Goal: Feedback & Contribution: Leave review/rating

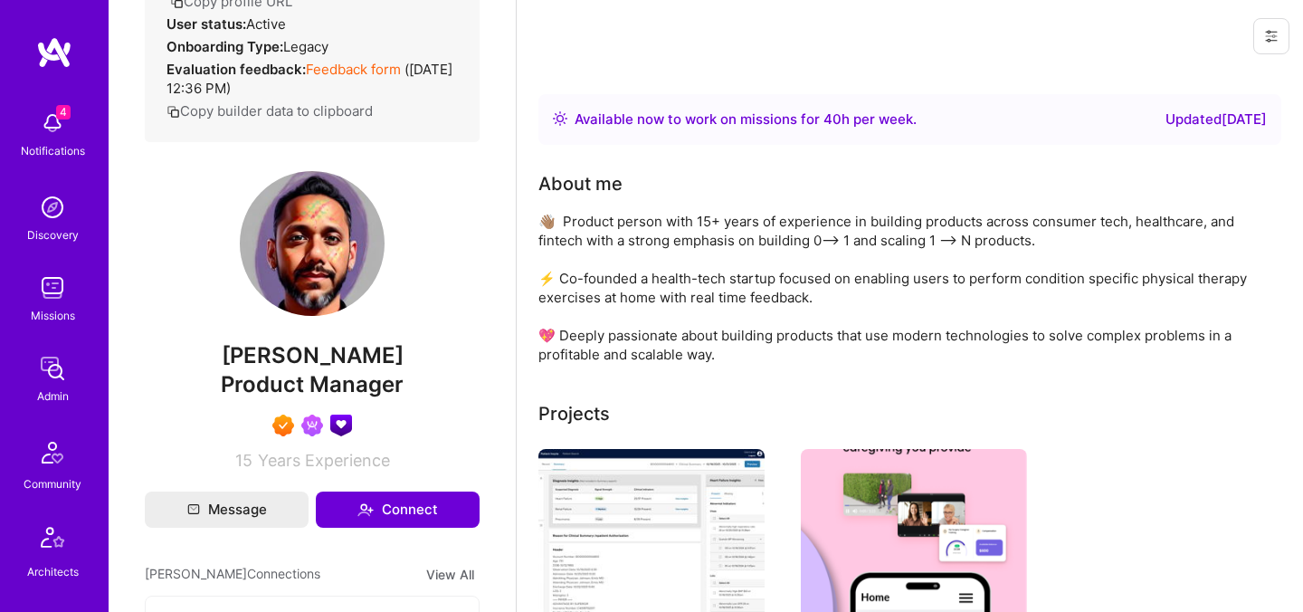
scroll to position [321, 0]
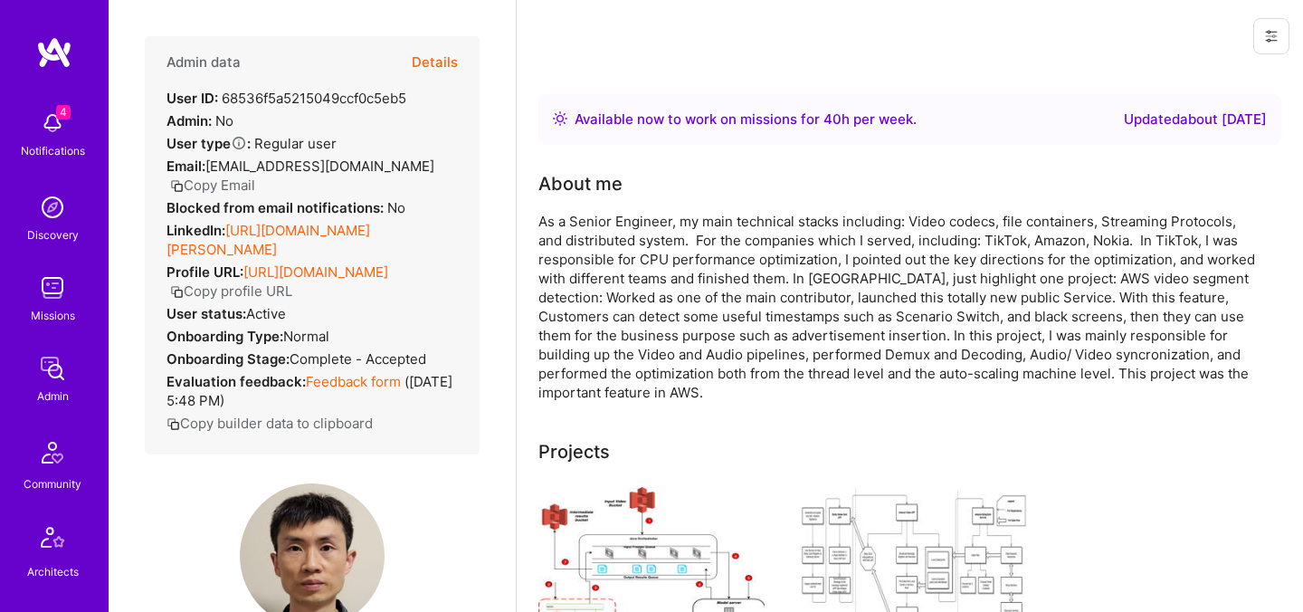
click at [437, 49] on button "Details" at bounding box center [435, 62] width 46 height 52
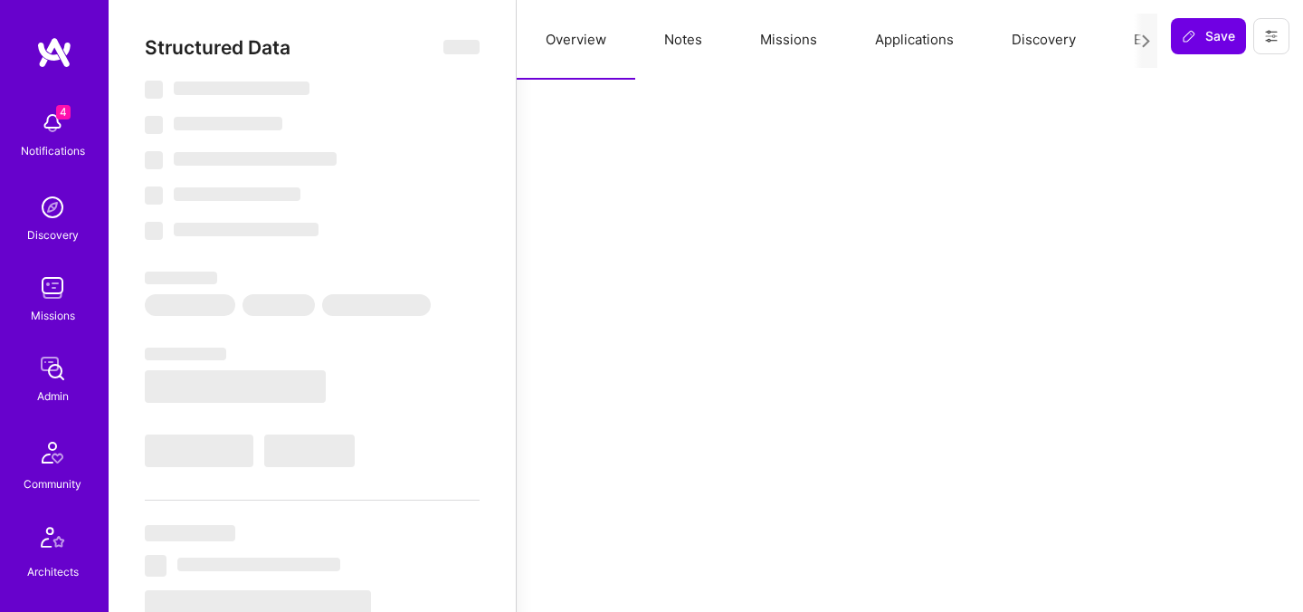
click at [1127, 39] on button "Evaluation" at bounding box center [1167, 40] width 124 height 80
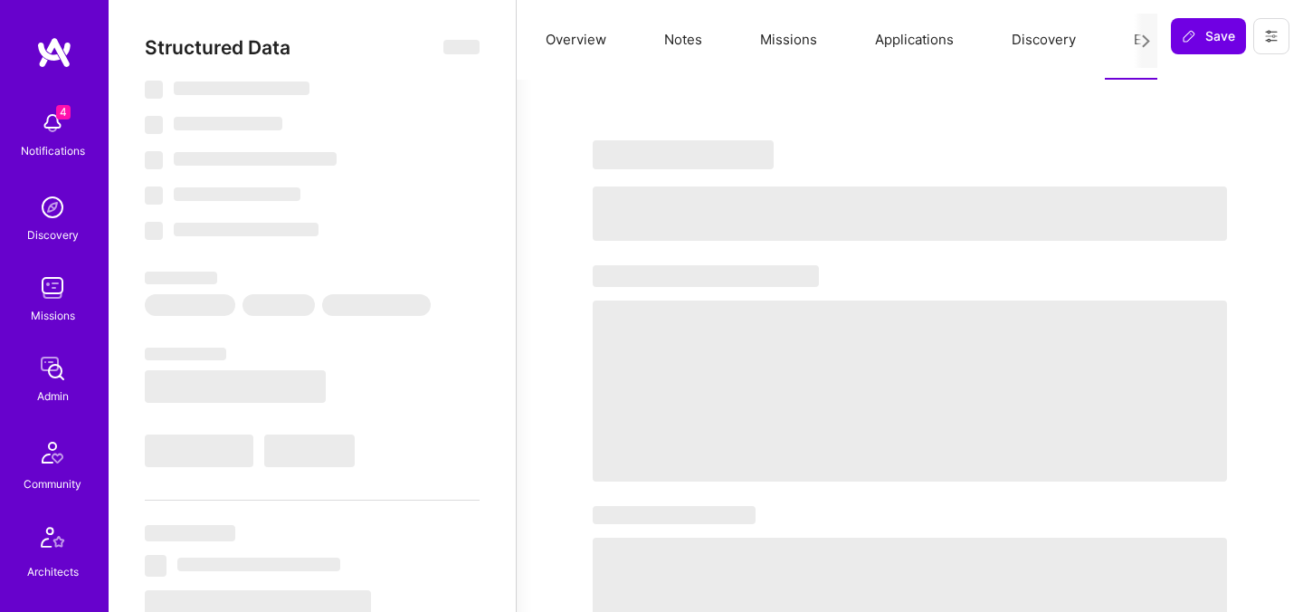
select select "Right Now"
select select "5"
select select "4"
select select "6"
select select "2"
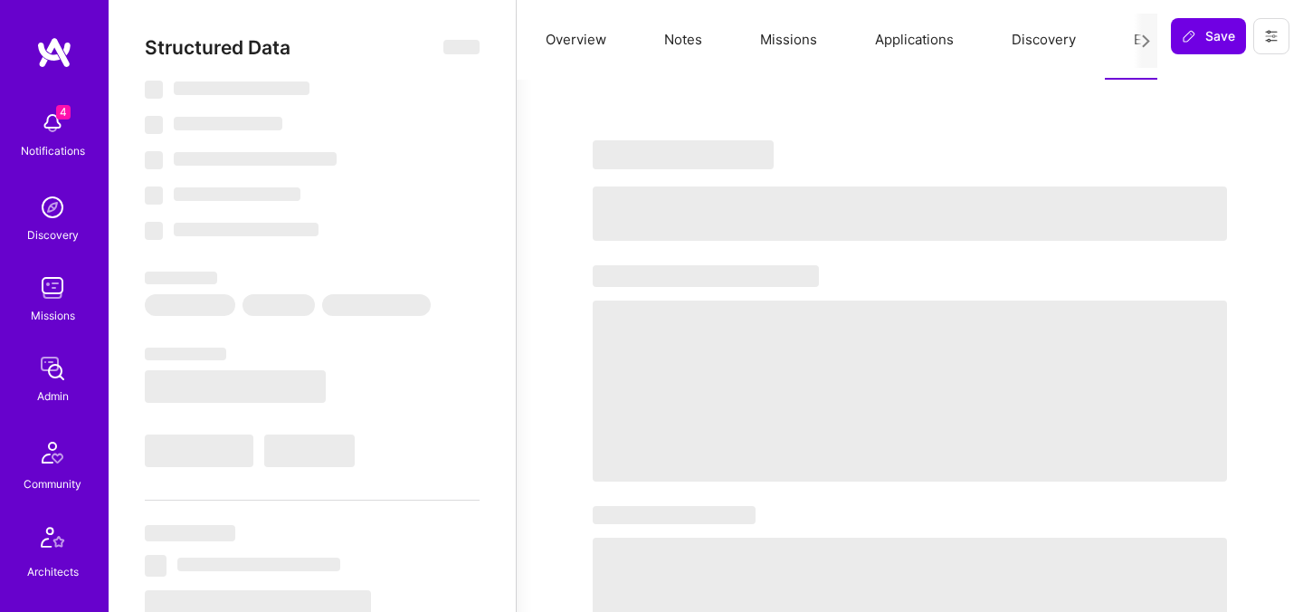
select select "US"
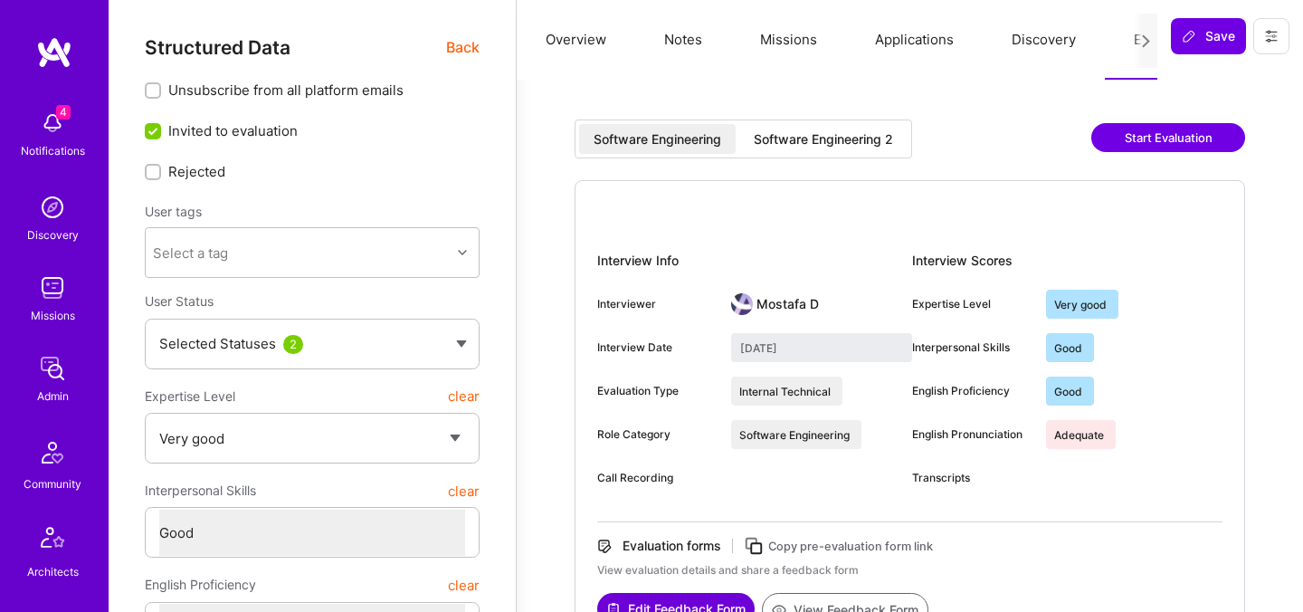
click at [805, 142] on div "Software Engineering 2" at bounding box center [823, 139] width 139 height 18
type input "[DATE]"
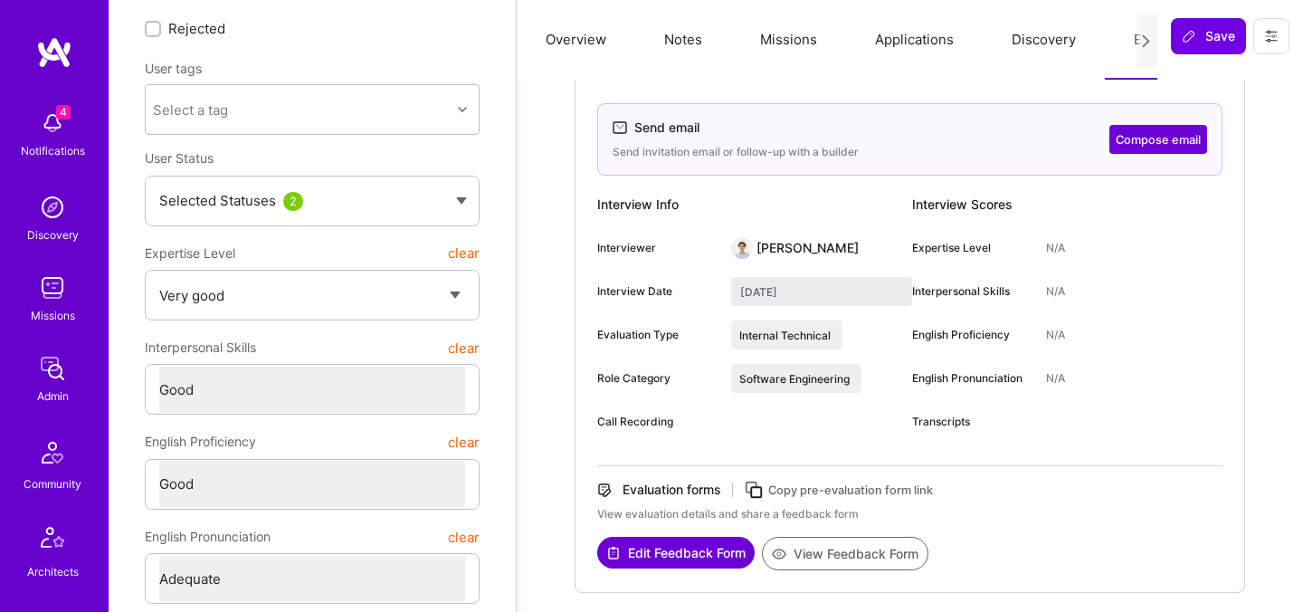
scroll to position [146, 0]
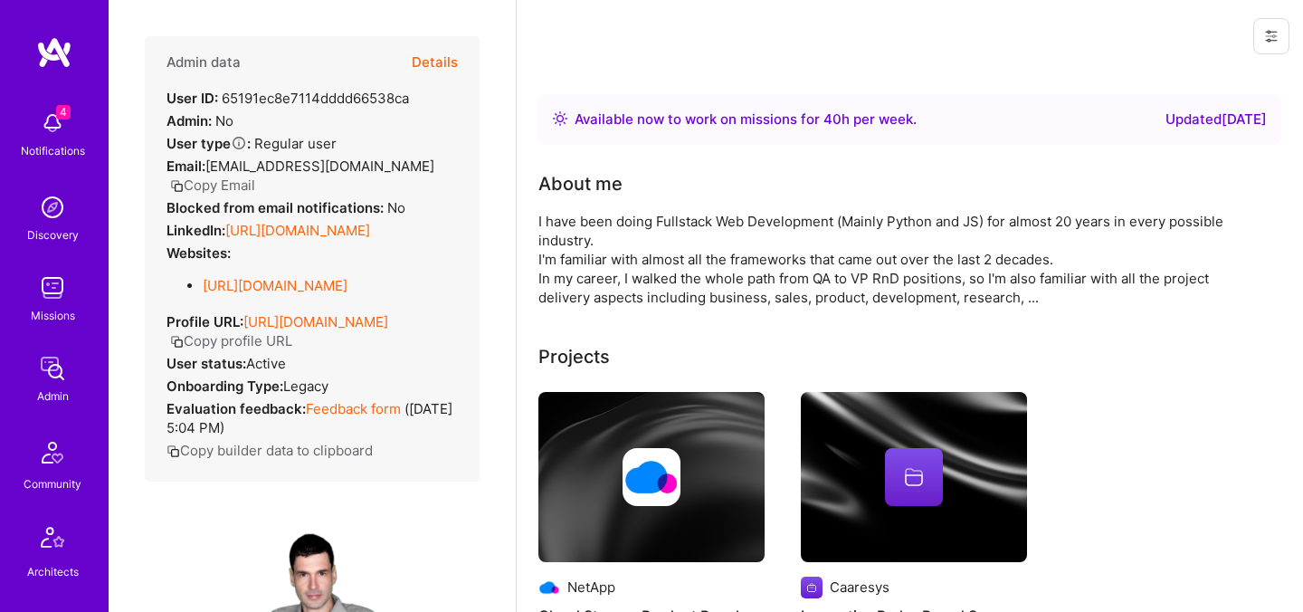
scroll to position [286, 0]
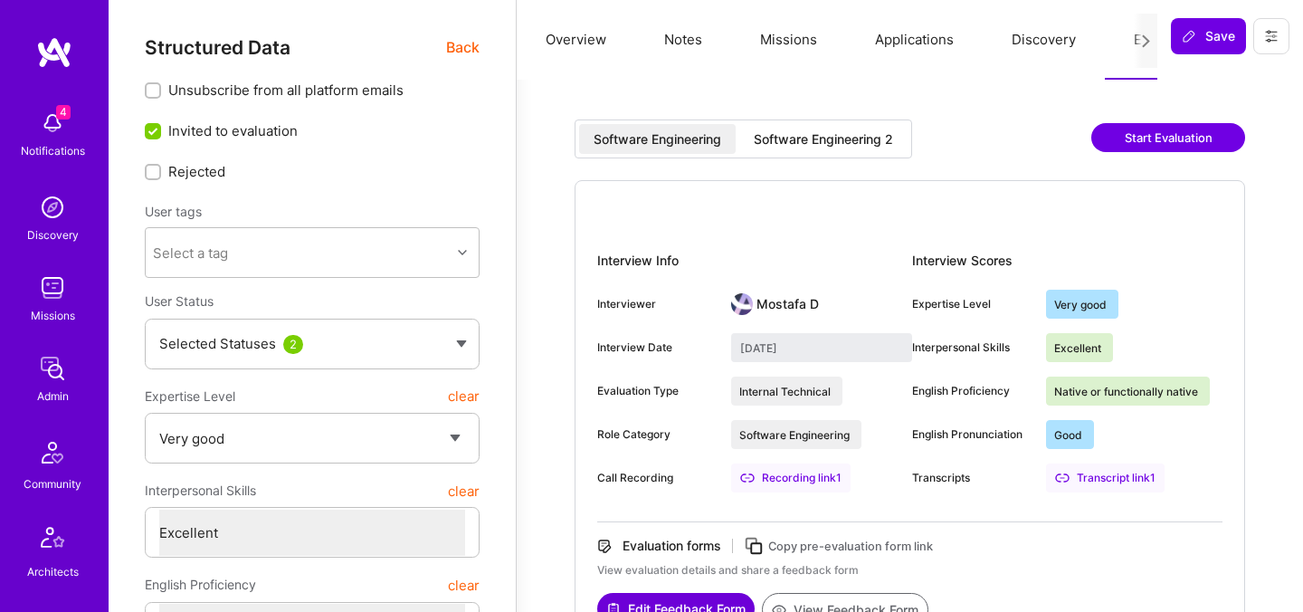
select select "5"
select select "7"
select select "6"
select select "CA"
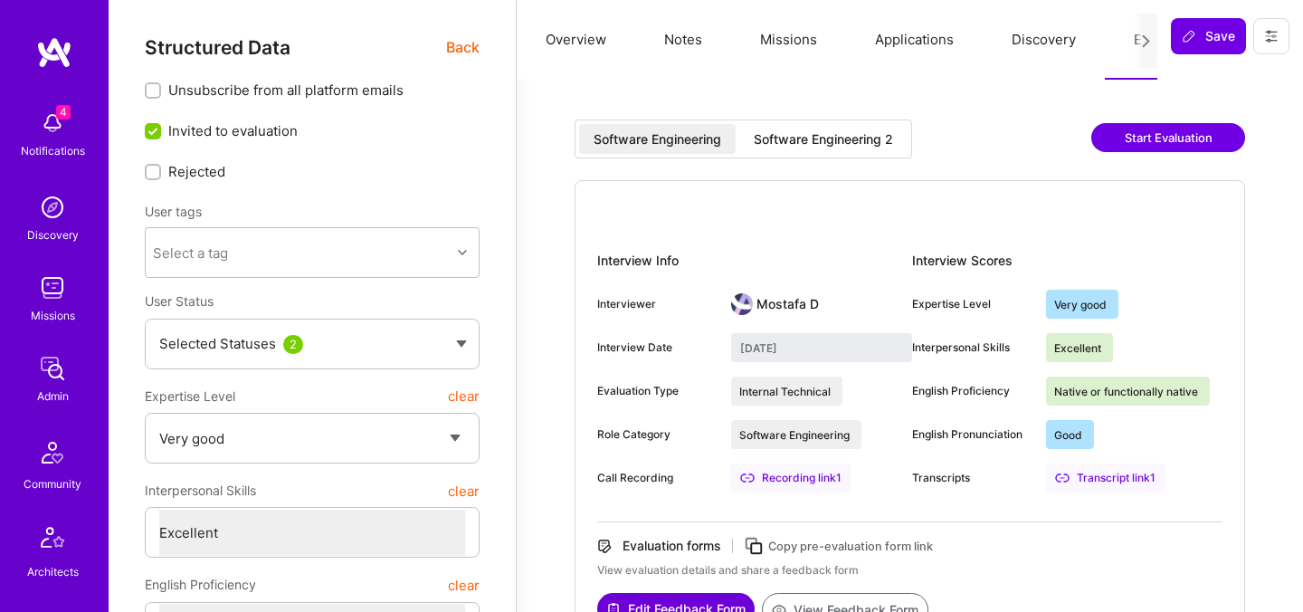
select select "Right Now"
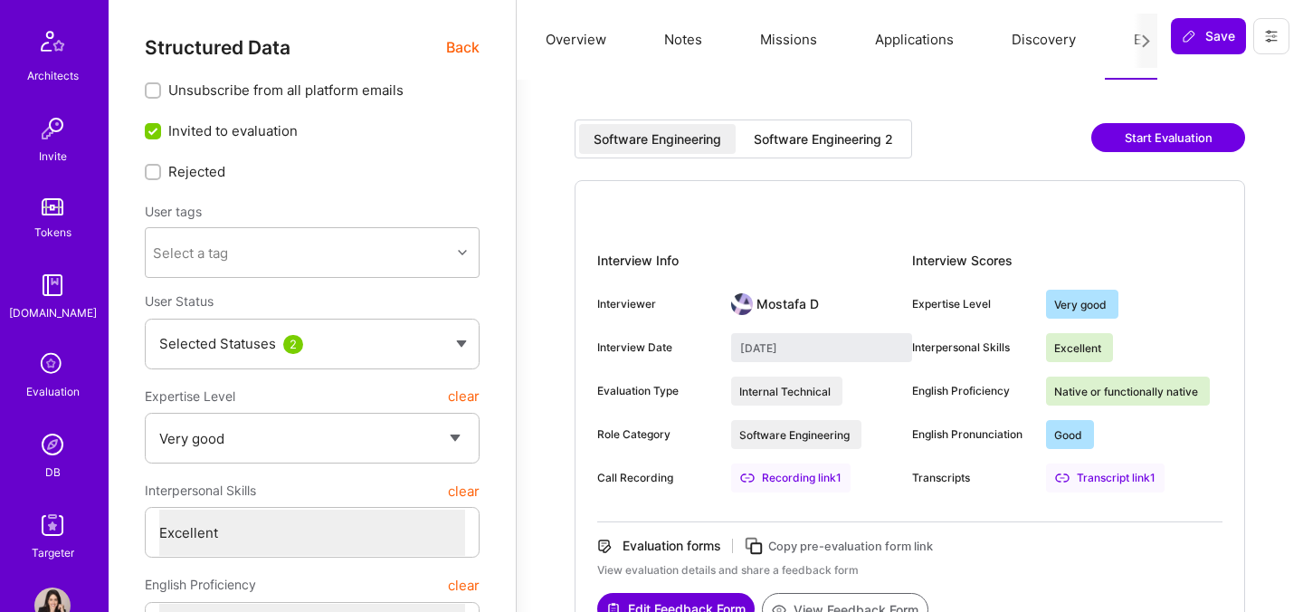
scroll to position [543, 0]
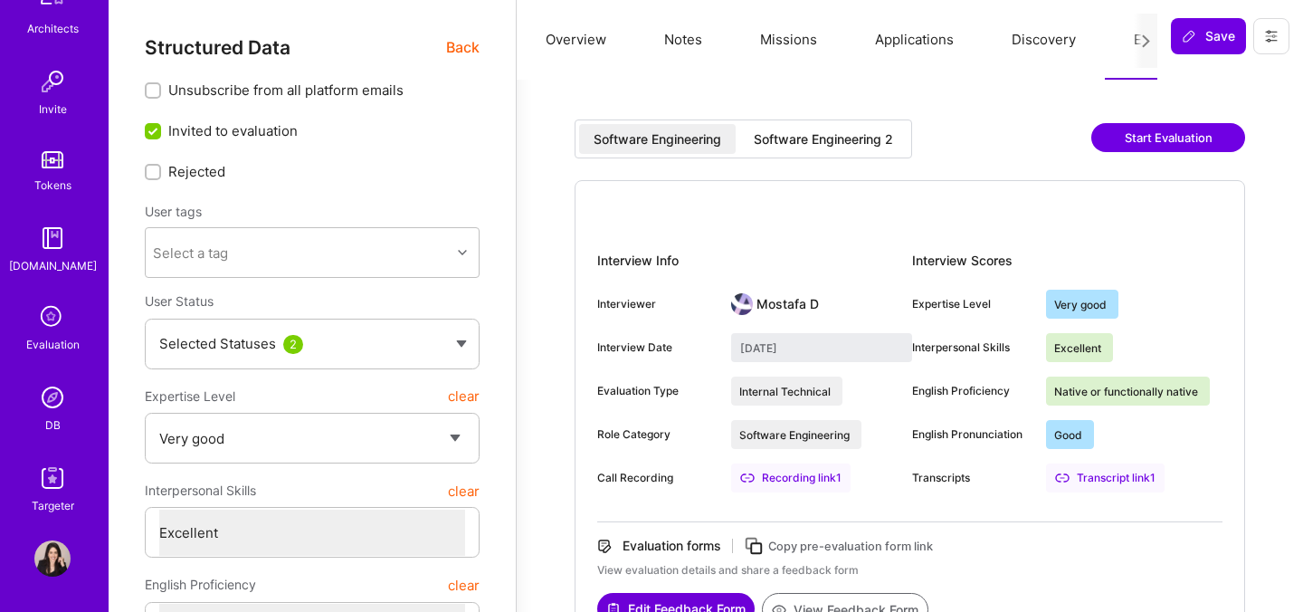
click at [864, 140] on div "Software Engineering 2" at bounding box center [823, 139] width 139 height 18
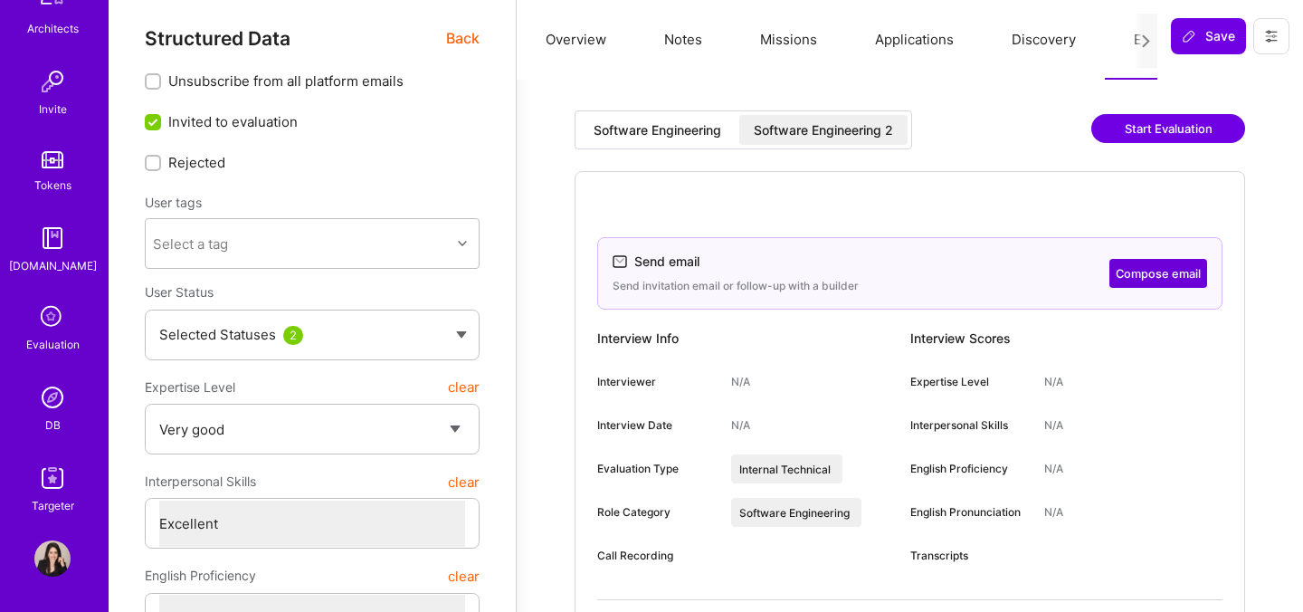
scroll to position [0, 0]
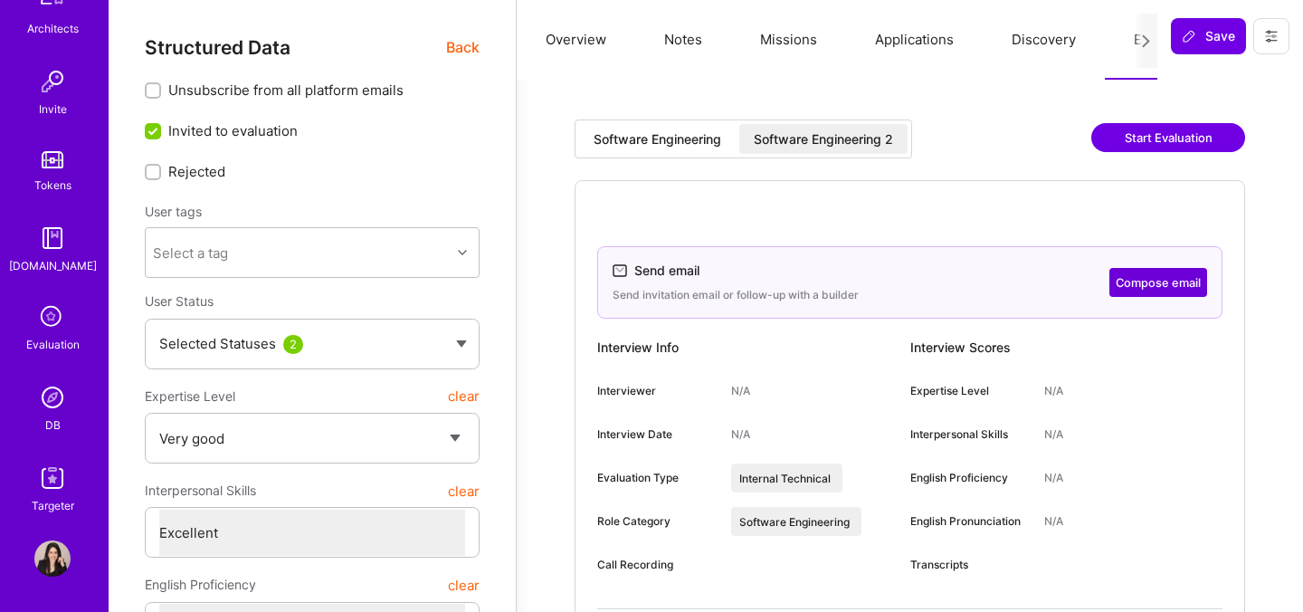
click at [692, 140] on div "Software Engineering" at bounding box center [657, 139] width 128 height 18
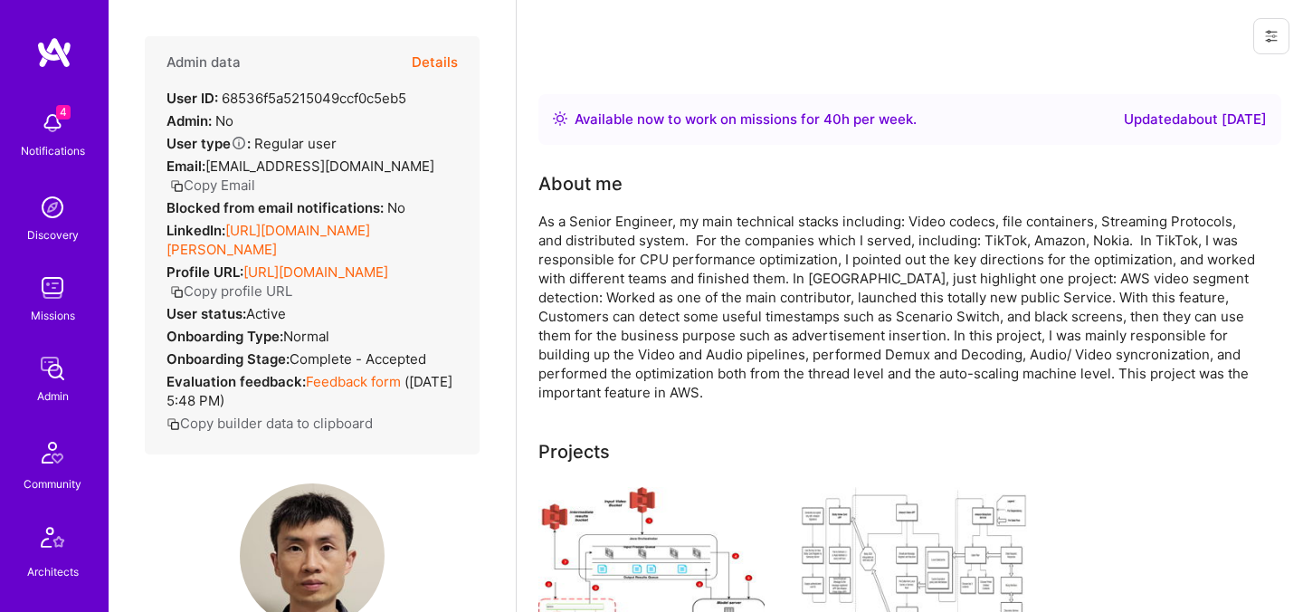
scroll to position [146, 0]
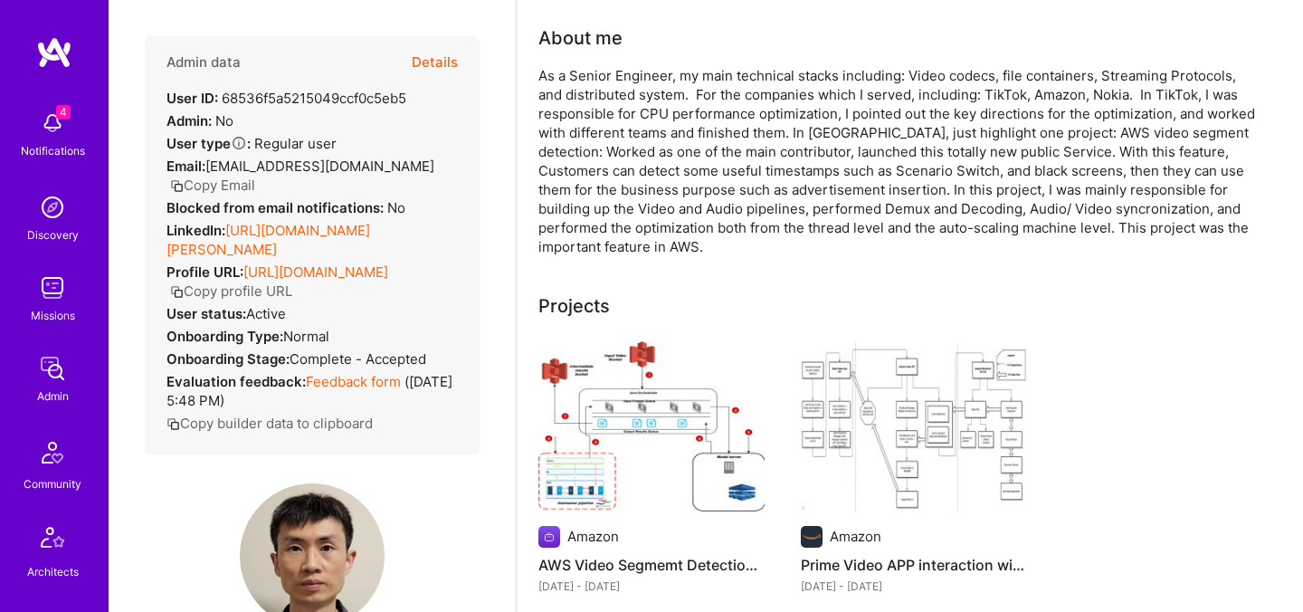
click at [446, 66] on button "Details" at bounding box center [435, 62] width 46 height 52
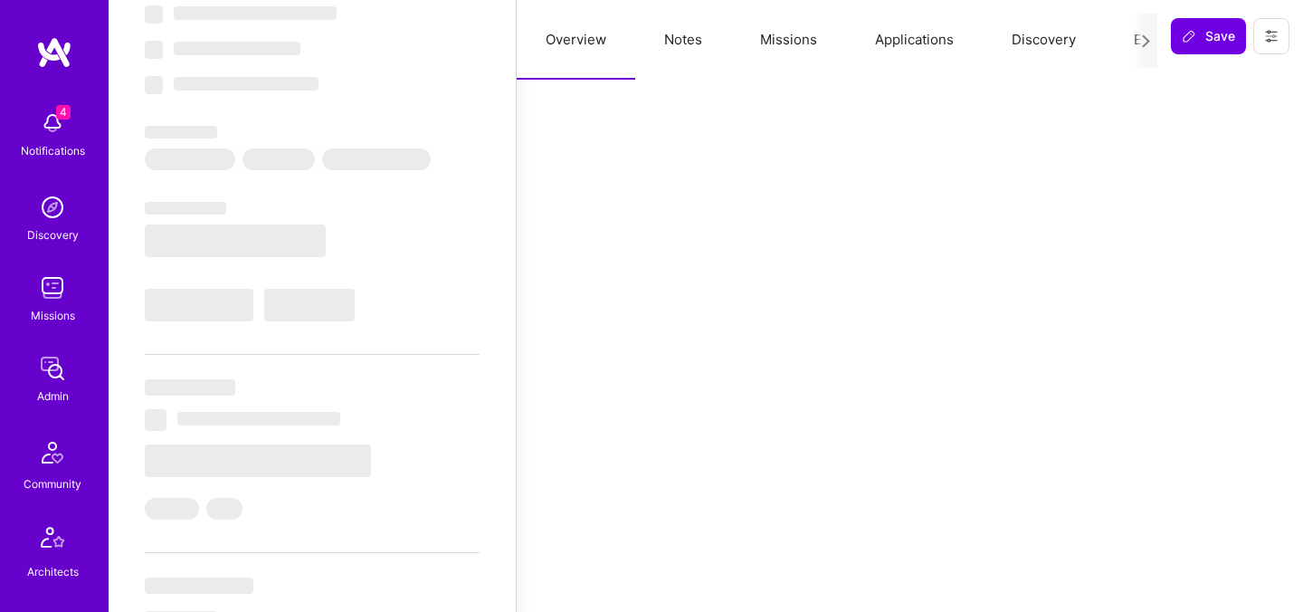
select select "Right Now"
select select "5"
select select "4"
select select "6"
select select "2"
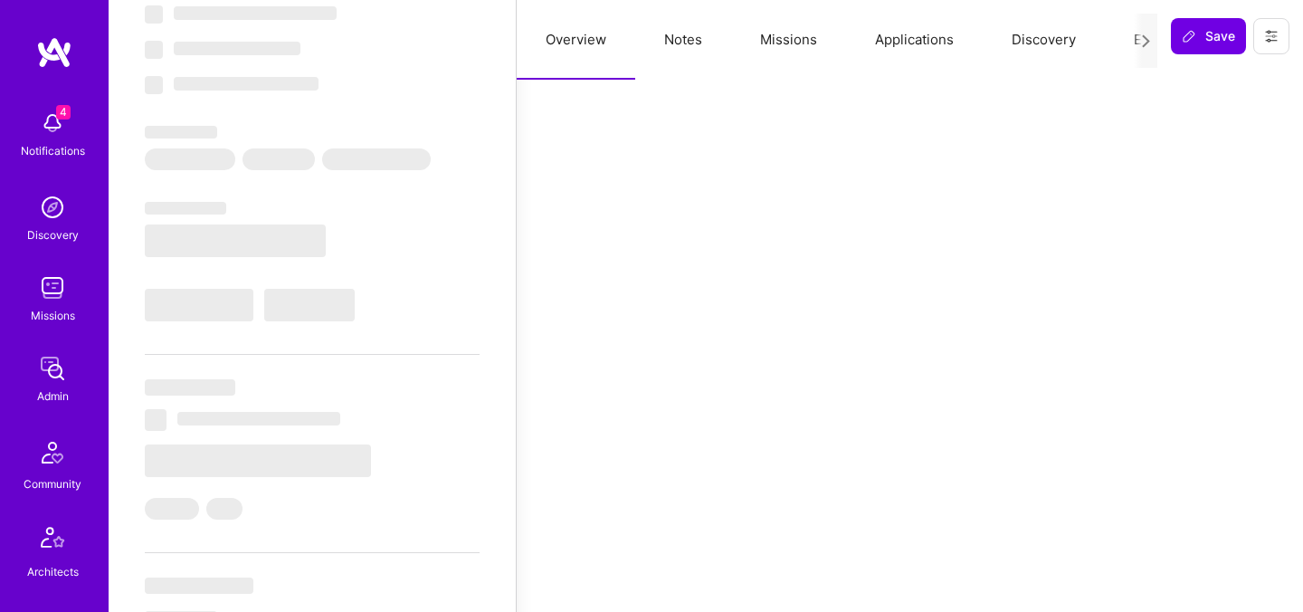
select select "US"
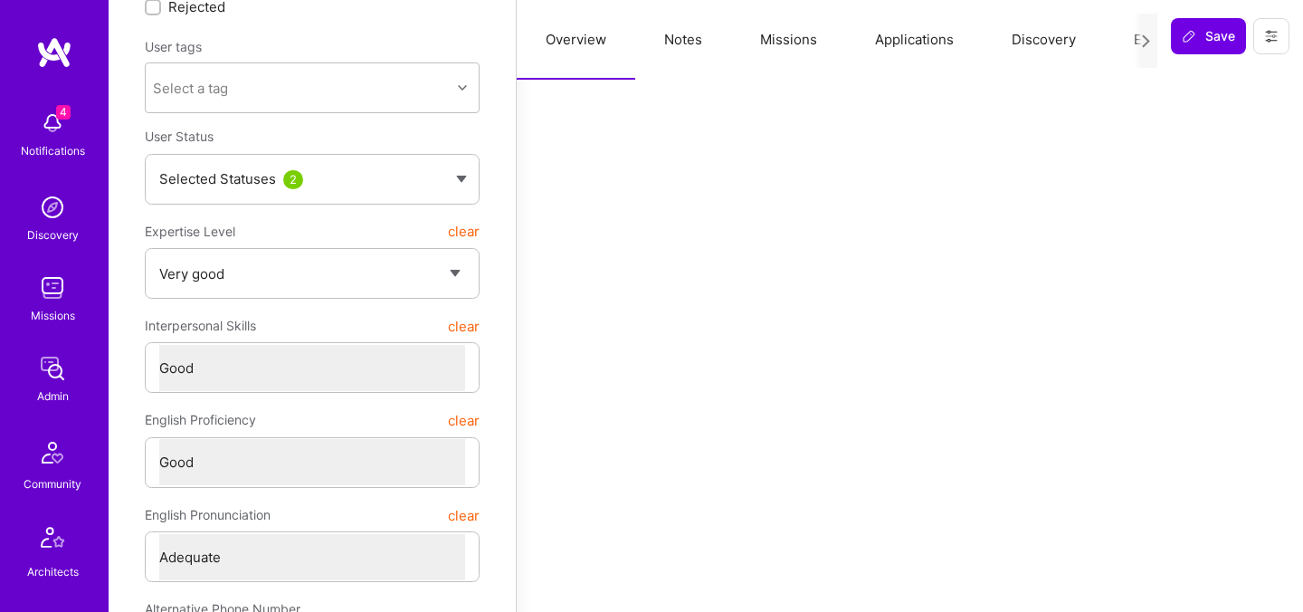
scroll to position [90, 0]
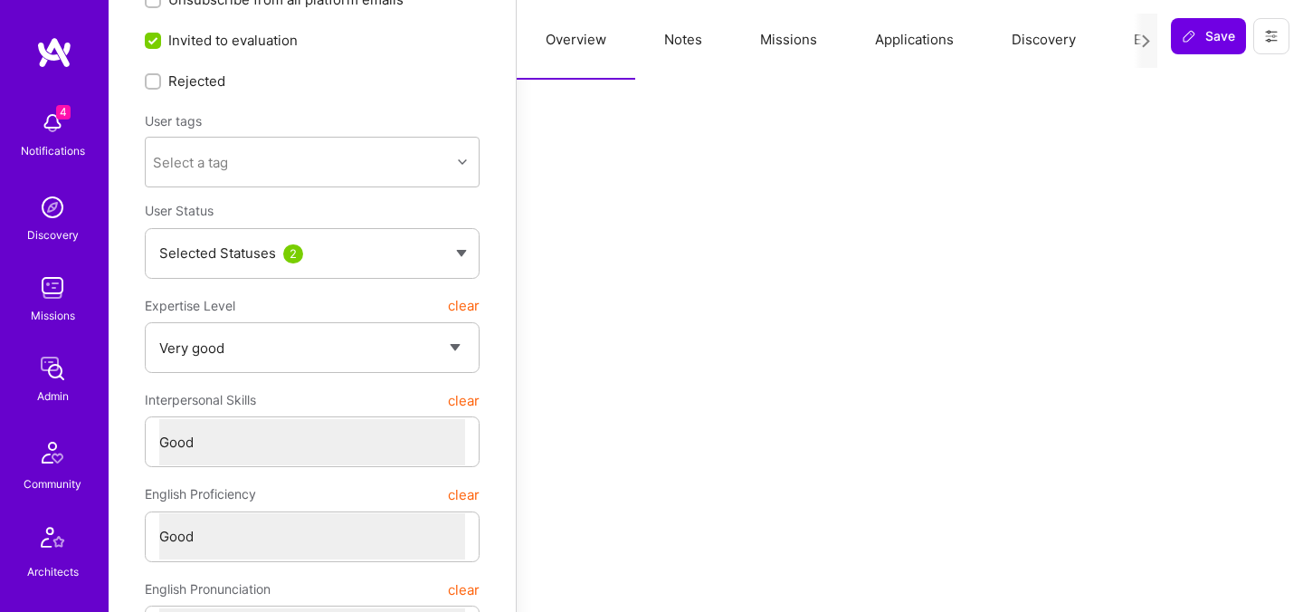
click at [1130, 35] on button "Evaluation" at bounding box center [1167, 40] width 124 height 80
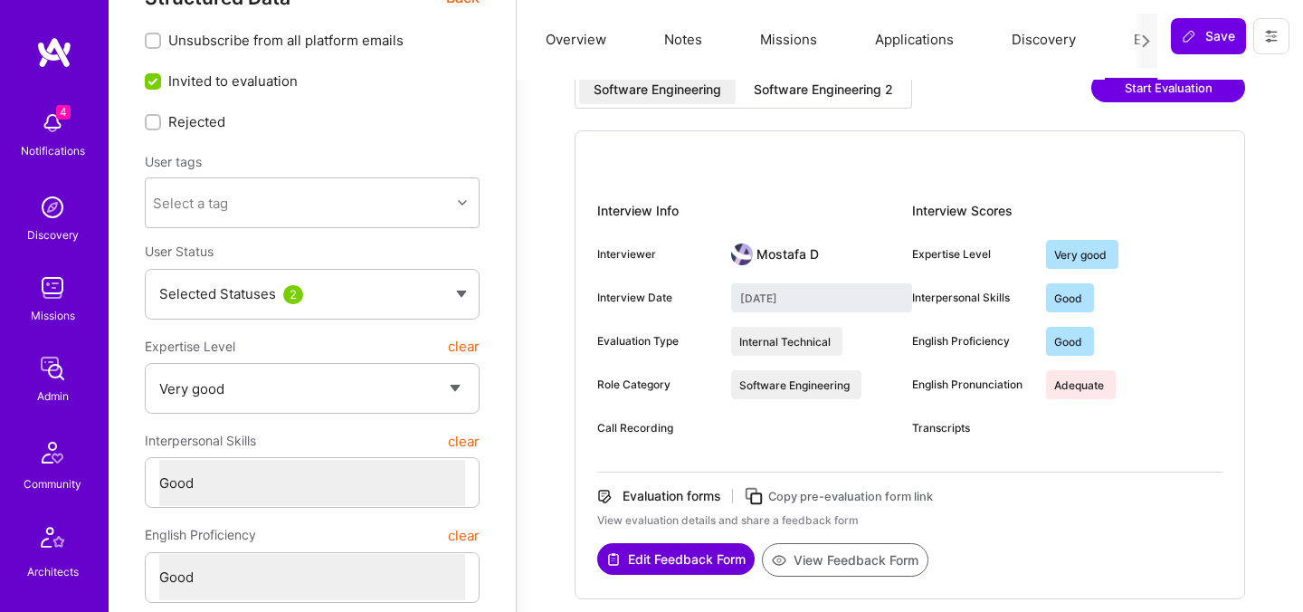
scroll to position [0, 0]
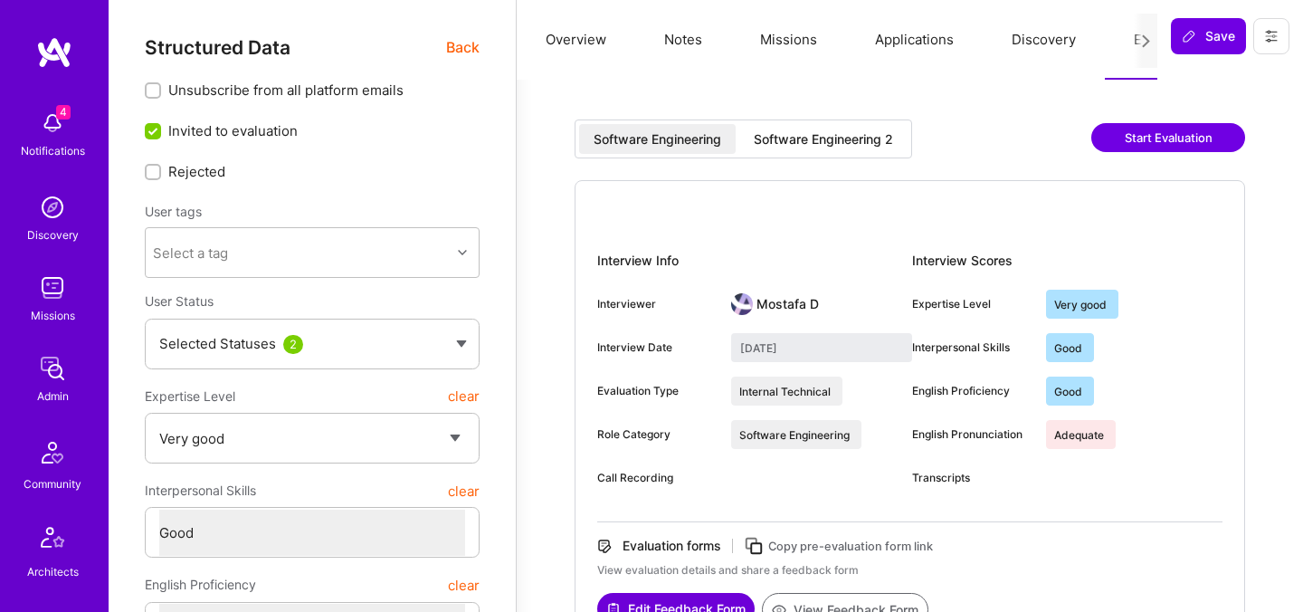
click at [802, 149] on div "Software Engineering 2" at bounding box center [823, 139] width 168 height 30
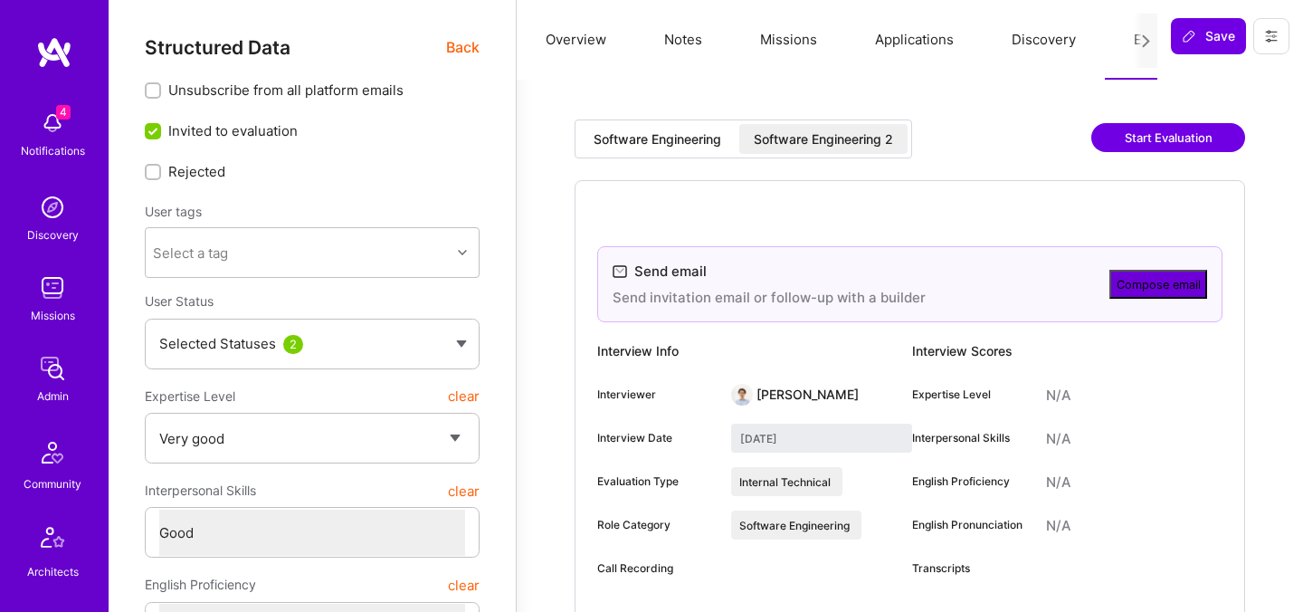
type input "[DATE]"
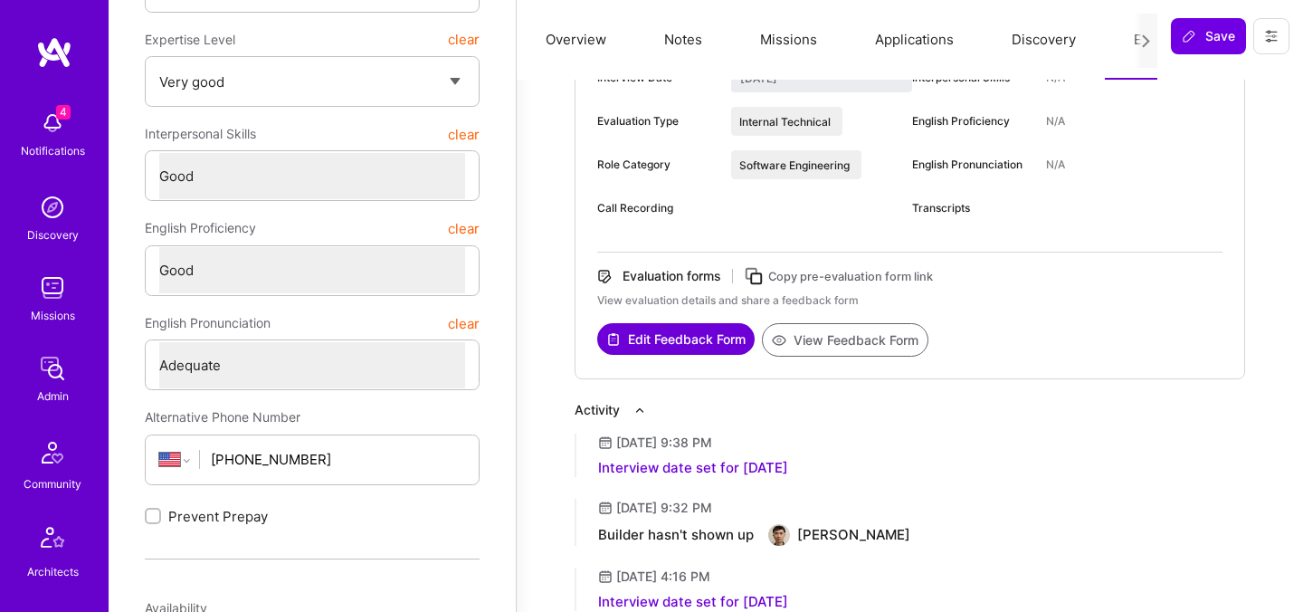
scroll to position [363, 0]
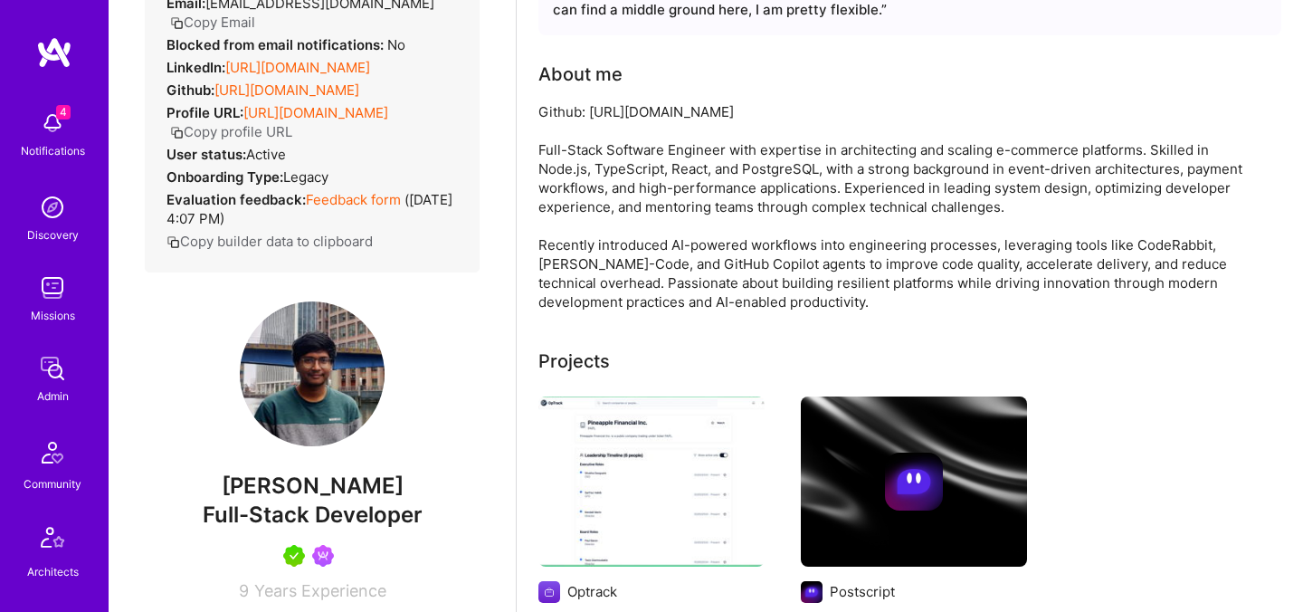
scroll to position [3, 0]
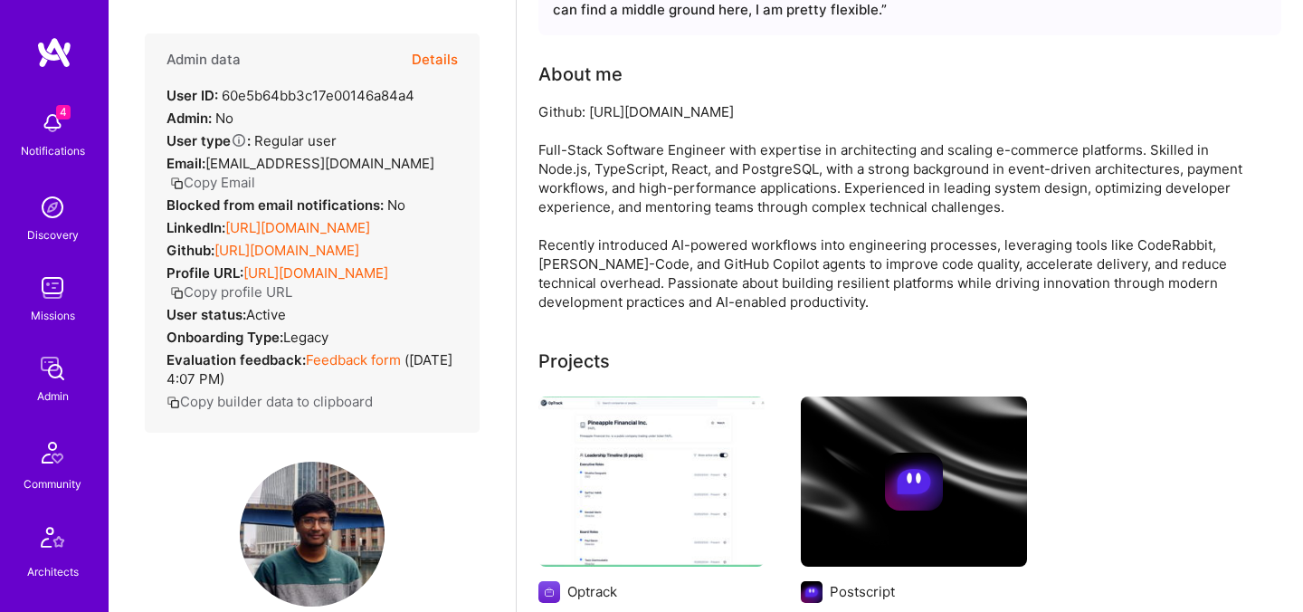
click at [430, 61] on button "Details" at bounding box center [435, 59] width 46 height 52
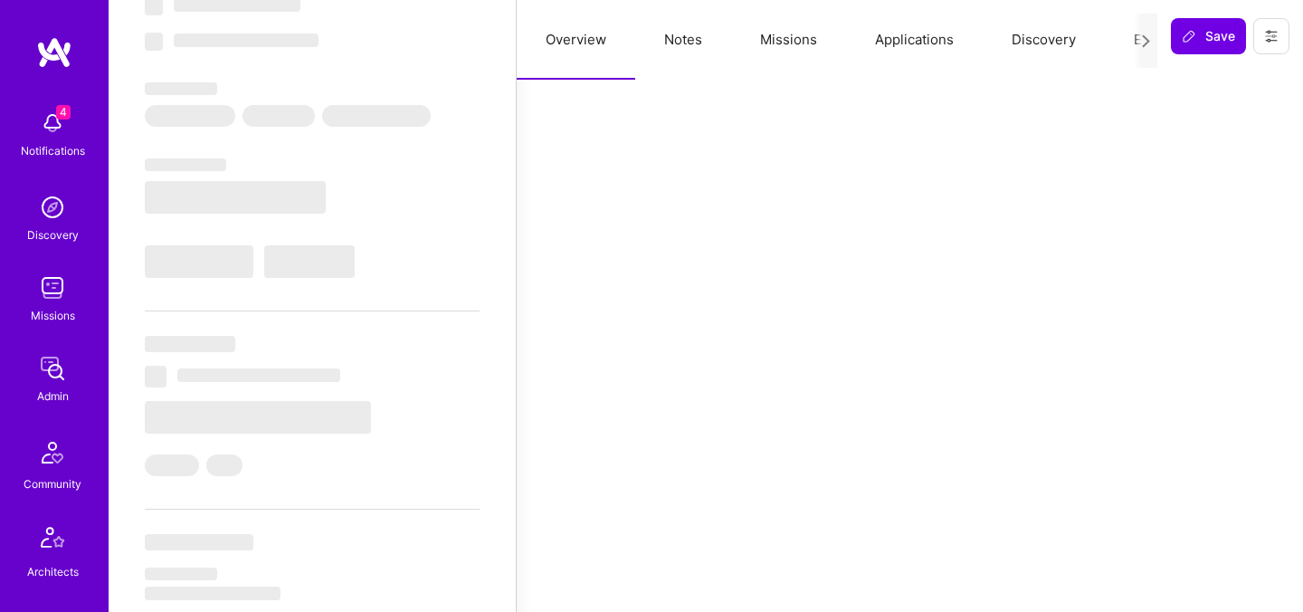
click at [1109, 36] on button "Evaluation" at bounding box center [1167, 40] width 124 height 80
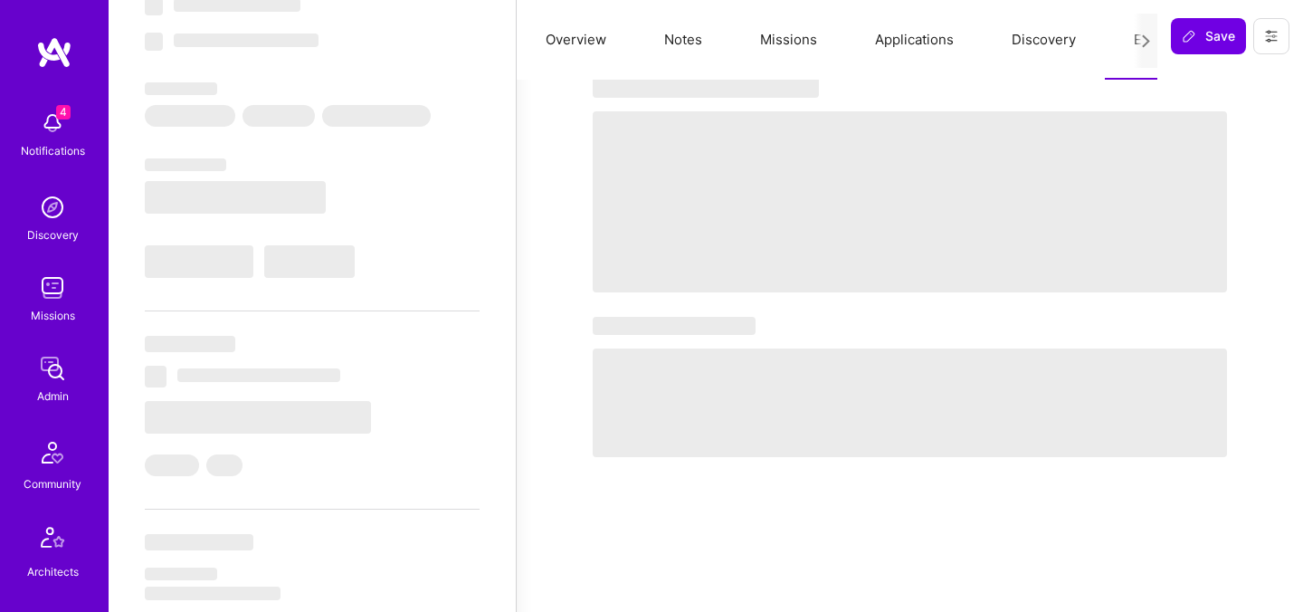
select select "Right Now"
select select "5"
select select "7"
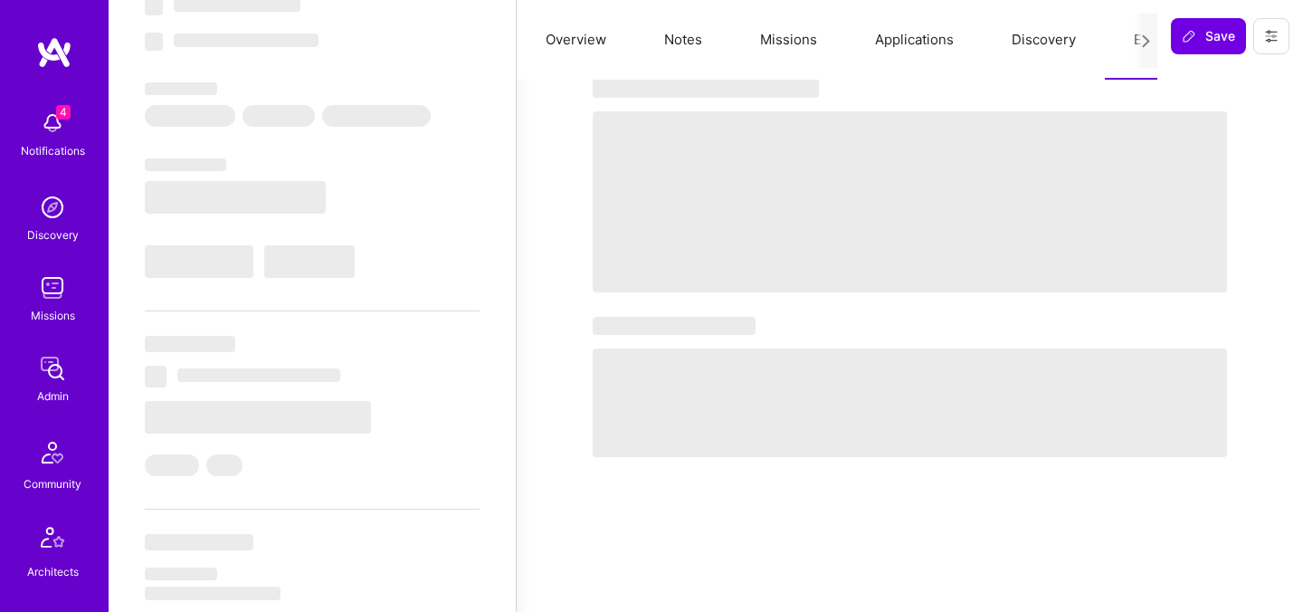
select select "GB"
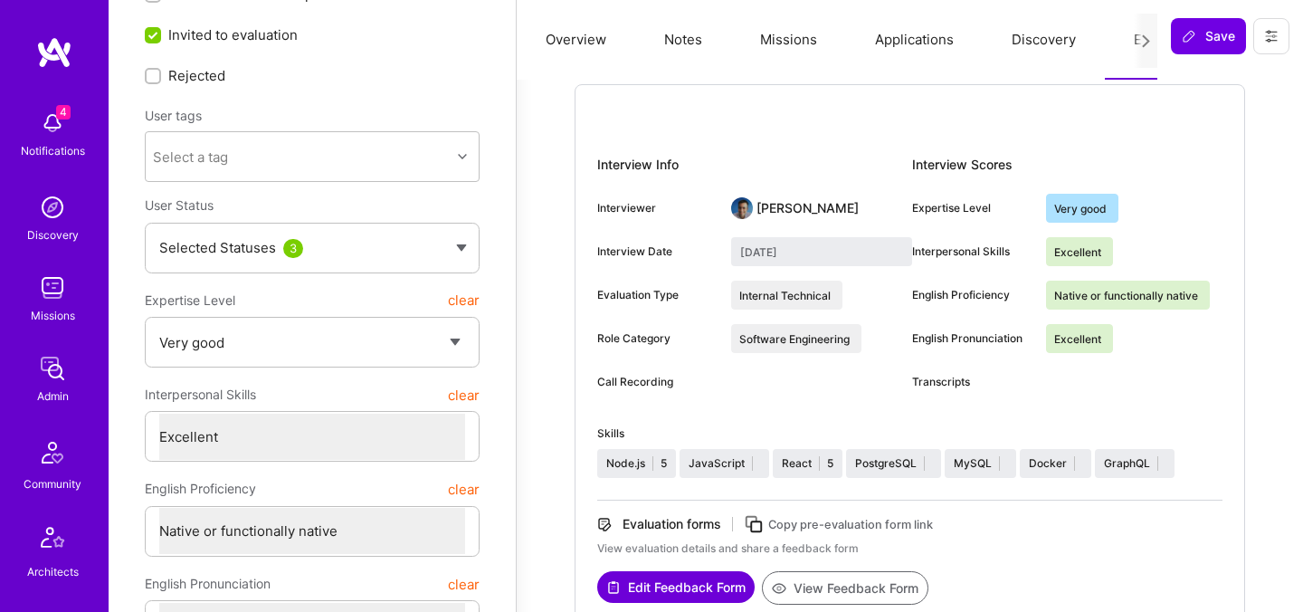
scroll to position [0, 0]
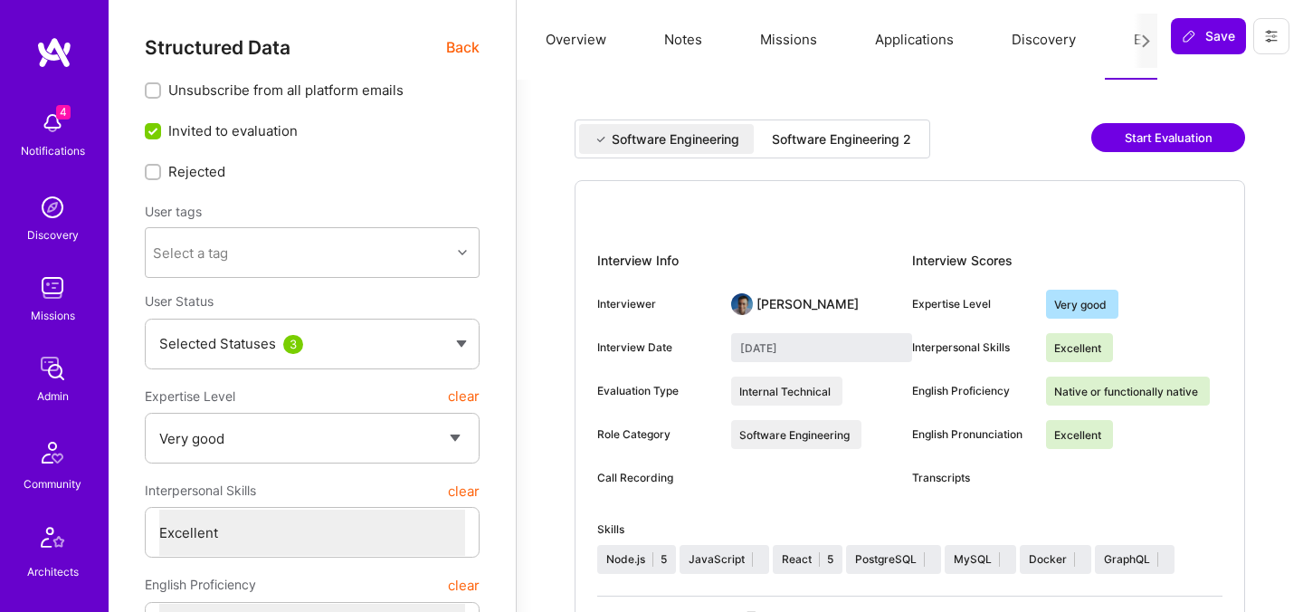
click at [839, 139] on div "Software Engineering 2" at bounding box center [841, 139] width 139 height 18
type input "September 15, 2025"
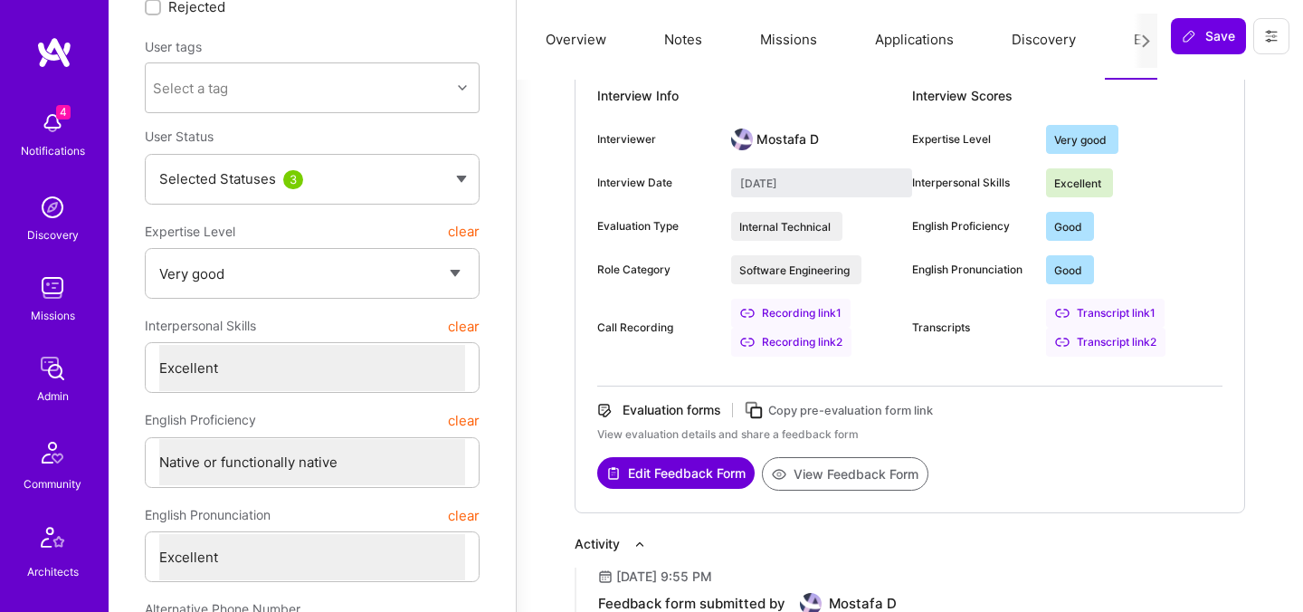
scroll to position [180, 0]
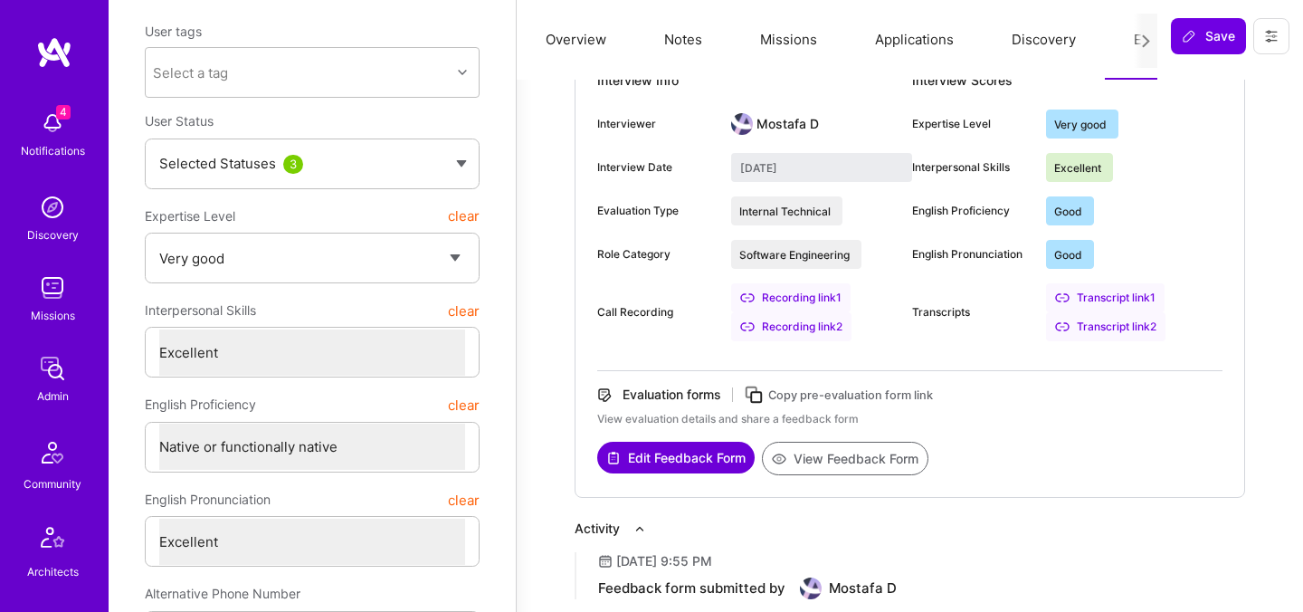
click at [817, 449] on button "View Feedback Form" at bounding box center [845, 457] width 166 height 33
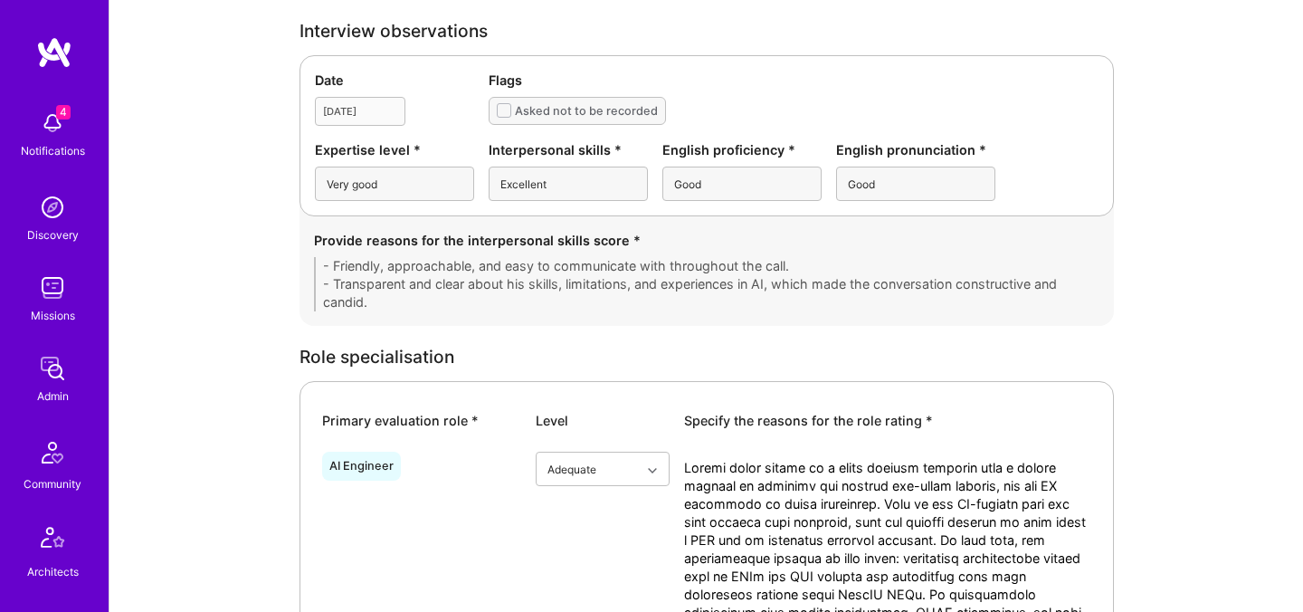
scroll to position [104, 0]
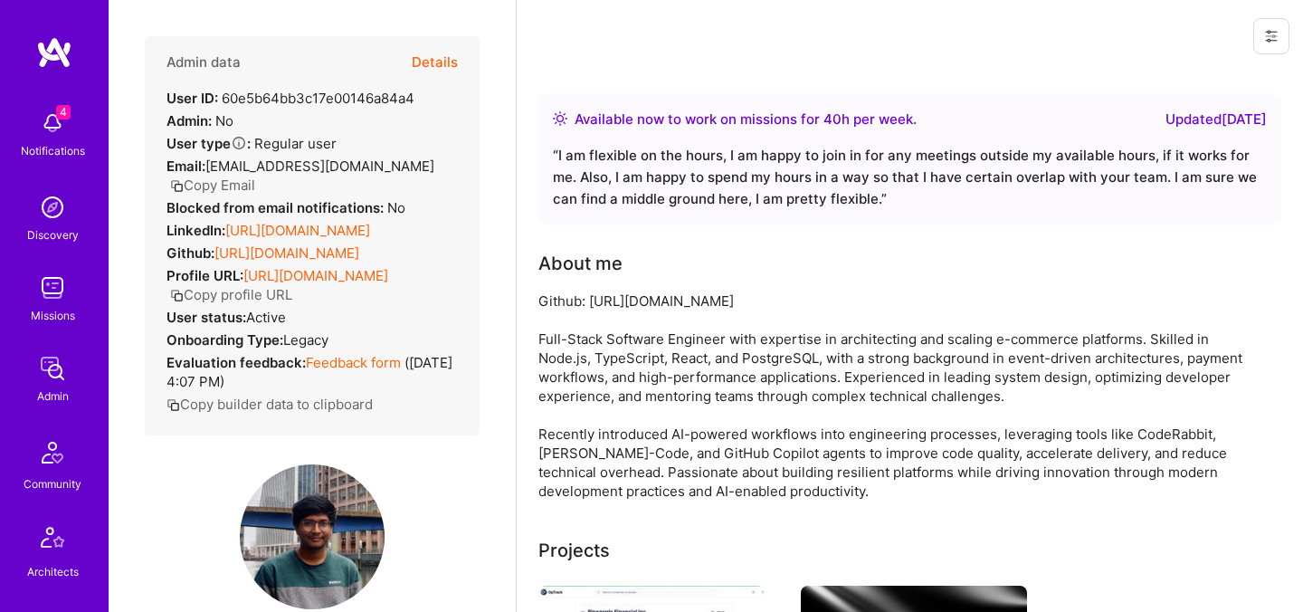
click at [255, 175] on button "Copy Email" at bounding box center [212, 184] width 85 height 19
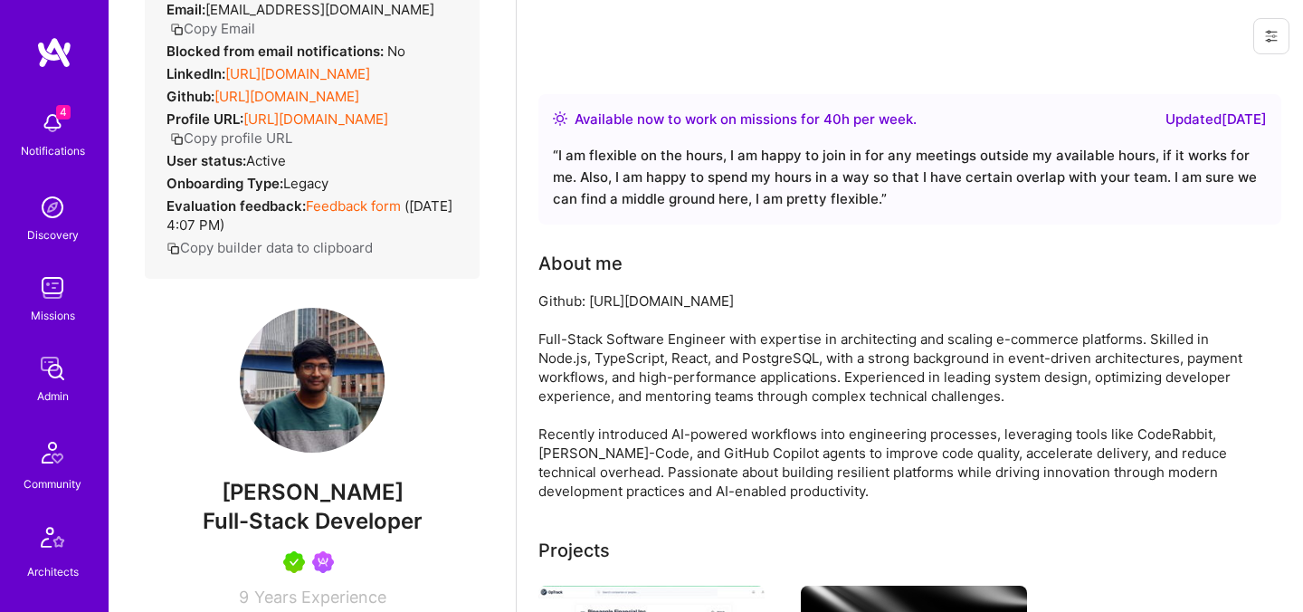
scroll to position [171, 0]
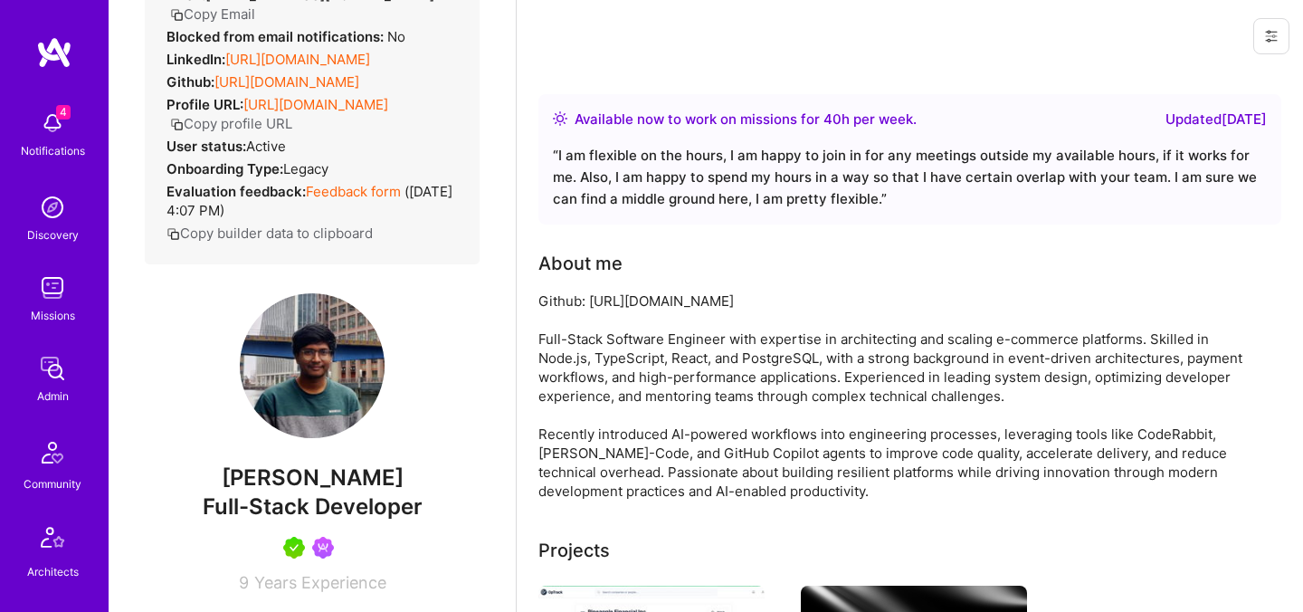
click at [254, 491] on span "Gnyanendra Madishetty" at bounding box center [312, 477] width 335 height 27
copy span "Gnyanendra"
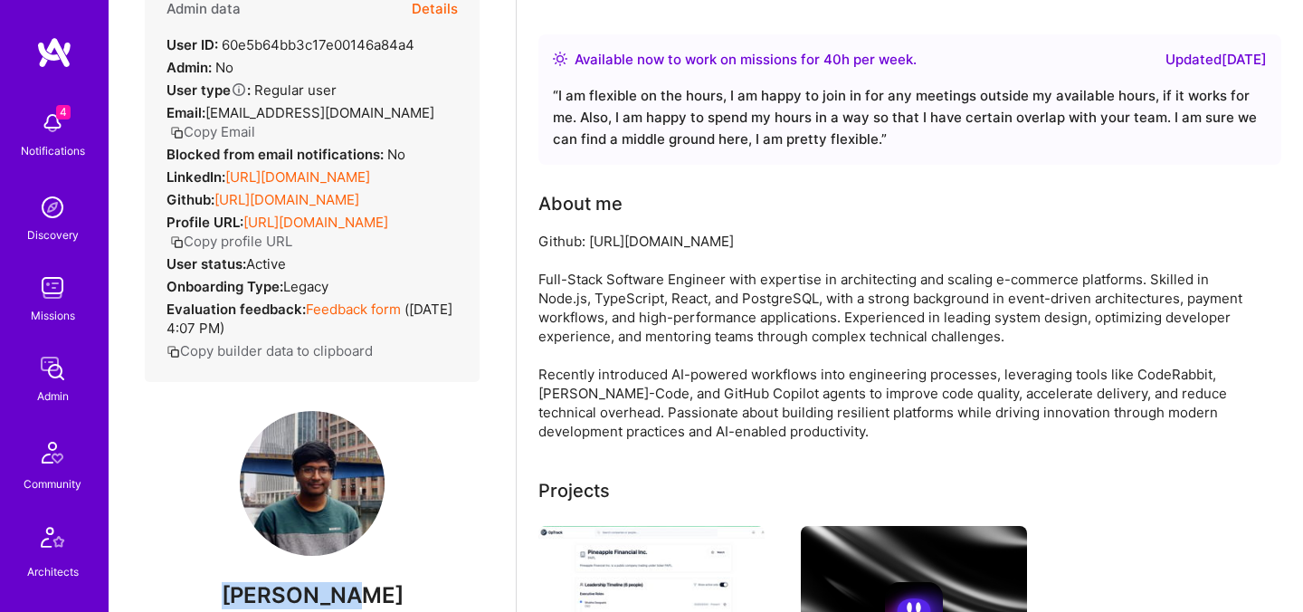
scroll to position [0, 0]
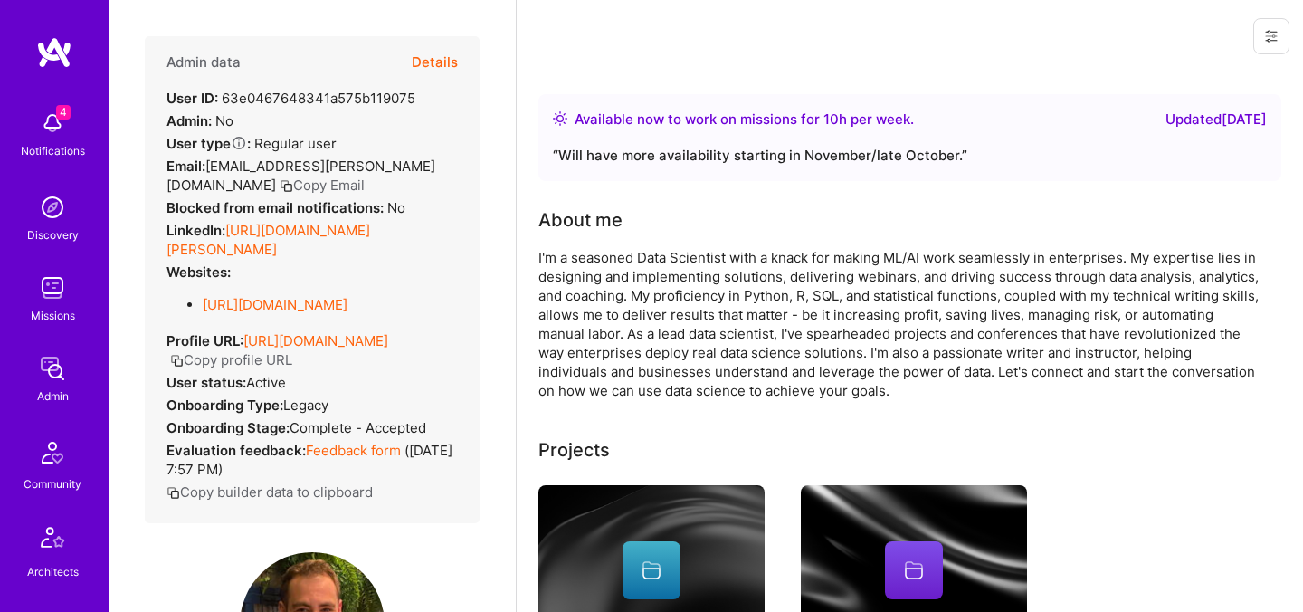
click at [280, 192] on button "Copy Email" at bounding box center [322, 184] width 85 height 19
click at [443, 69] on button "Details" at bounding box center [435, 62] width 46 height 52
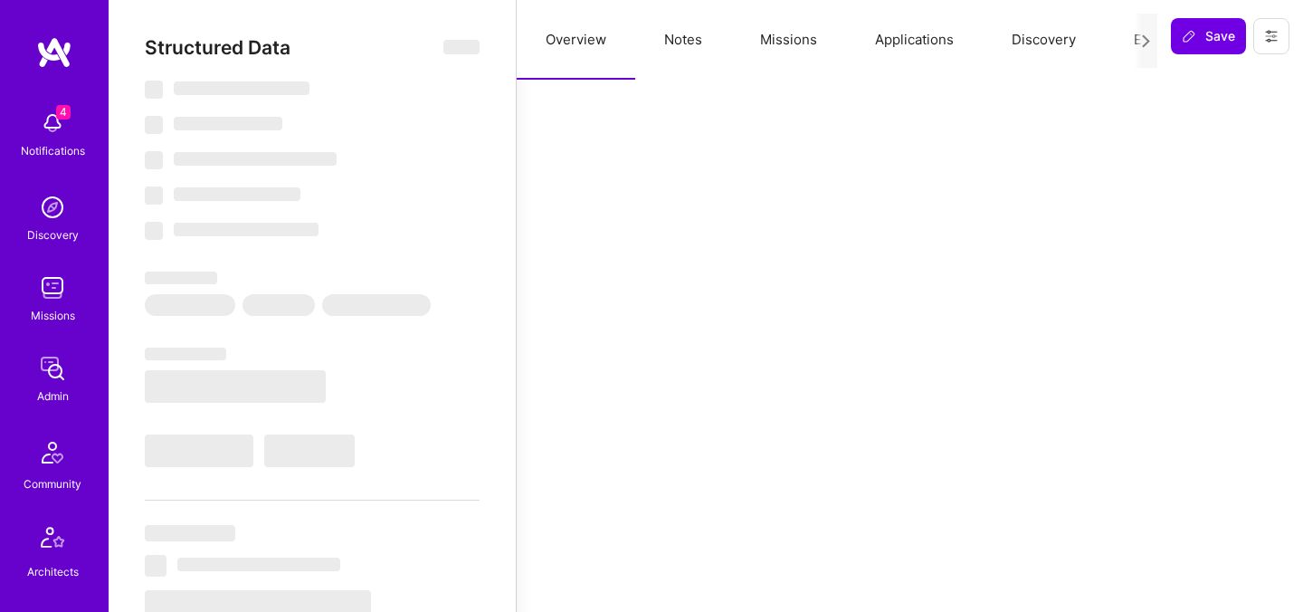
click at [1115, 45] on button "Evaluation" at bounding box center [1167, 40] width 124 height 80
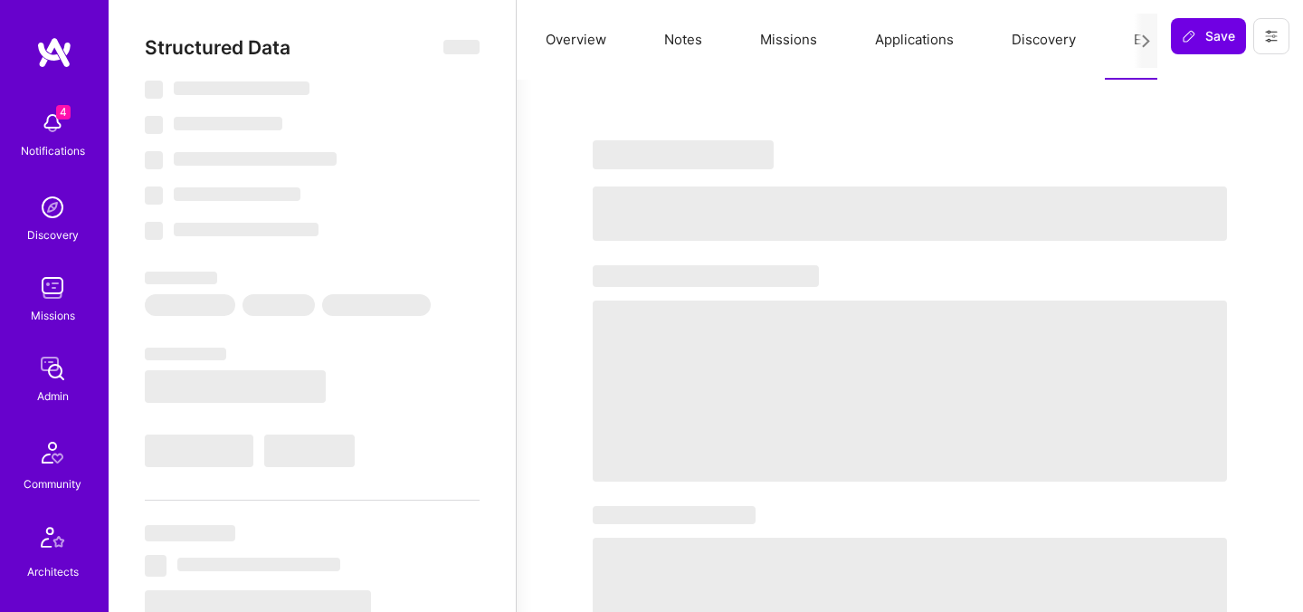
select select "Right Now"
select select "5"
select select "7"
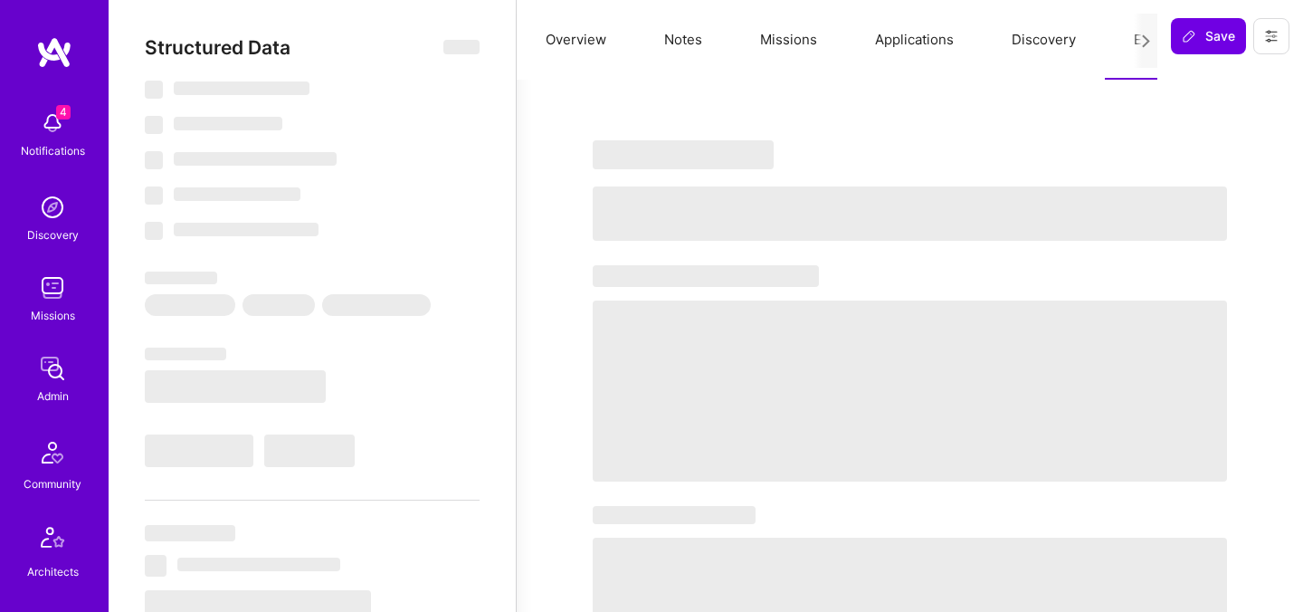
select select "AU"
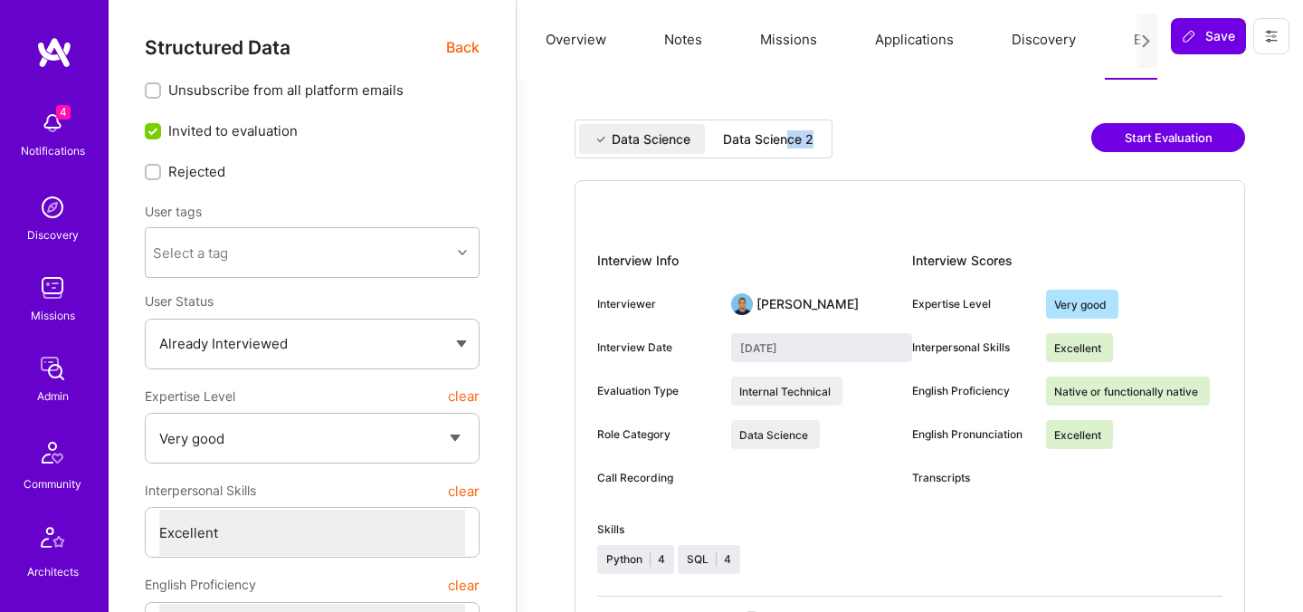
click at [785, 147] on div "Data Science 2" at bounding box center [767, 139] width 119 height 30
type input "September 15, 2025"
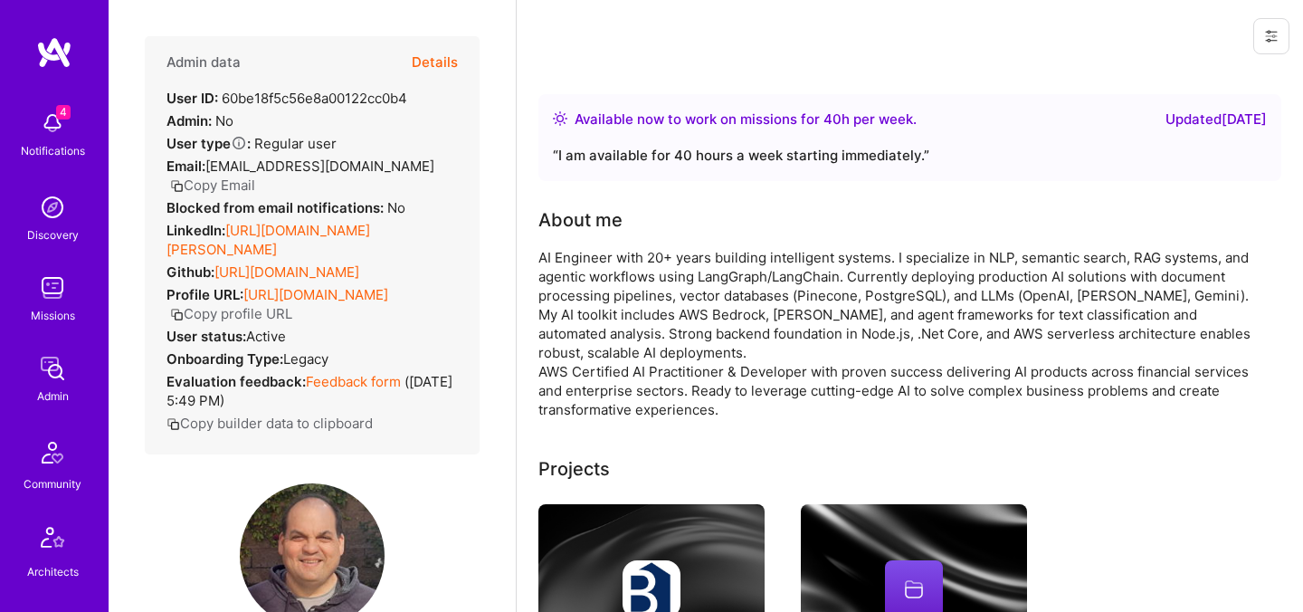
click at [431, 53] on button "Details" at bounding box center [435, 62] width 46 height 52
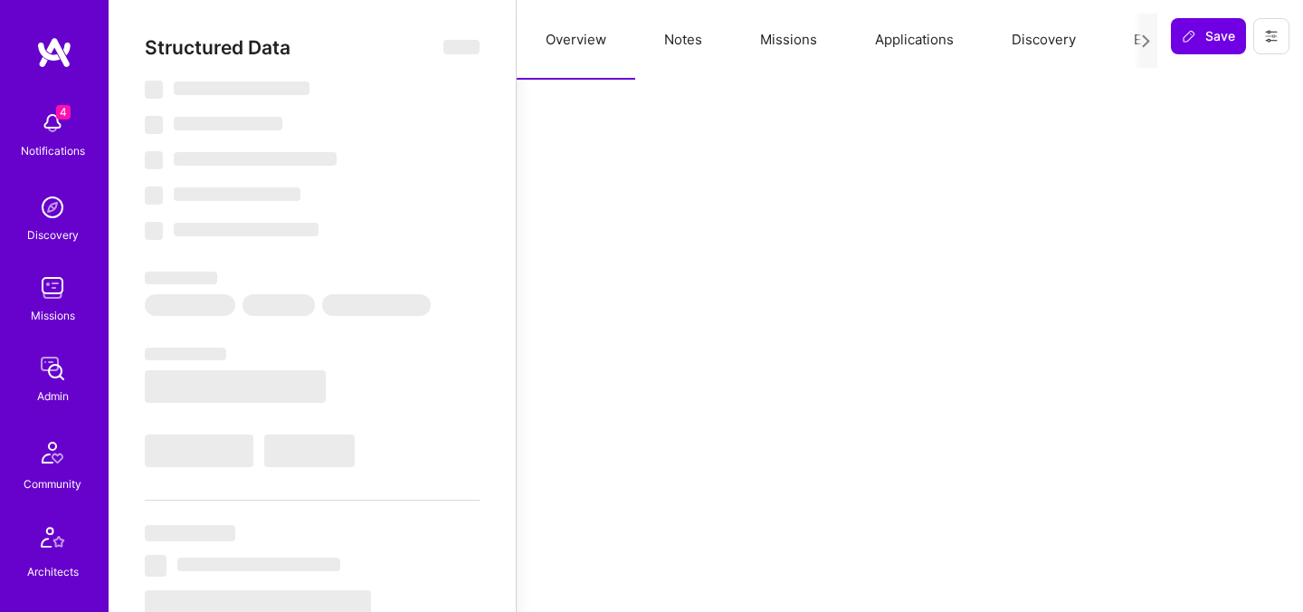
click at [1115, 38] on button "Evaluation" at bounding box center [1167, 40] width 124 height 80
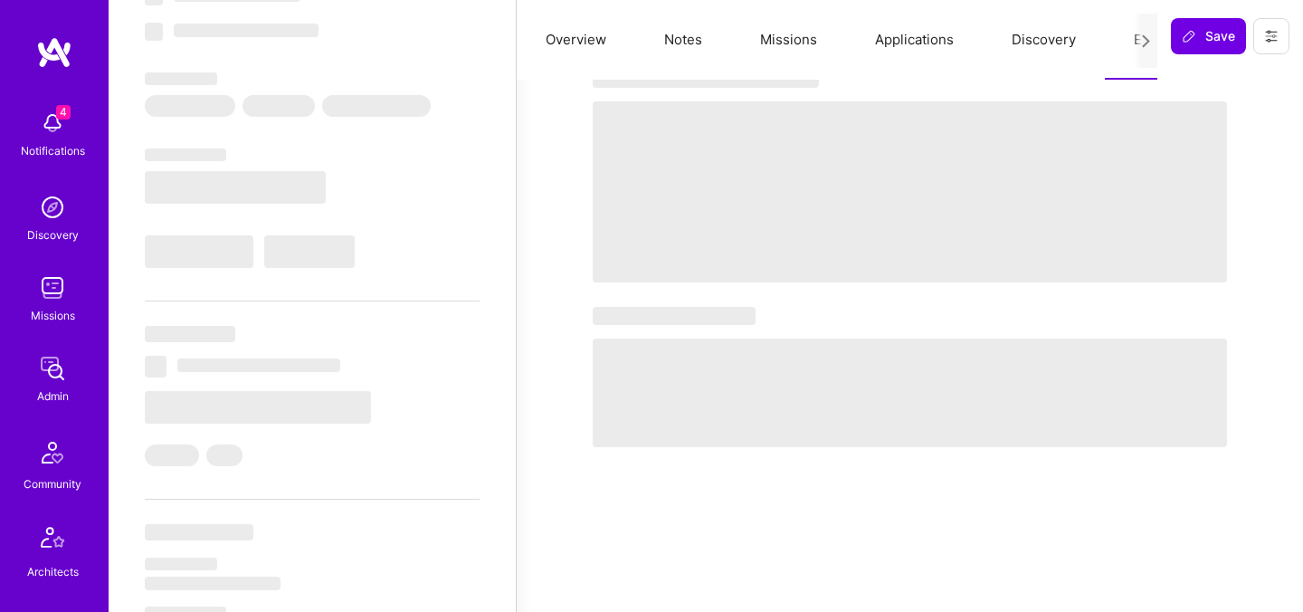
scroll to position [205, 0]
select select "Right Now"
select select "4"
select select "7"
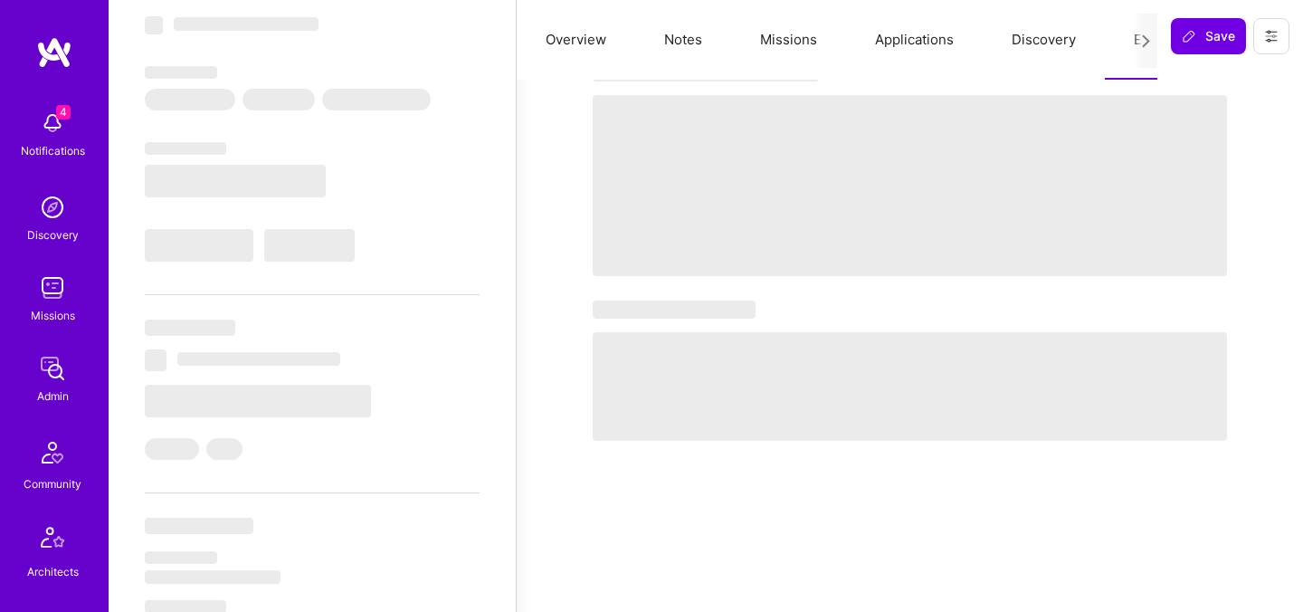
select select "7"
select select "US"
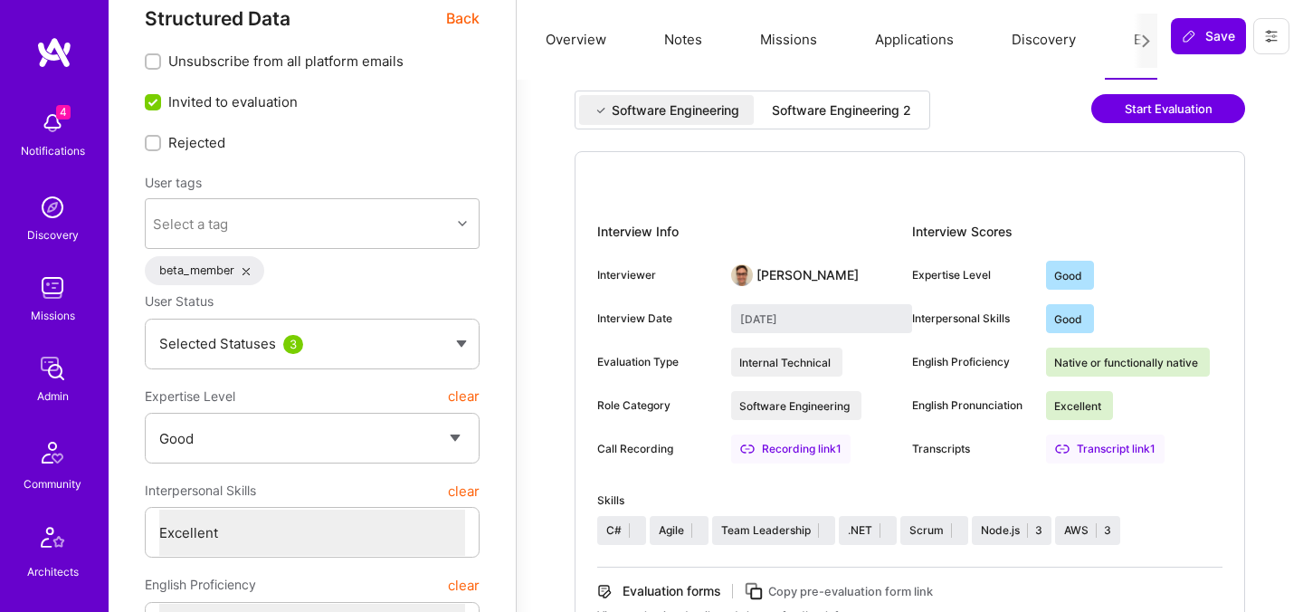
scroll to position [0, 0]
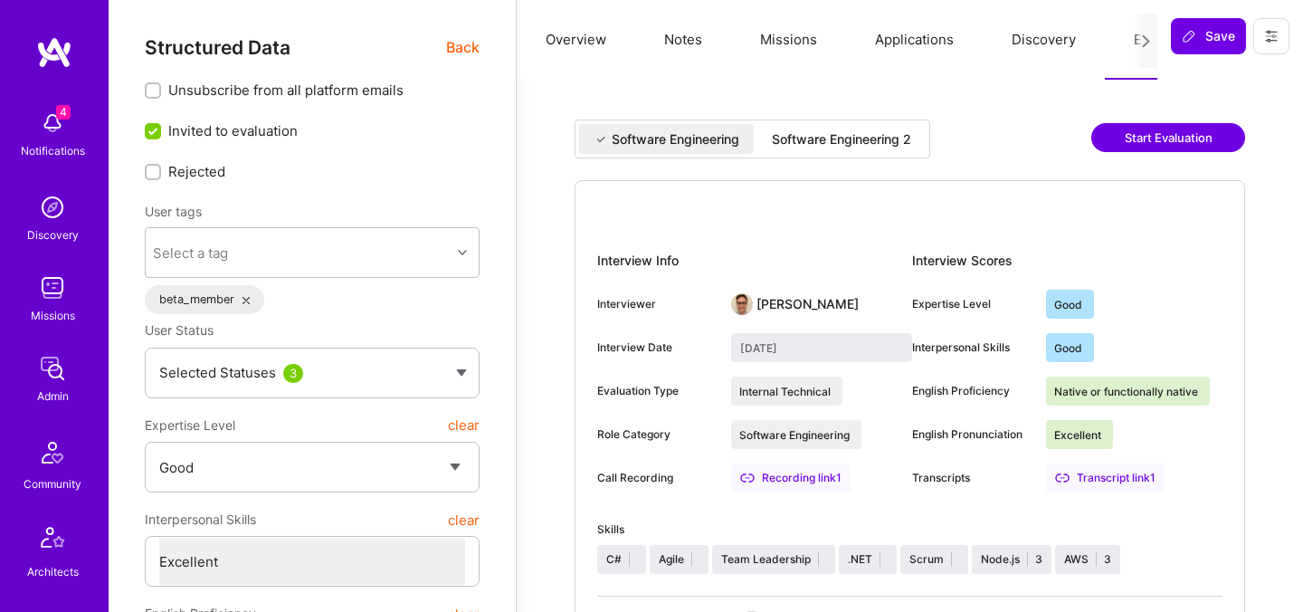
click at [783, 137] on div "Software Engineering 2" at bounding box center [841, 139] width 139 height 18
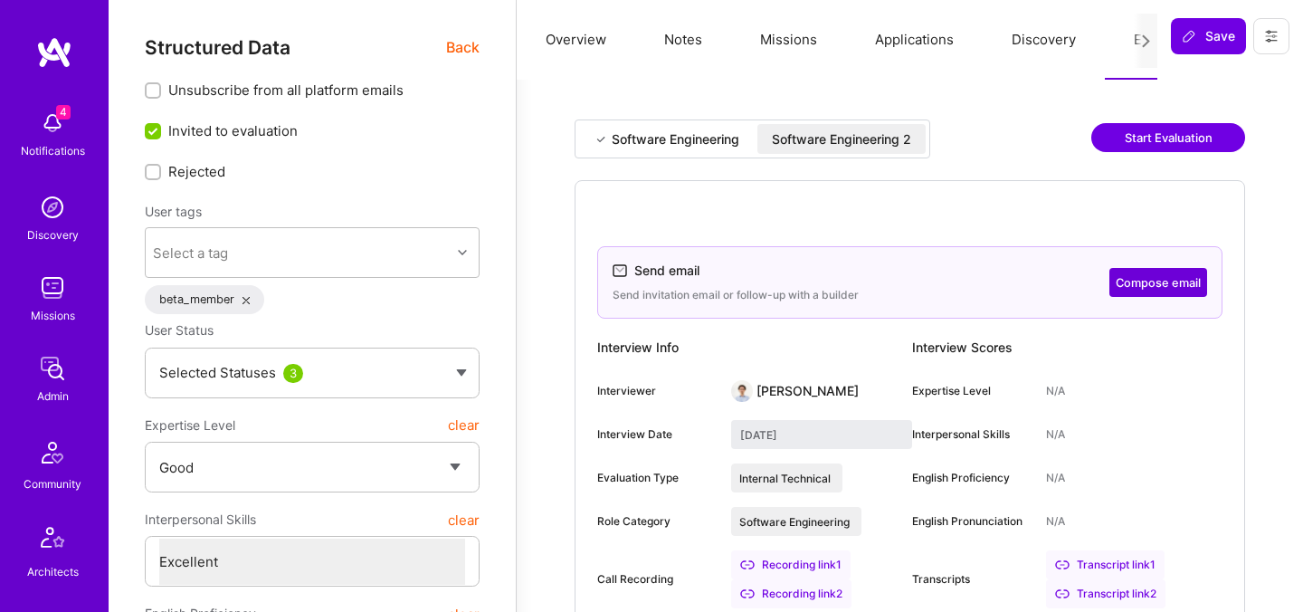
type input "September 16, 2025"
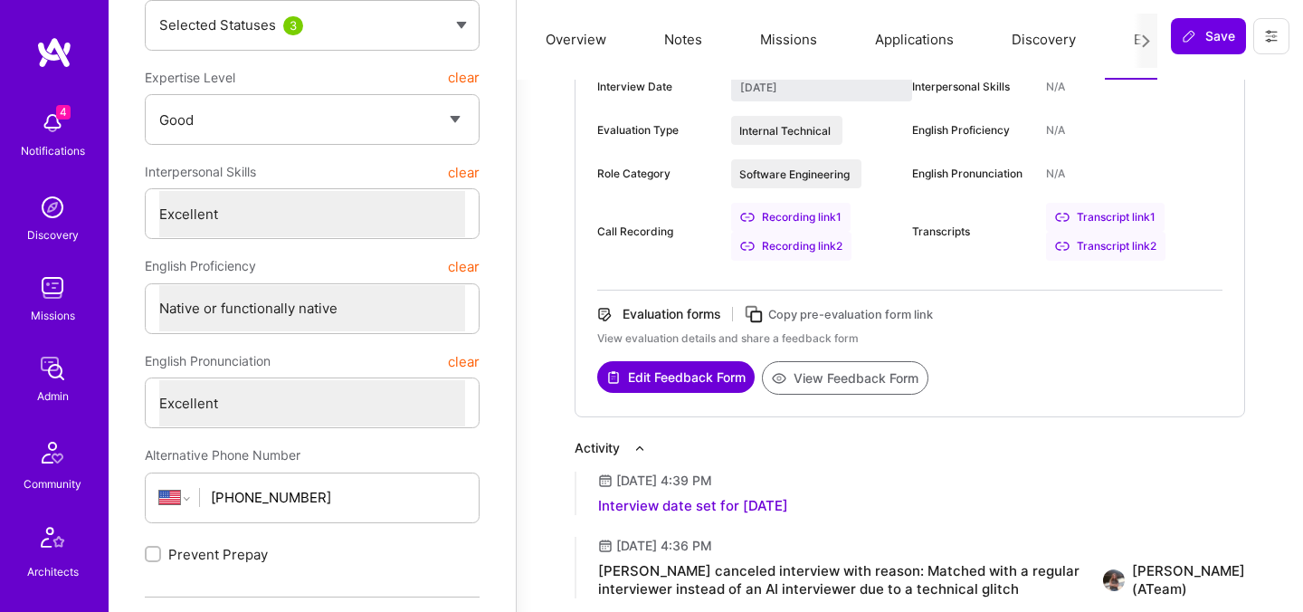
scroll to position [554, 0]
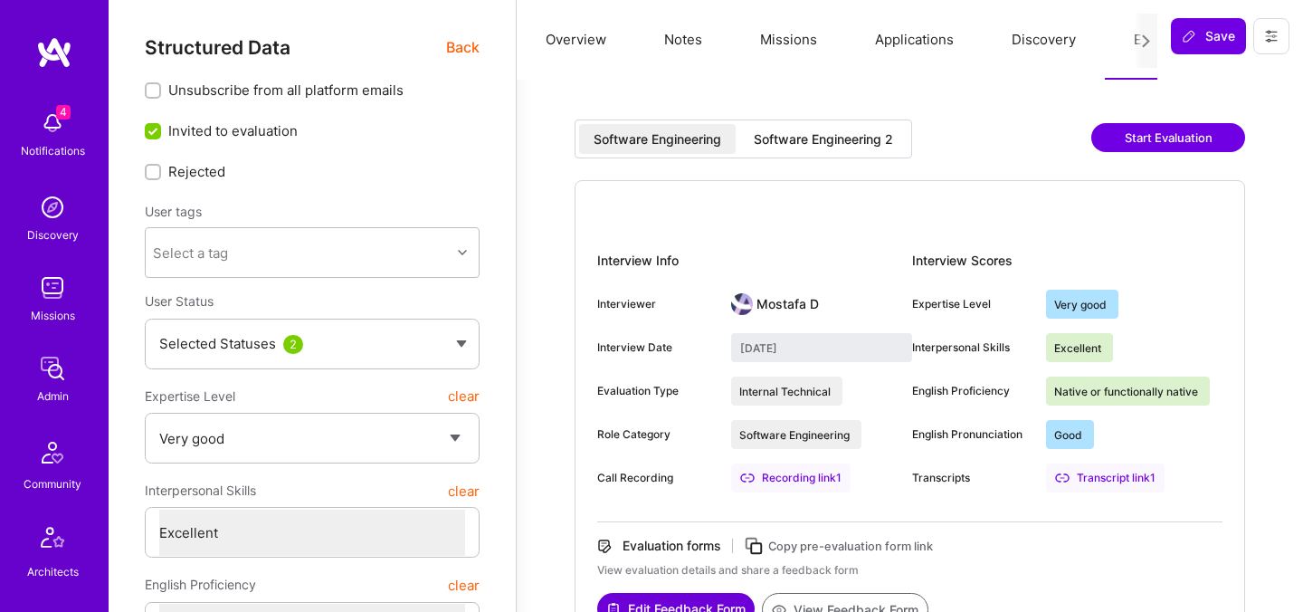
select select "5"
select select "7"
select select "6"
select select "CA"
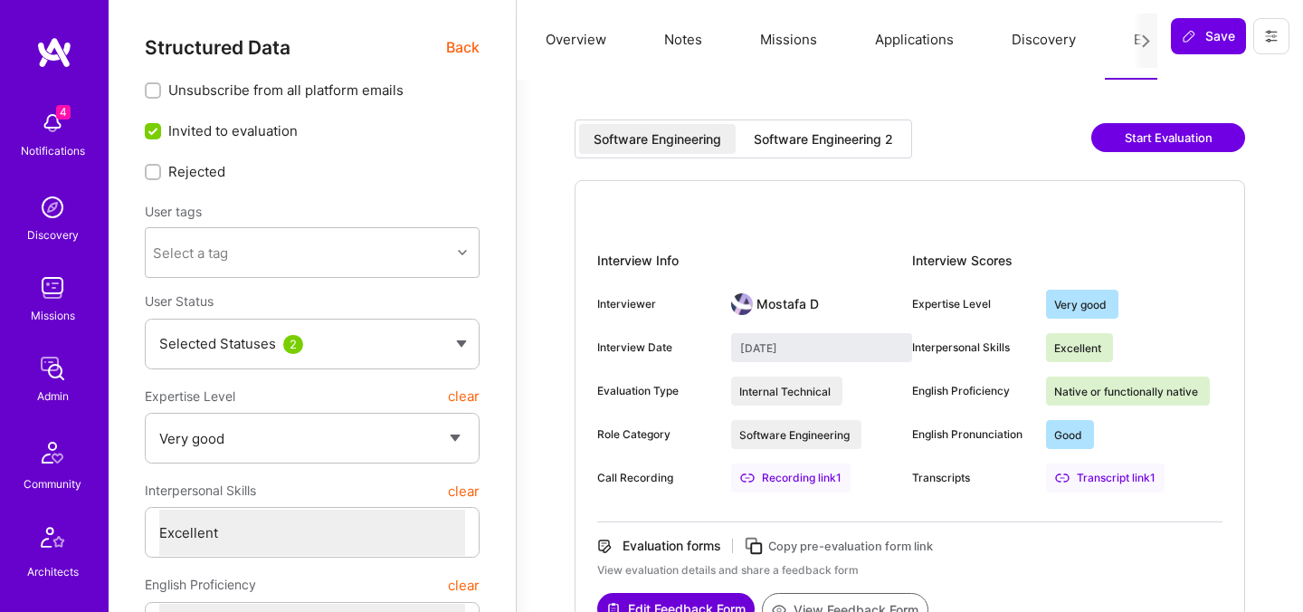
select select "Right Now"
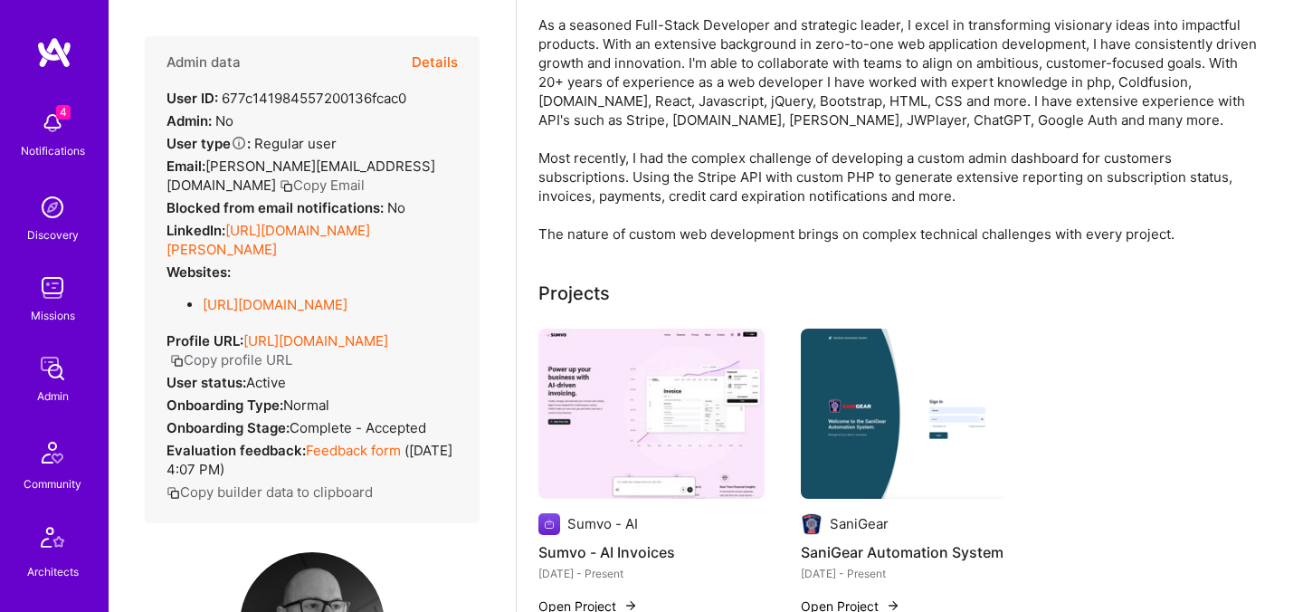
scroll to position [292, 0]
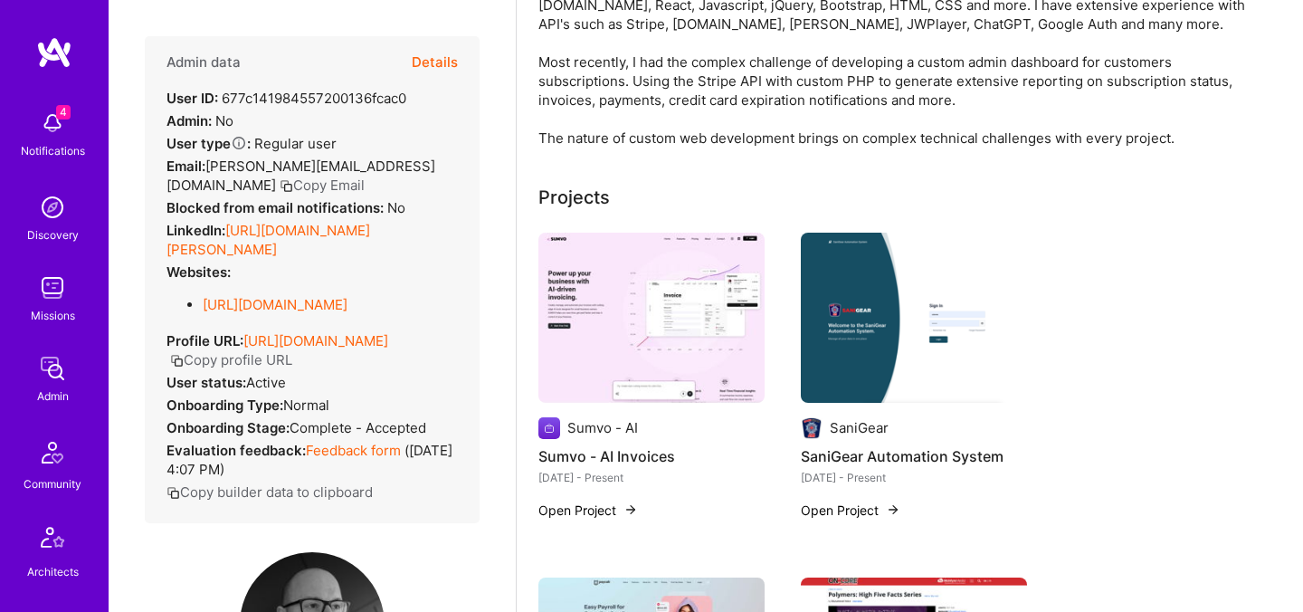
click at [446, 64] on button "Details" at bounding box center [435, 62] width 46 height 52
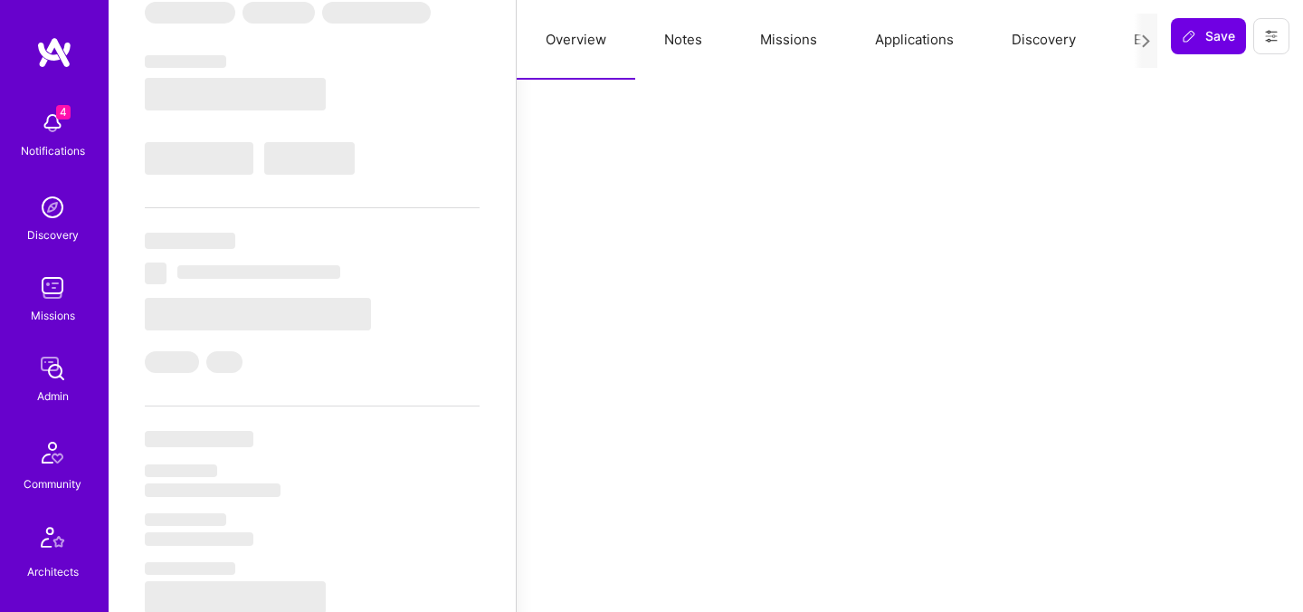
click at [1118, 42] on button "Evaluation" at bounding box center [1167, 40] width 124 height 80
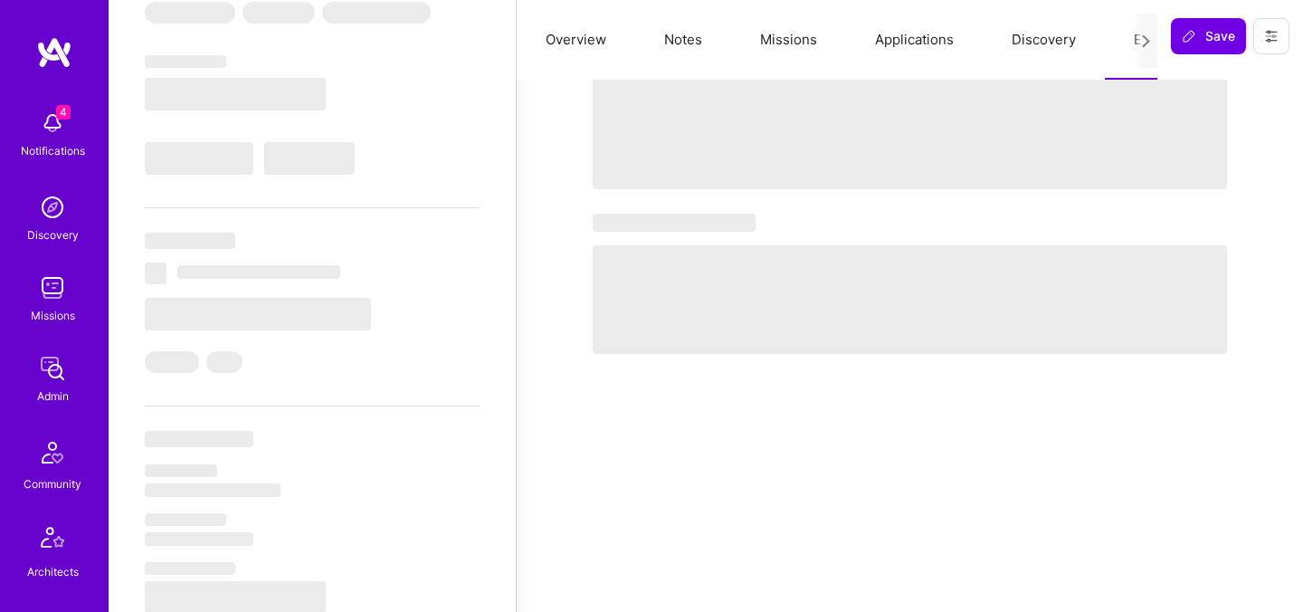
select select "Right Now"
select select "5"
select select "7"
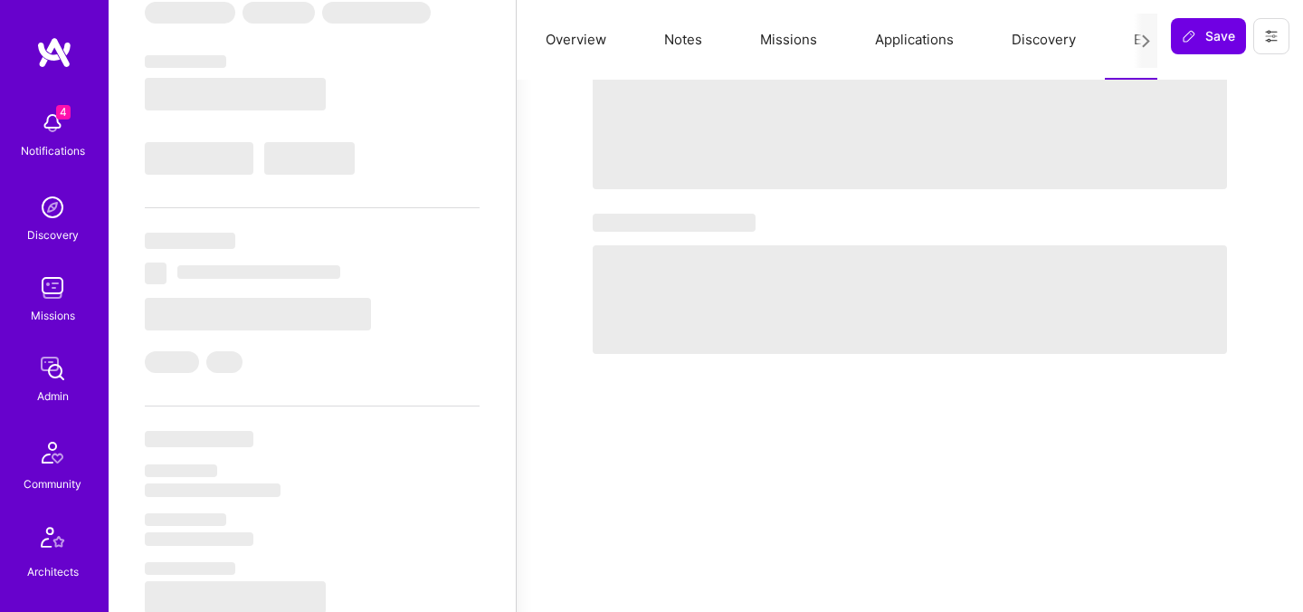
select select "CA"
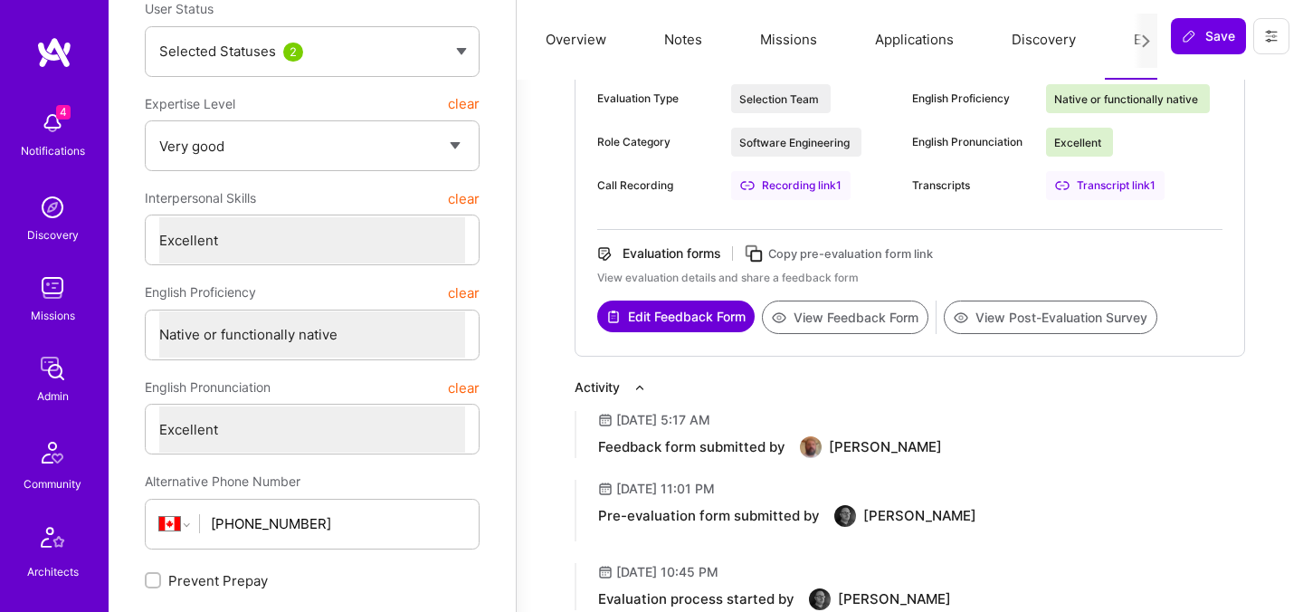
scroll to position [0, 0]
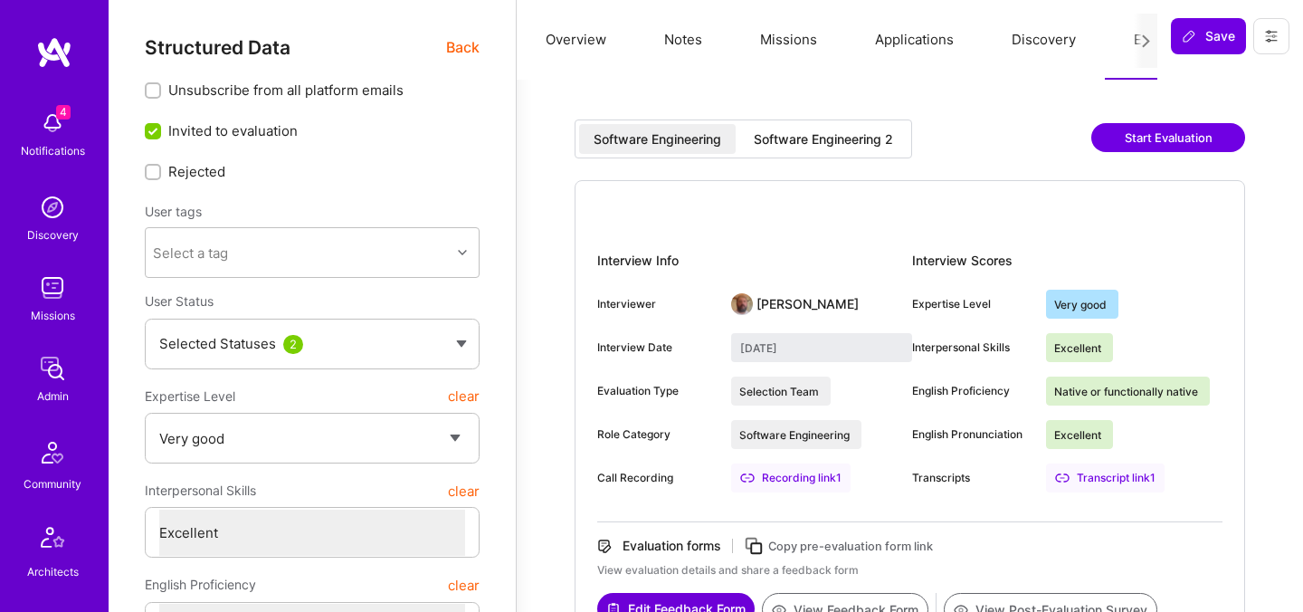
click at [824, 141] on div "Software Engineering 2" at bounding box center [823, 139] width 139 height 18
type input "September 16, 2025"
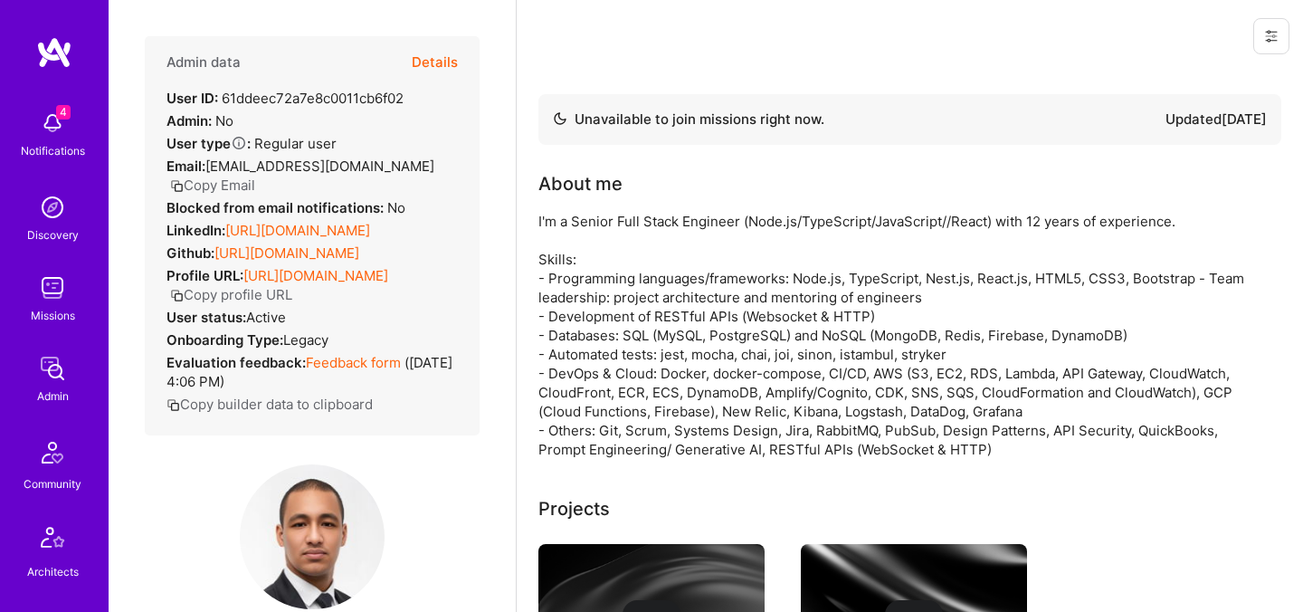
click at [441, 60] on button "Details" at bounding box center [435, 62] width 46 height 52
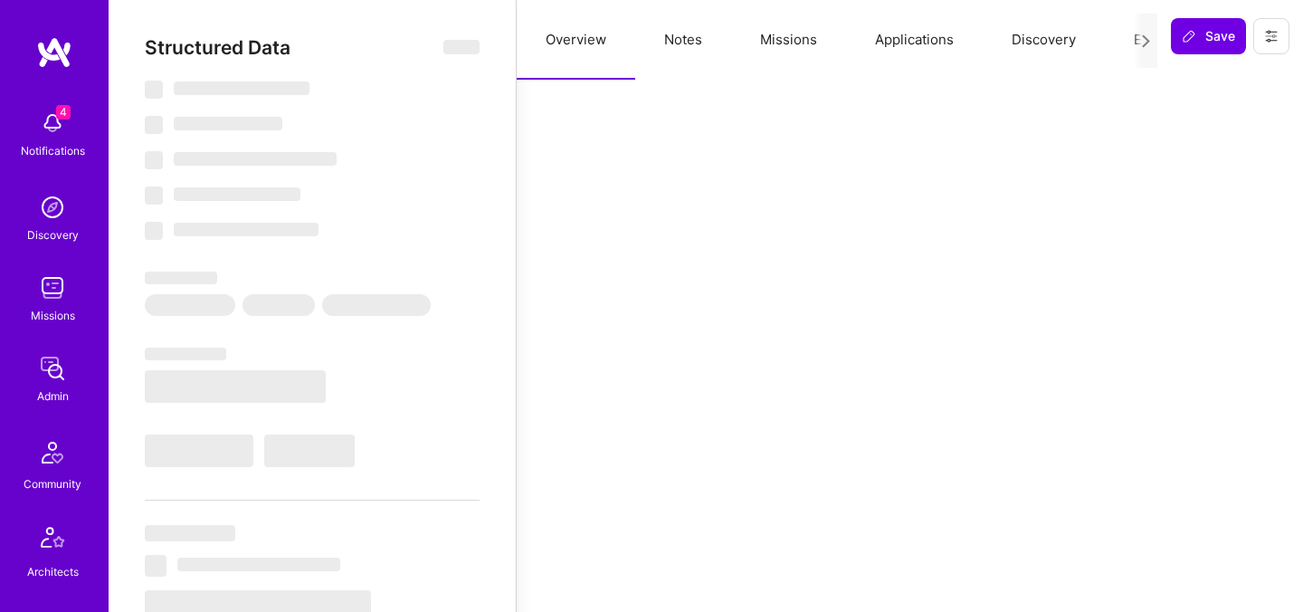
click at [1111, 40] on button "Evaluation" at bounding box center [1167, 40] width 124 height 80
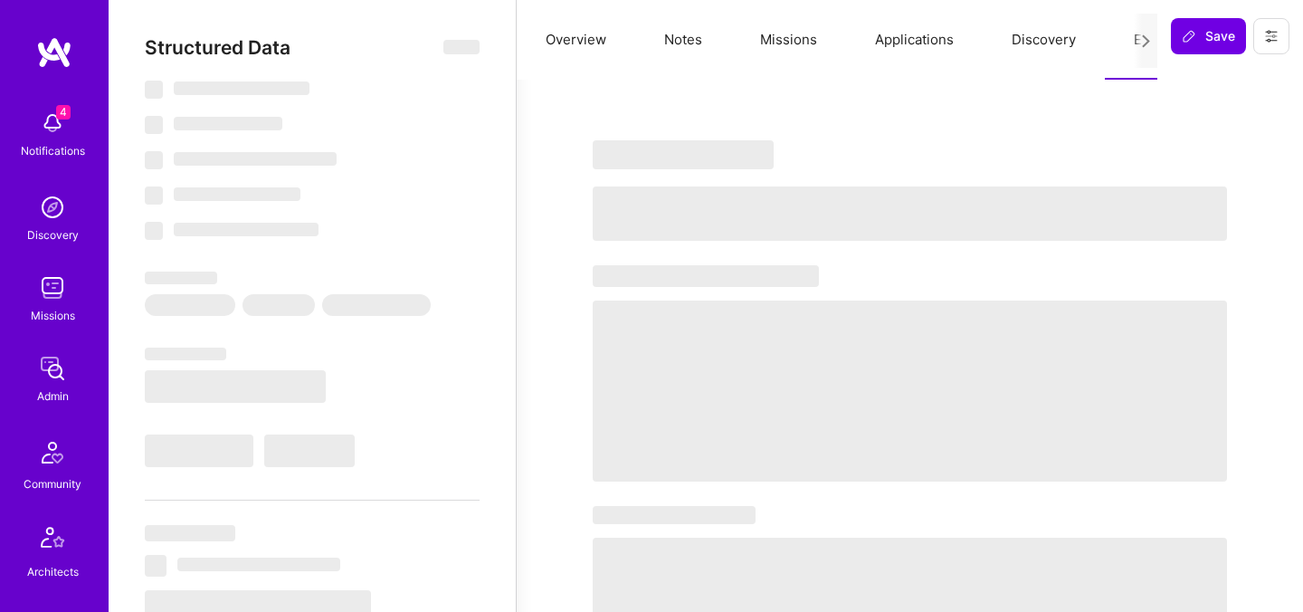
select select "Not Available"
select select "1 Month"
select select "4"
select select "7"
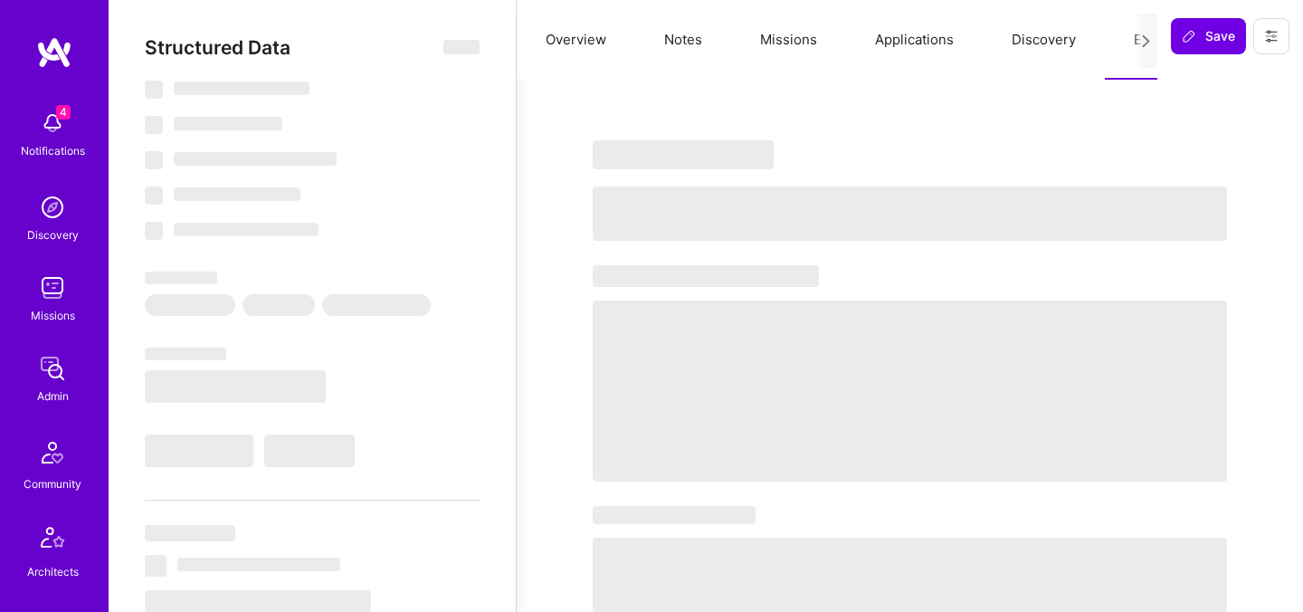
select select "7"
select select "BR"
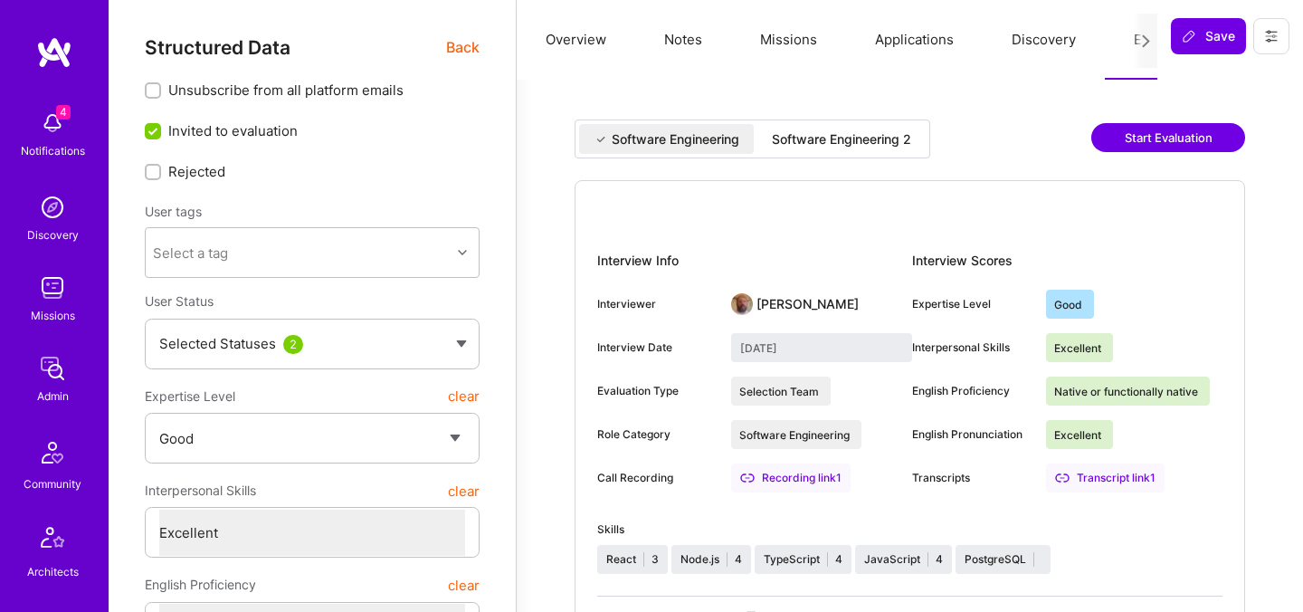
click at [898, 135] on div "Software Engineering 2" at bounding box center [841, 139] width 139 height 18
type input "[DATE]"
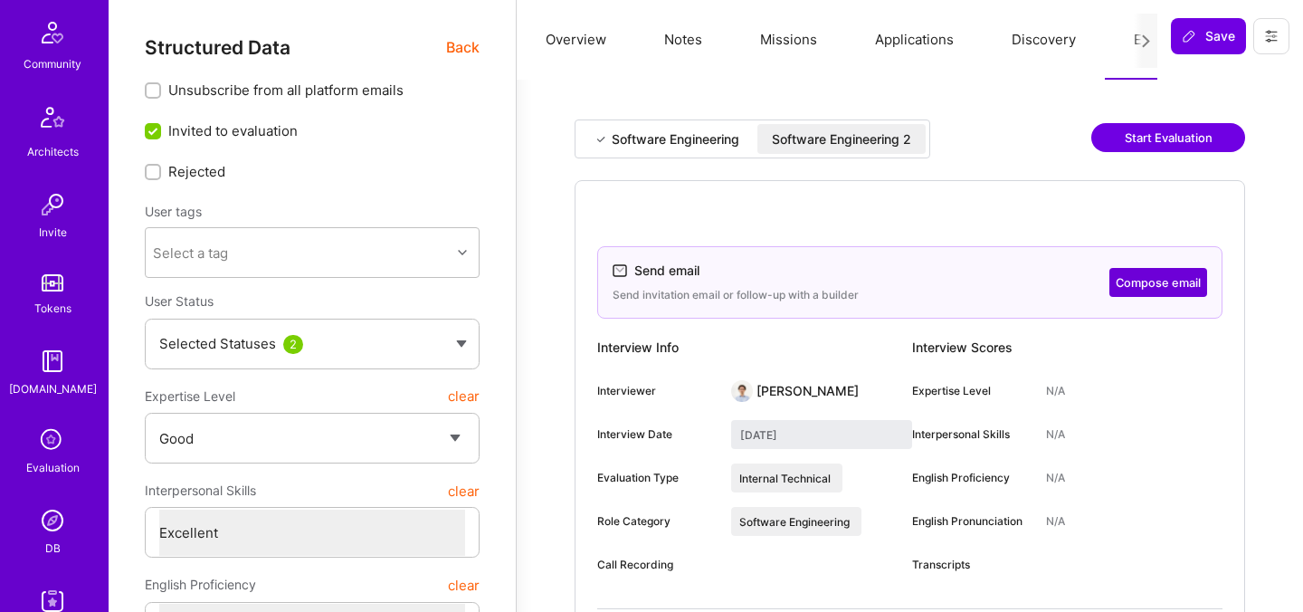
scroll to position [543, 0]
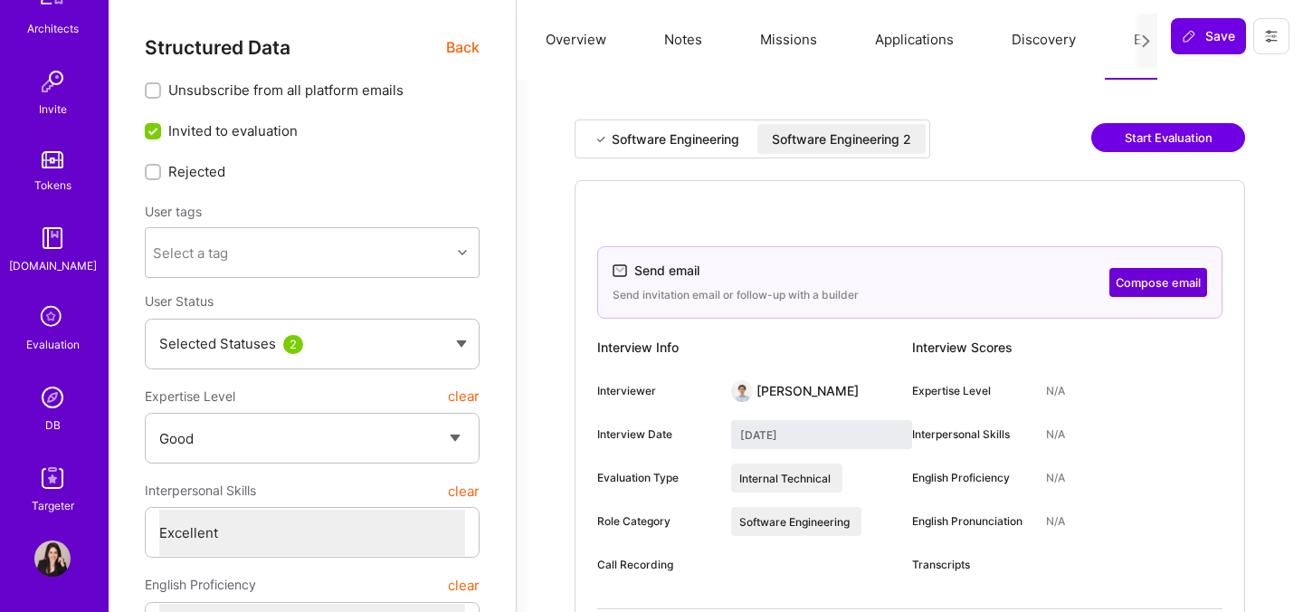
click at [56, 322] on icon at bounding box center [52, 317] width 34 height 34
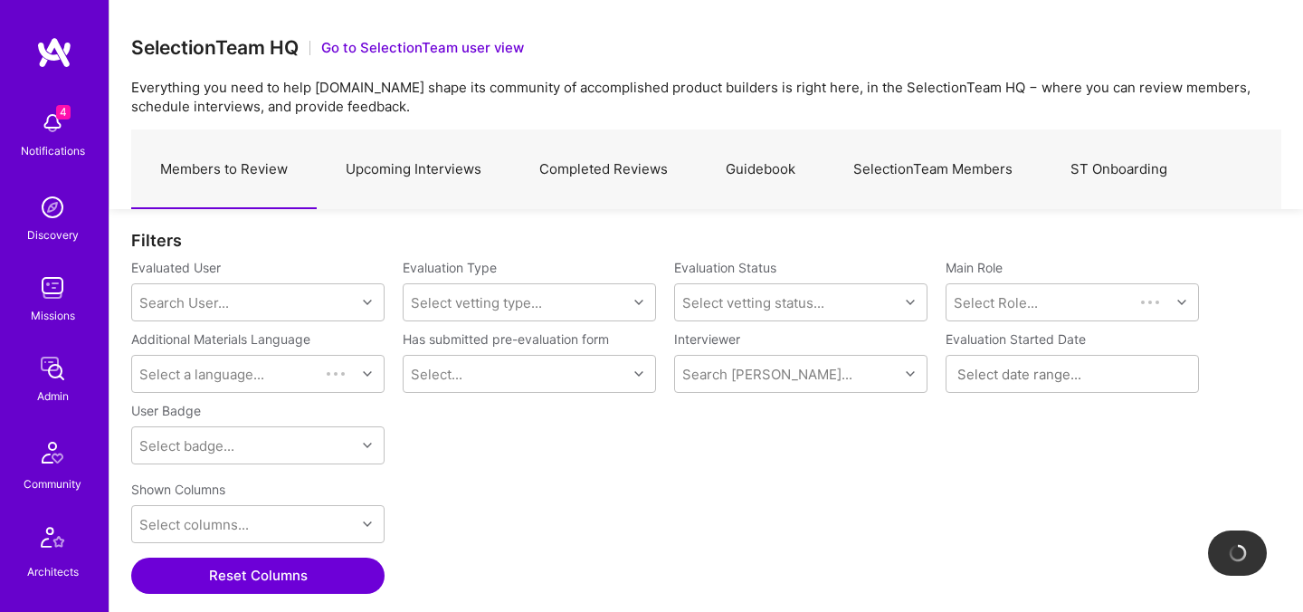
click at [391, 172] on link "Upcoming Interviews" at bounding box center [414, 169] width 194 height 79
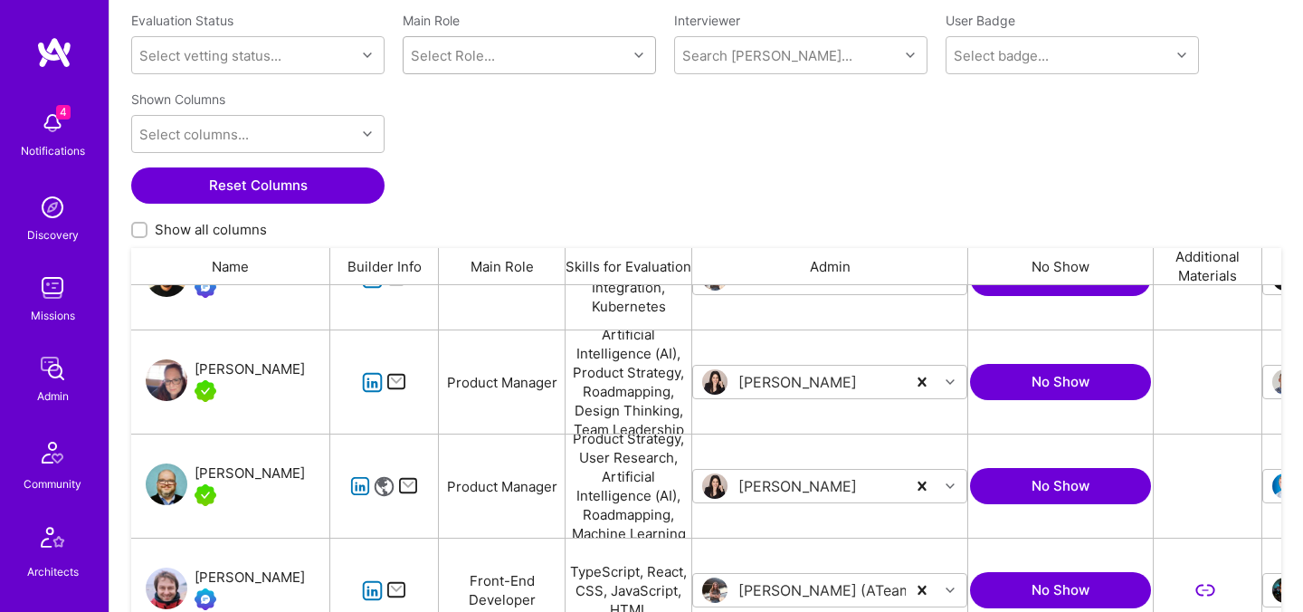
scroll to position [169, 0]
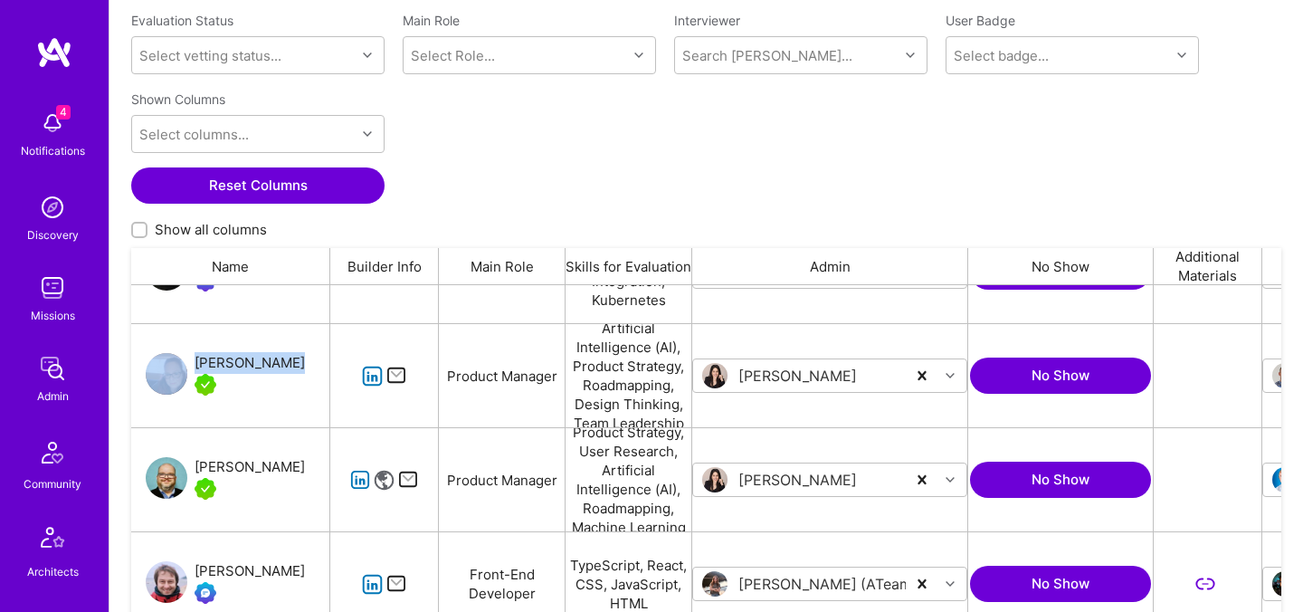
drag, startPoint x: 200, startPoint y: 345, endPoint x: 276, endPoint y: 359, distance: 77.4
click at [276, 359] on div "Geri Barrison" at bounding box center [230, 375] width 199 height 103
copy div "Geri Barrison"
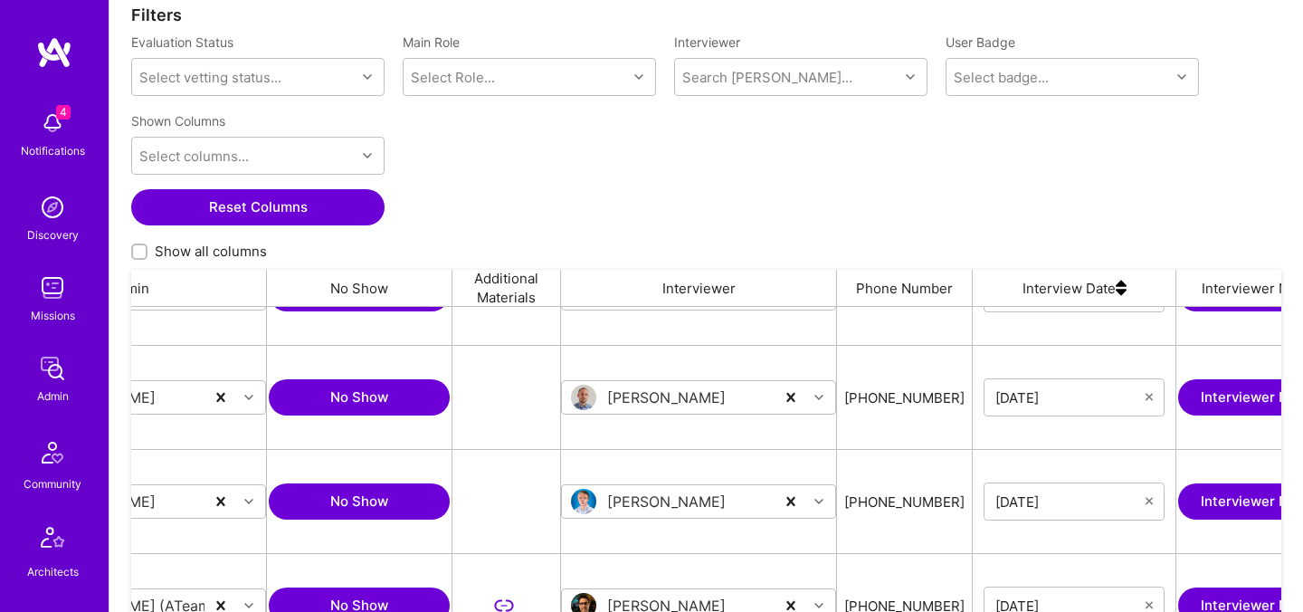
scroll to position [220, 0]
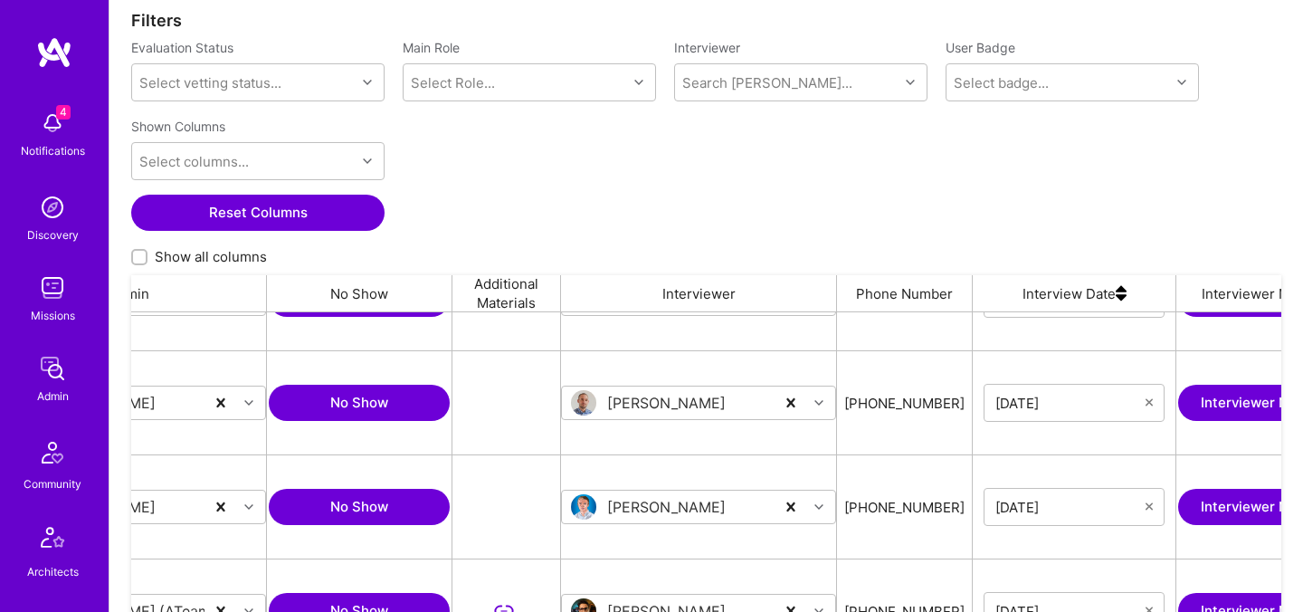
click at [736, 88] on div "Search Vetter..." at bounding box center [767, 82] width 170 height 19
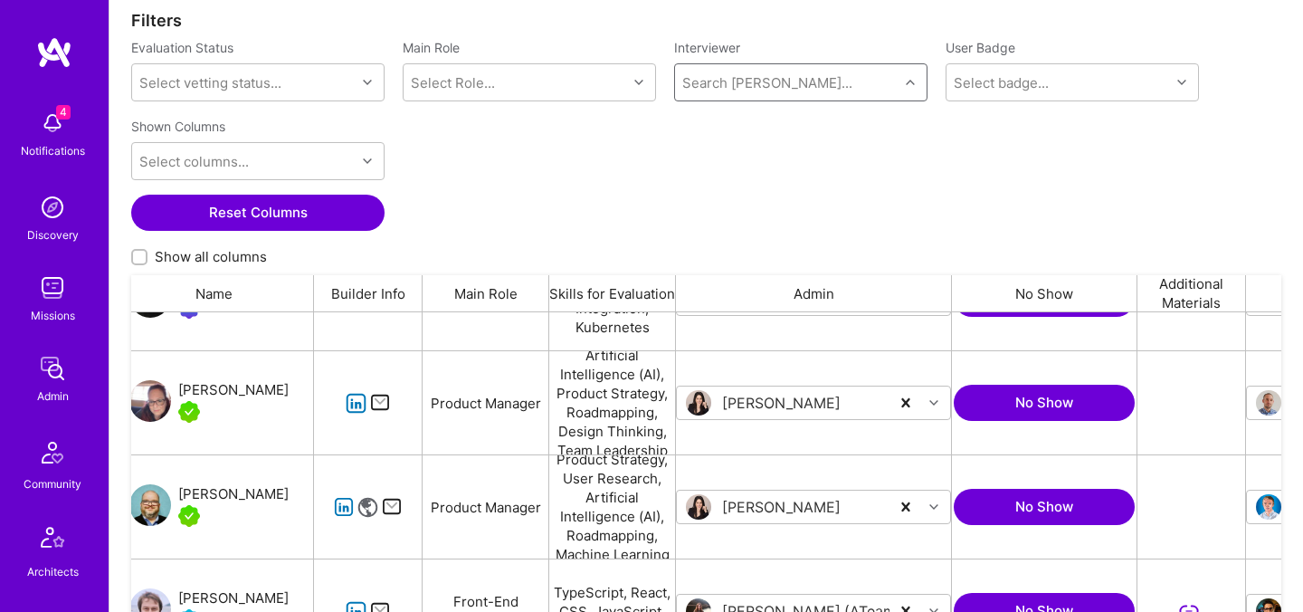
scroll to position [0, 0]
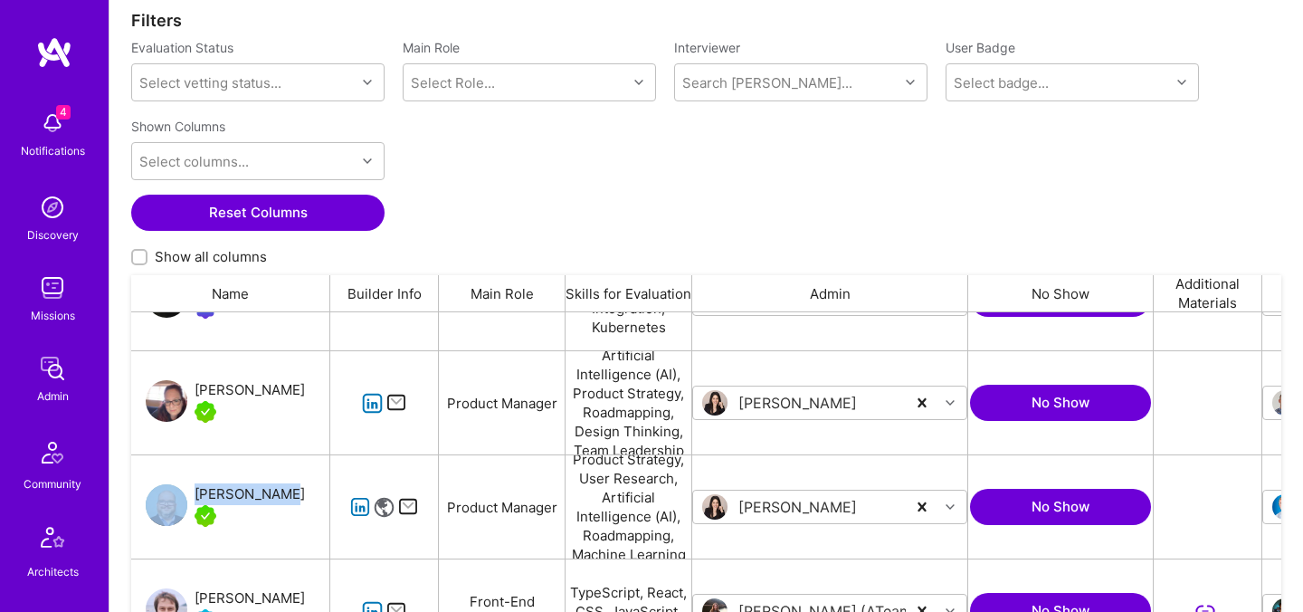
drag, startPoint x: 201, startPoint y: 479, endPoint x: 271, endPoint y: 489, distance: 71.4
click at [271, 489] on div "Jeff Narucki" at bounding box center [230, 506] width 199 height 103
copy div "Jeff Narucki"
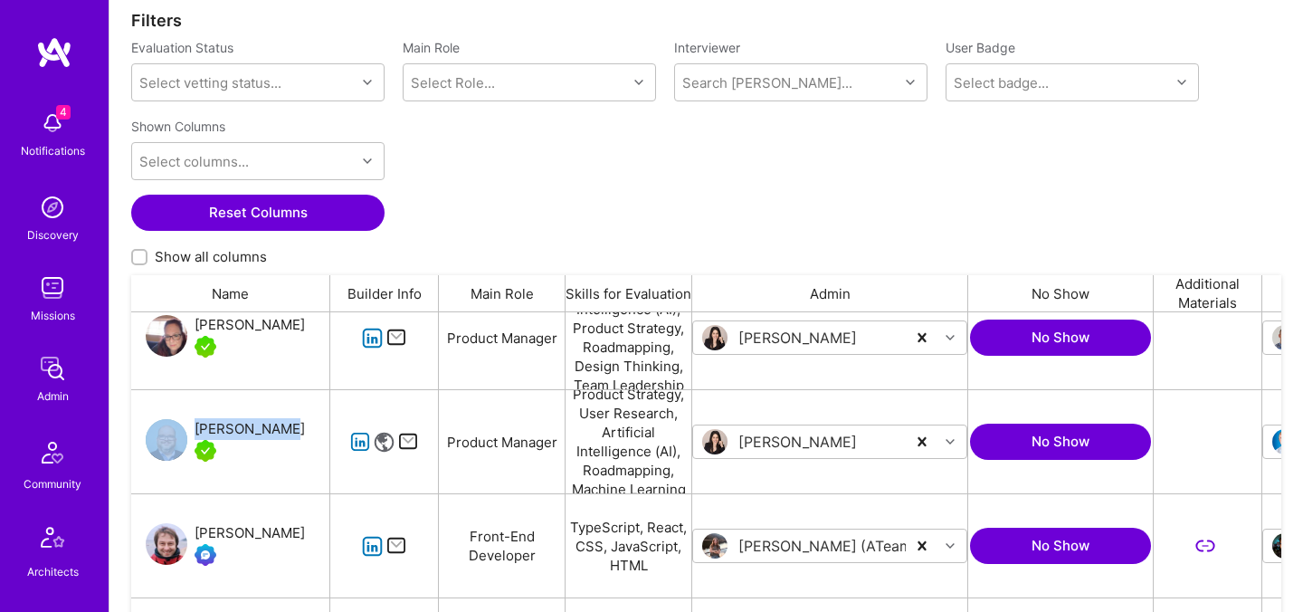
scroll to position [236, 0]
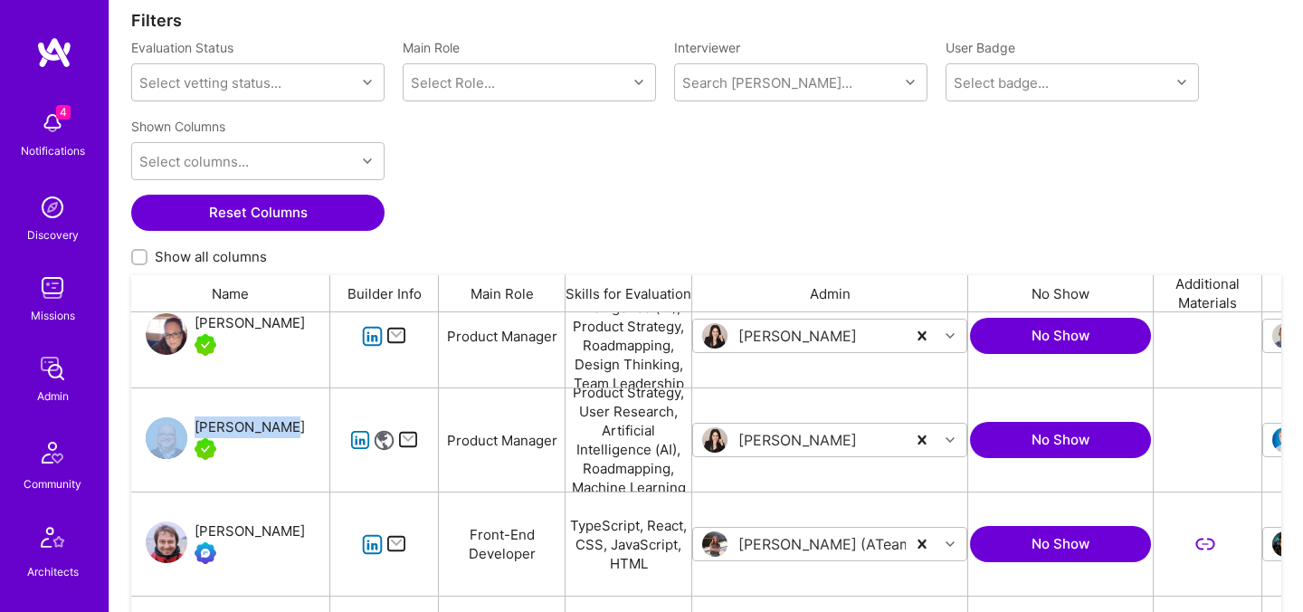
click at [258, 427] on div "Jeff Narucki" at bounding box center [249, 427] width 110 height 22
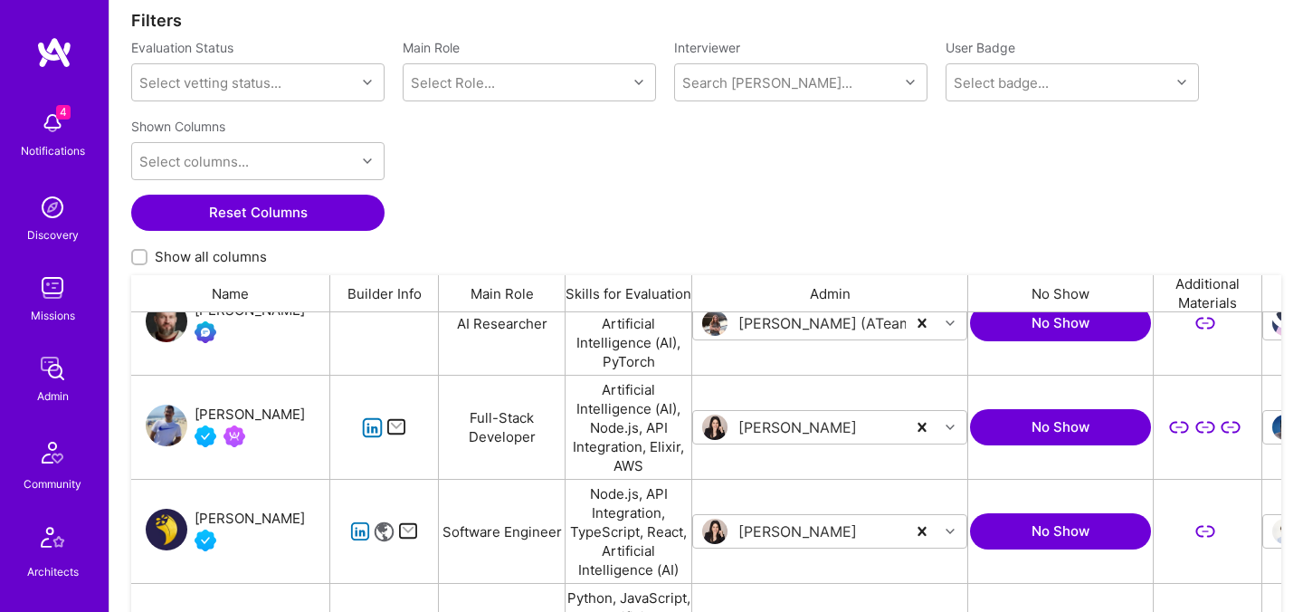
scroll to position [1397, 0]
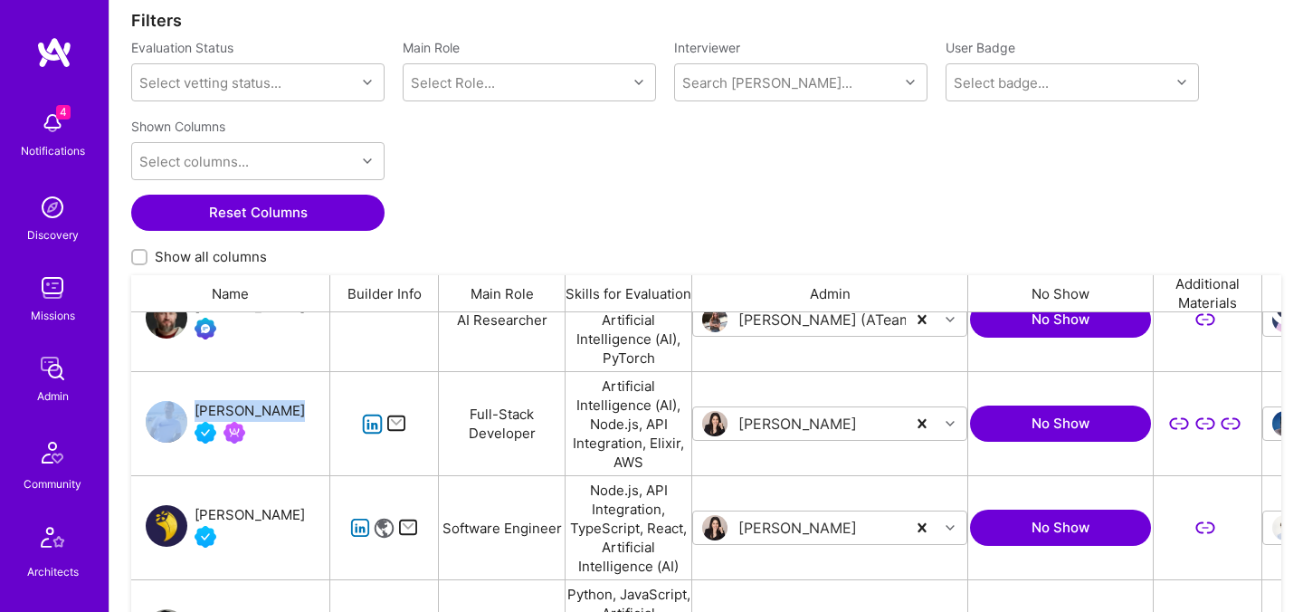
drag, startPoint x: 203, startPoint y: 395, endPoint x: 270, endPoint y: 403, distance: 68.3
click at [270, 403] on div "Juan Rivillas" at bounding box center [230, 423] width 199 height 103
copy div "Juan Rivillas"
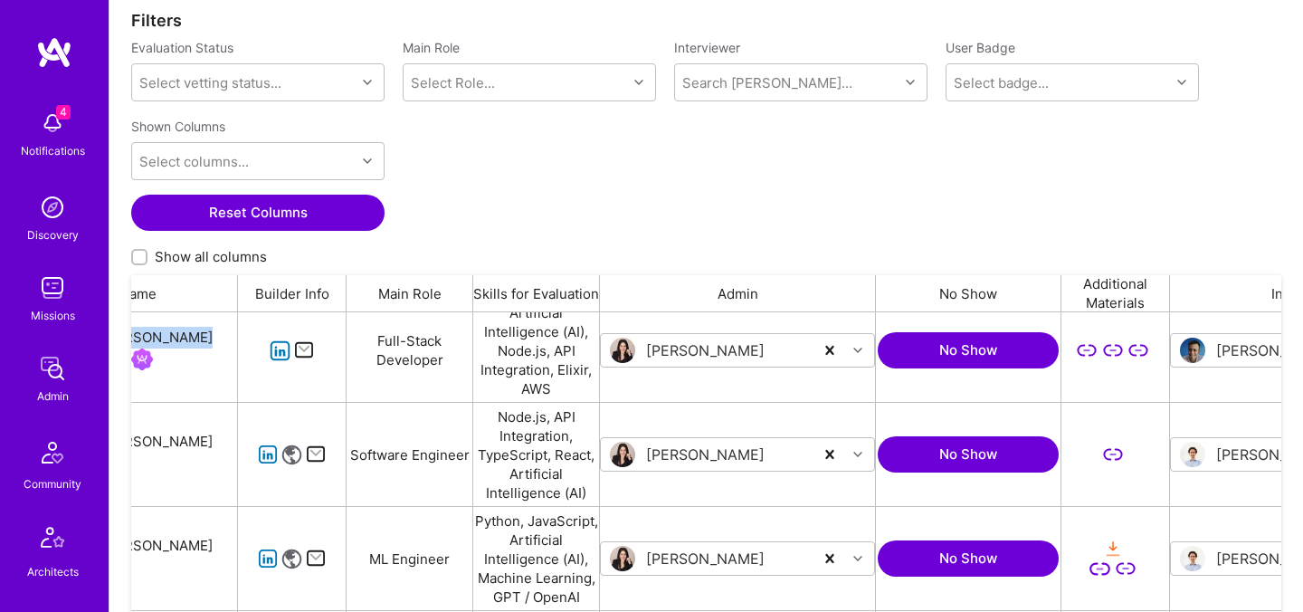
scroll to position [0, 0]
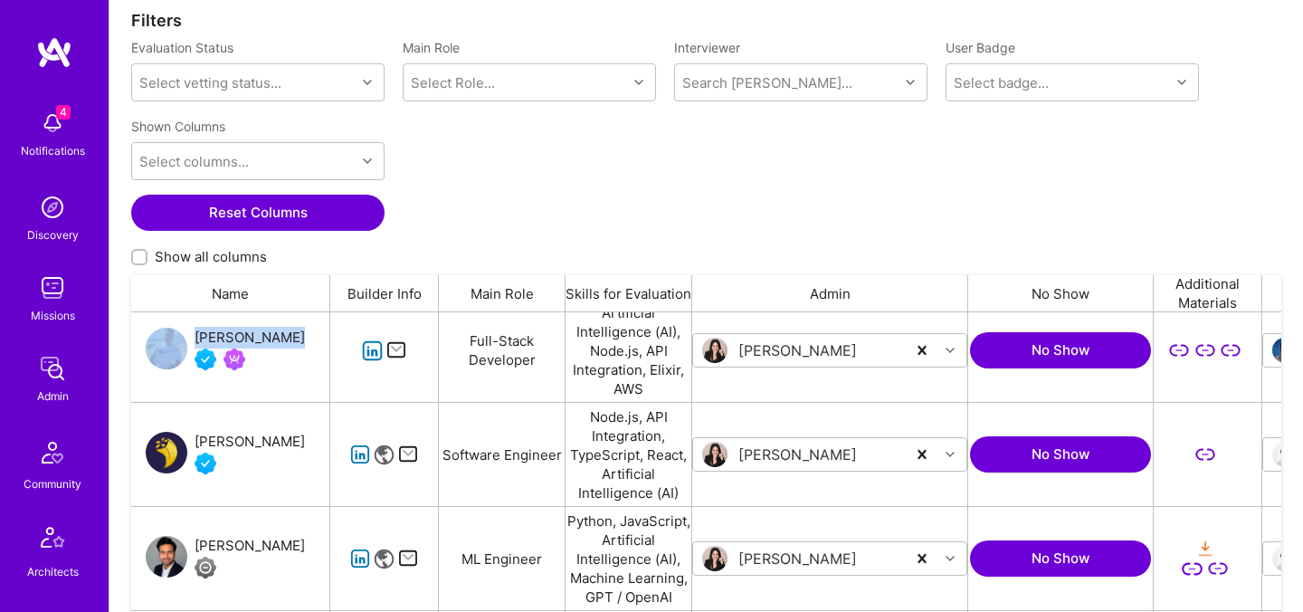
click at [267, 446] on div "[PERSON_NAME]" at bounding box center [249, 442] width 110 height 22
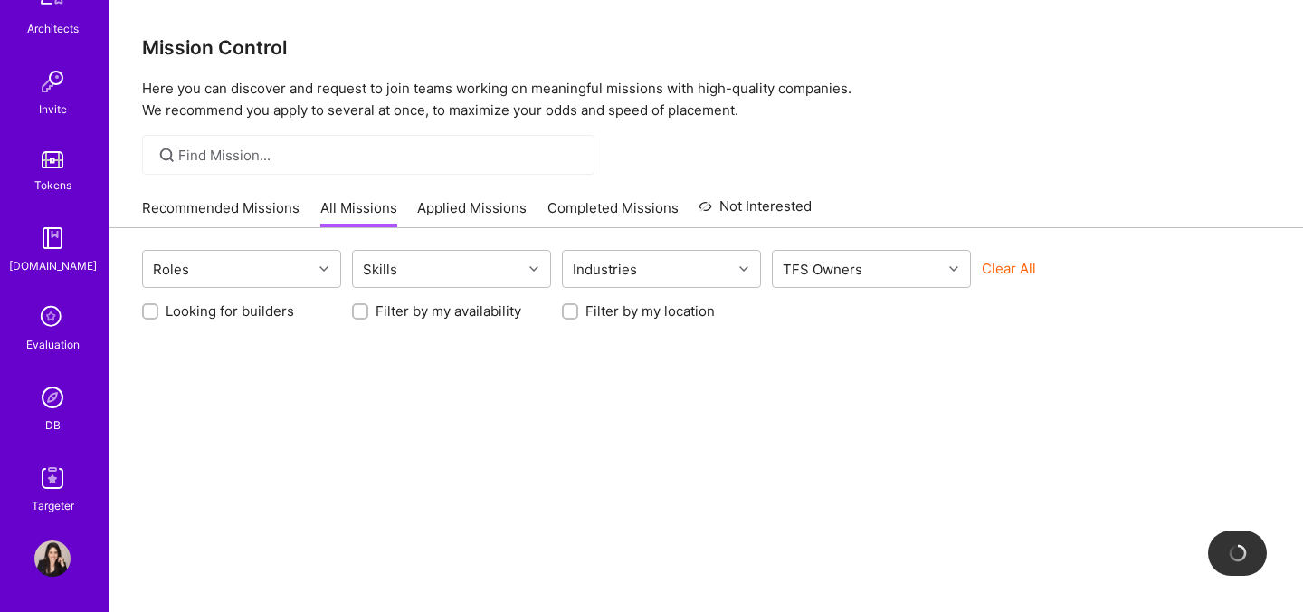
scroll to position [24, 0]
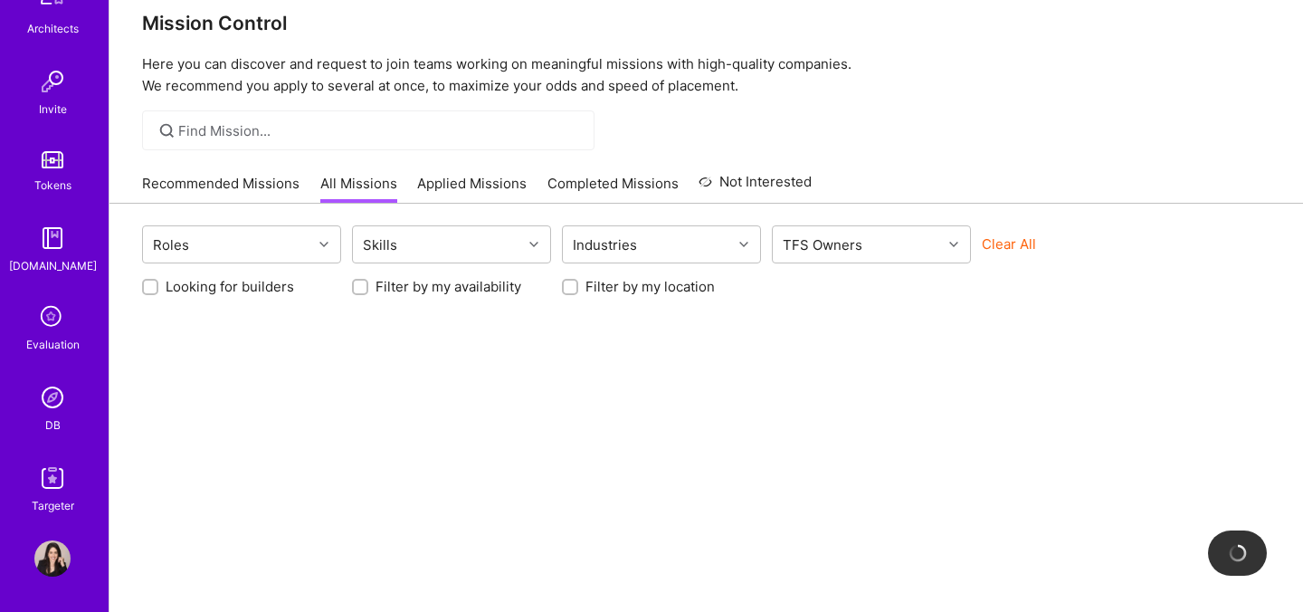
click at [52, 330] on icon at bounding box center [52, 317] width 34 height 34
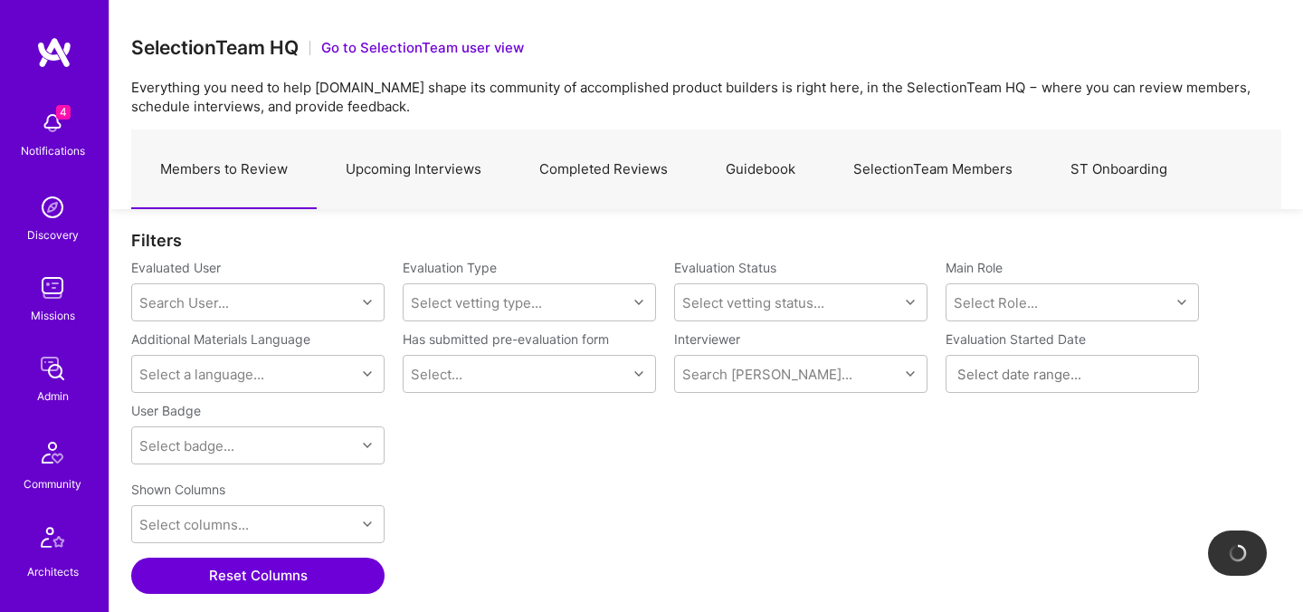
click at [1086, 157] on link "ST Onboarding" at bounding box center [1118, 169] width 155 height 79
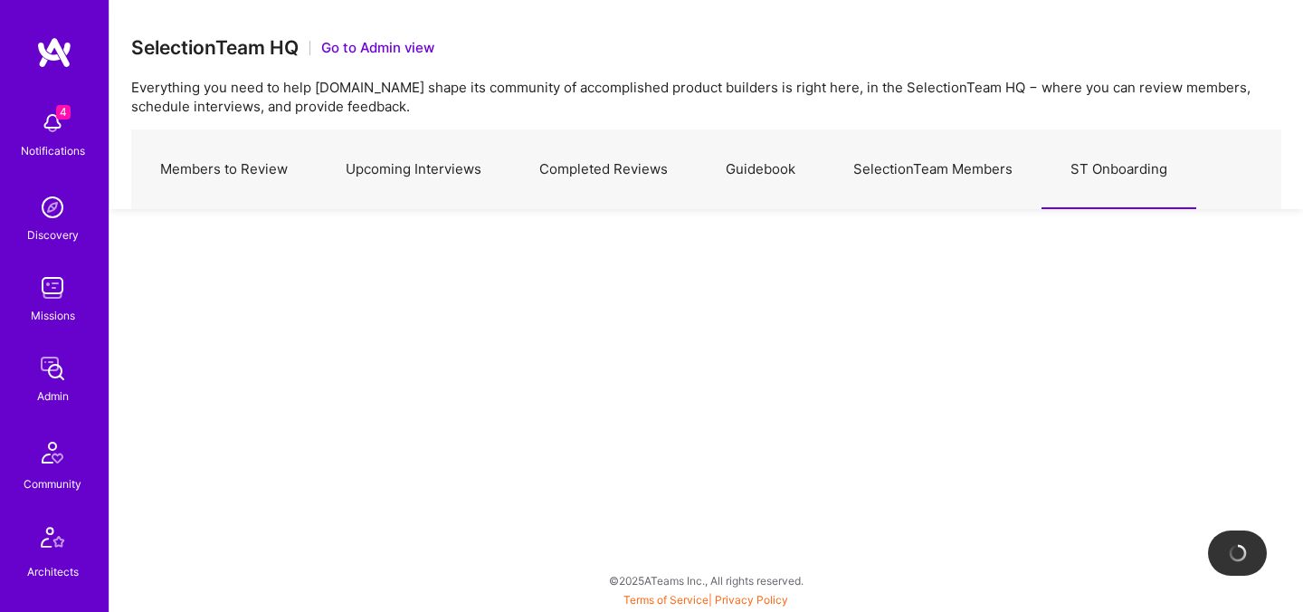
click at [976, 157] on link "SelectionTeam Members" at bounding box center [932, 169] width 217 height 79
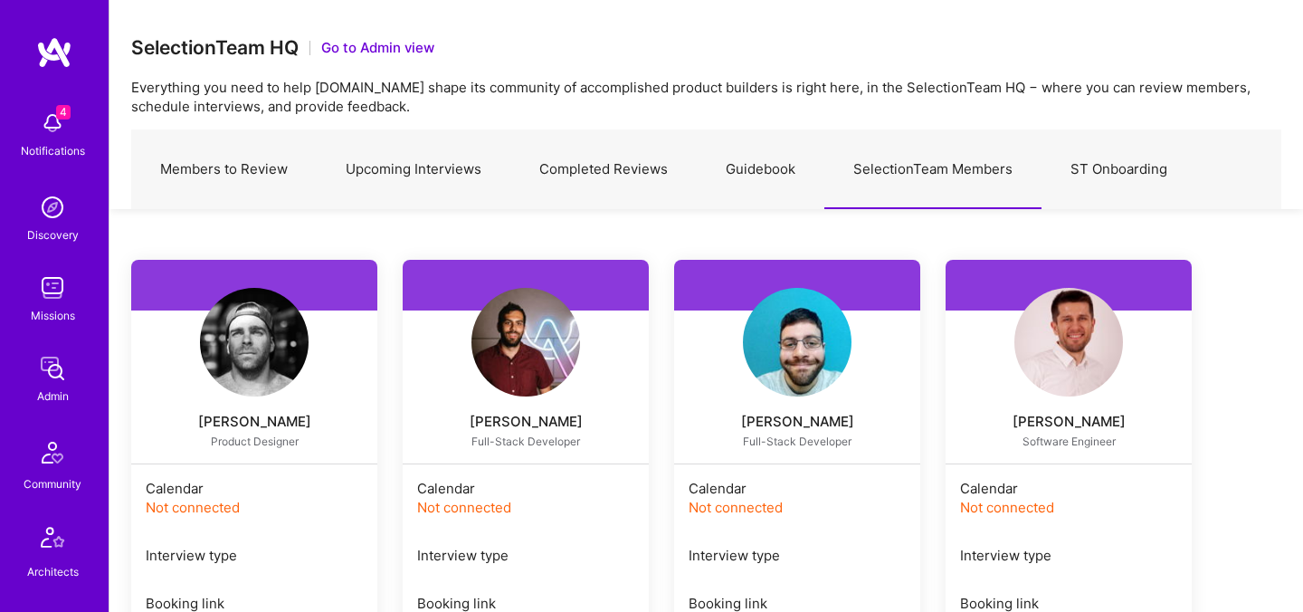
click at [937, 169] on link "SelectionTeam Members" at bounding box center [932, 169] width 217 height 79
click at [396, 44] on button "Go to Admin view" at bounding box center [377, 47] width 113 height 19
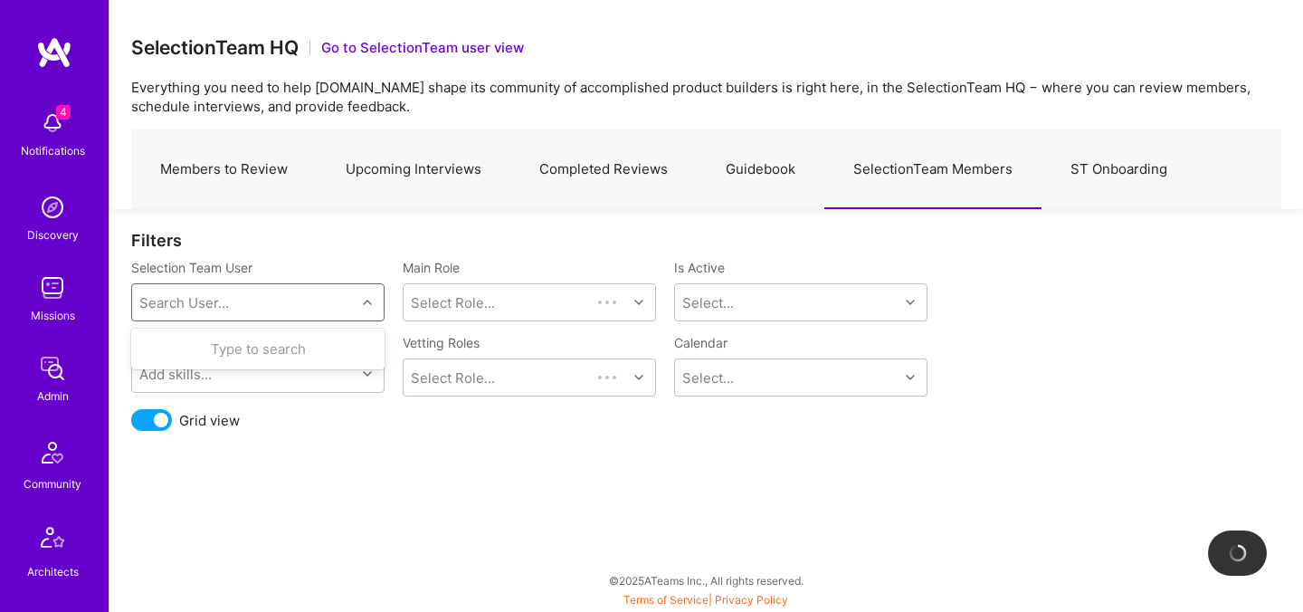
click at [277, 309] on div "Search User..." at bounding box center [243, 302] width 223 height 36
type input "toby"
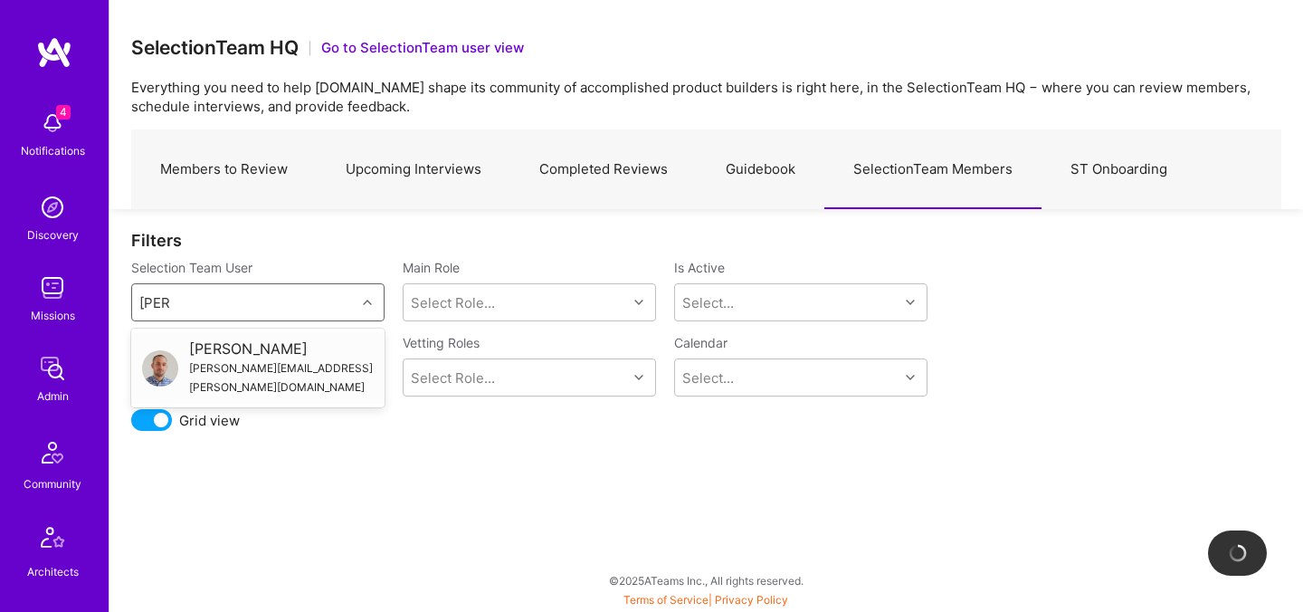
click at [209, 365] on div "toby@urff.me" at bounding box center [281, 377] width 185 height 38
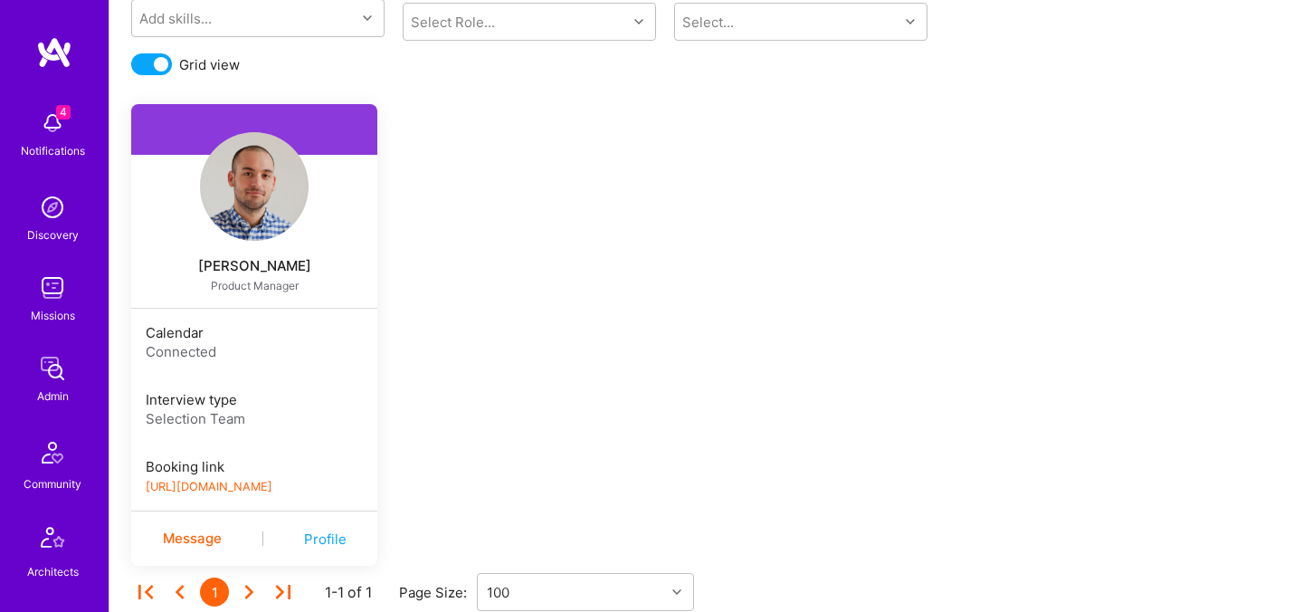
scroll to position [405, 0]
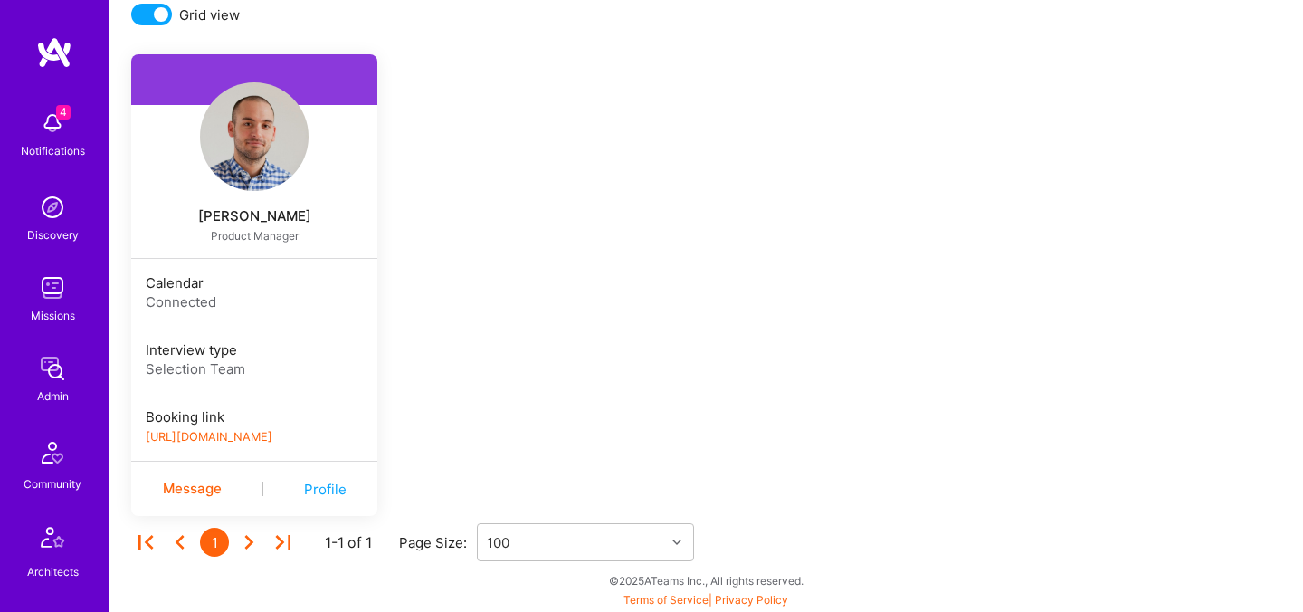
click at [317, 486] on div "Profile" at bounding box center [325, 488] width 43 height 19
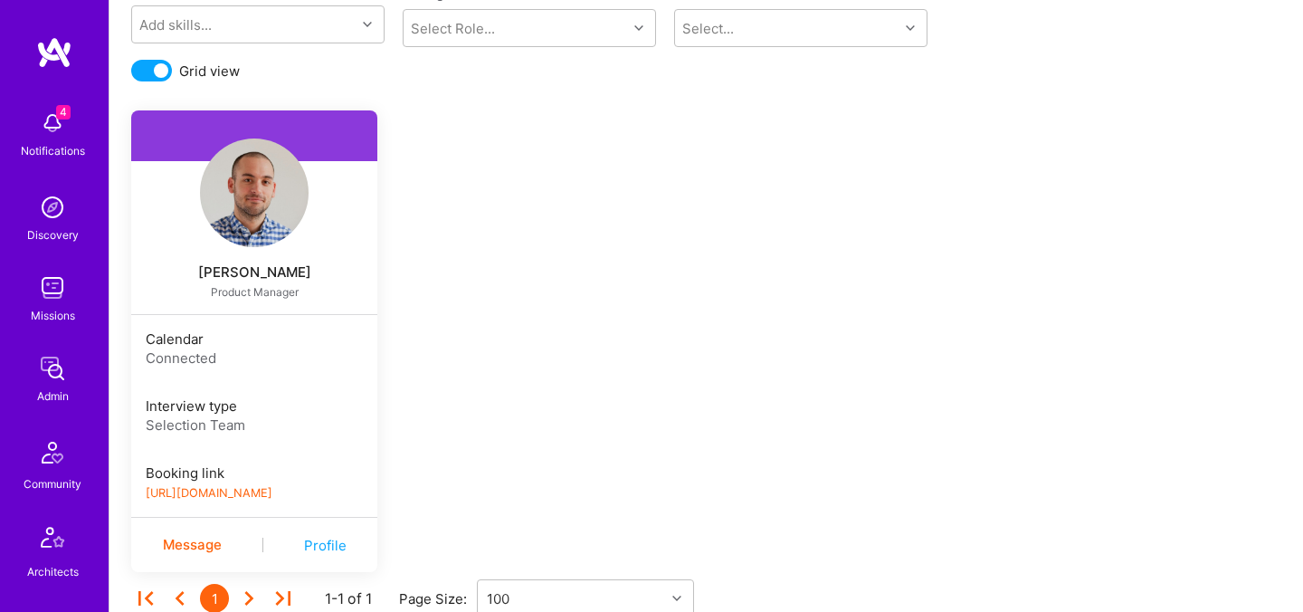
scroll to position [405, 0]
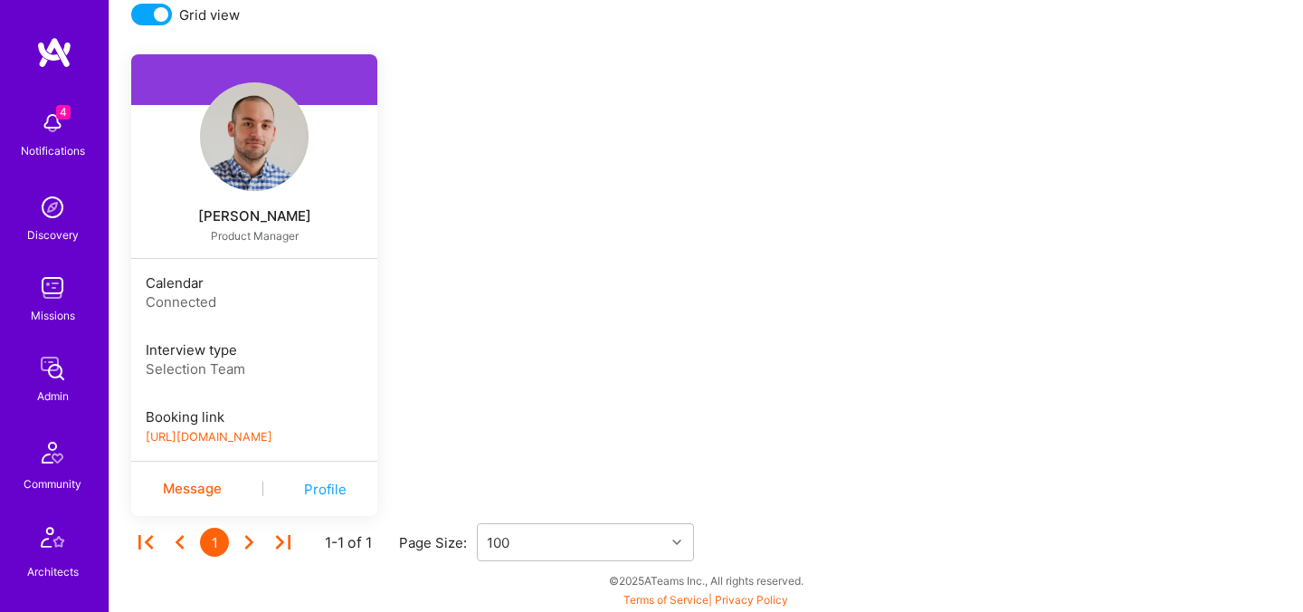
click at [190, 487] on div "Message" at bounding box center [192, 489] width 59 height 22
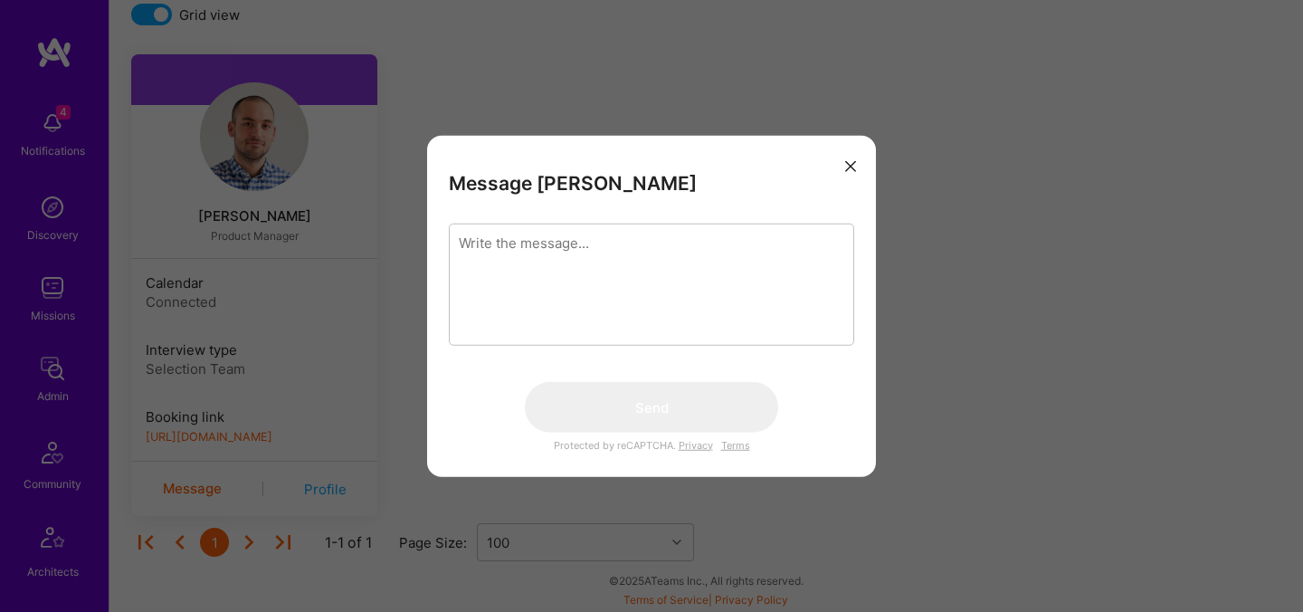
click at [853, 165] on icon "modal" at bounding box center [850, 165] width 11 height 11
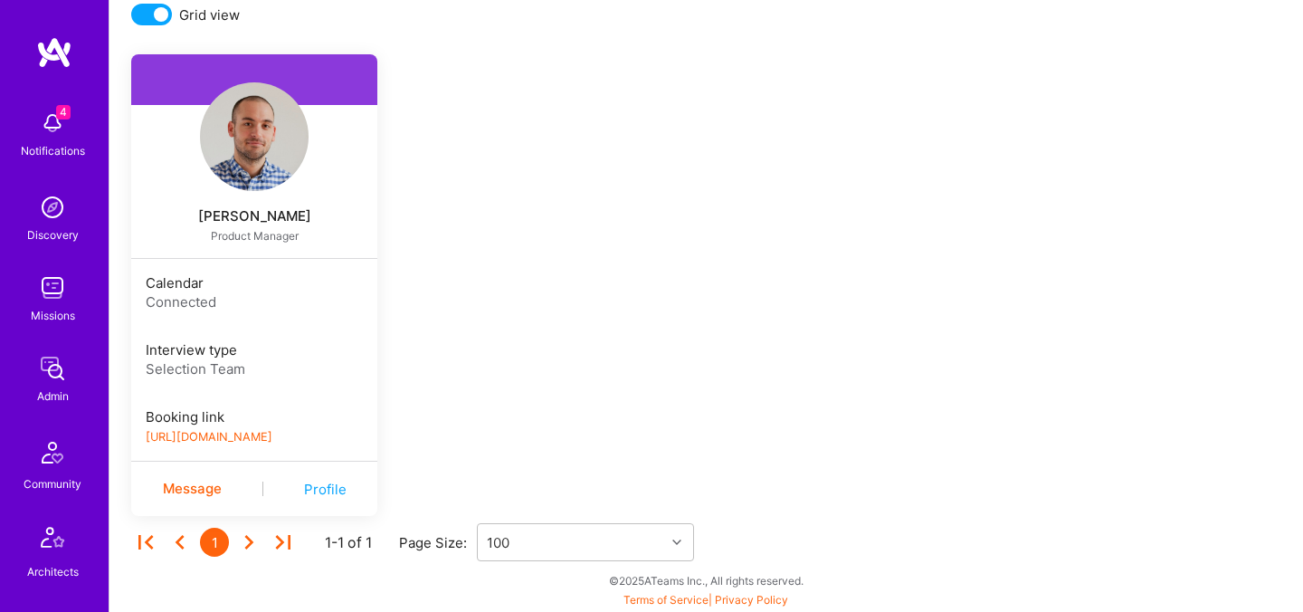
click at [324, 498] on div "Message Profile" at bounding box center [254, 488] width 246 height 54
click at [323, 488] on div "Profile" at bounding box center [325, 488] width 43 height 19
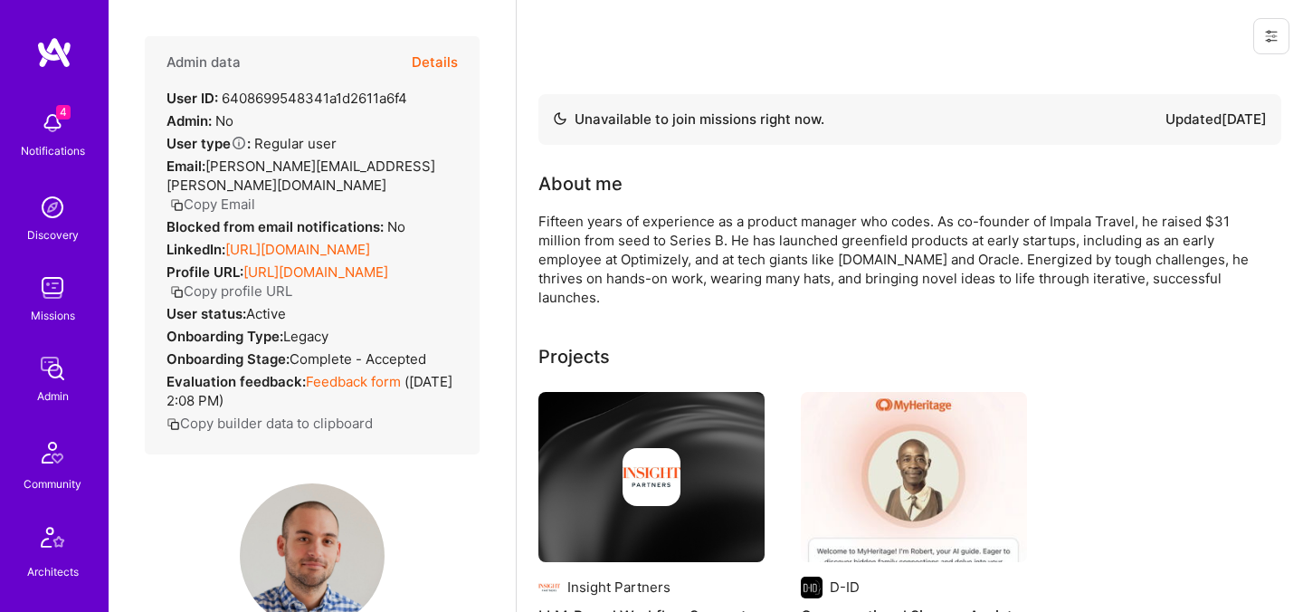
click at [255, 194] on button "Copy Email" at bounding box center [212, 203] width 85 height 19
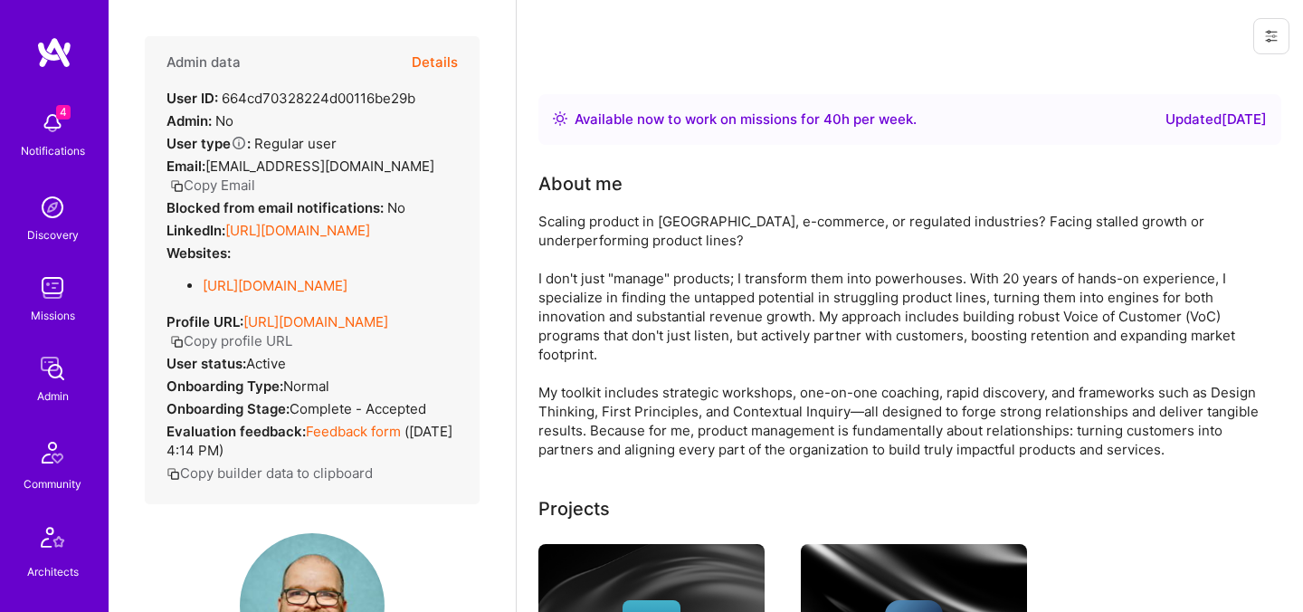
click at [447, 62] on button "Details" at bounding box center [435, 62] width 46 height 52
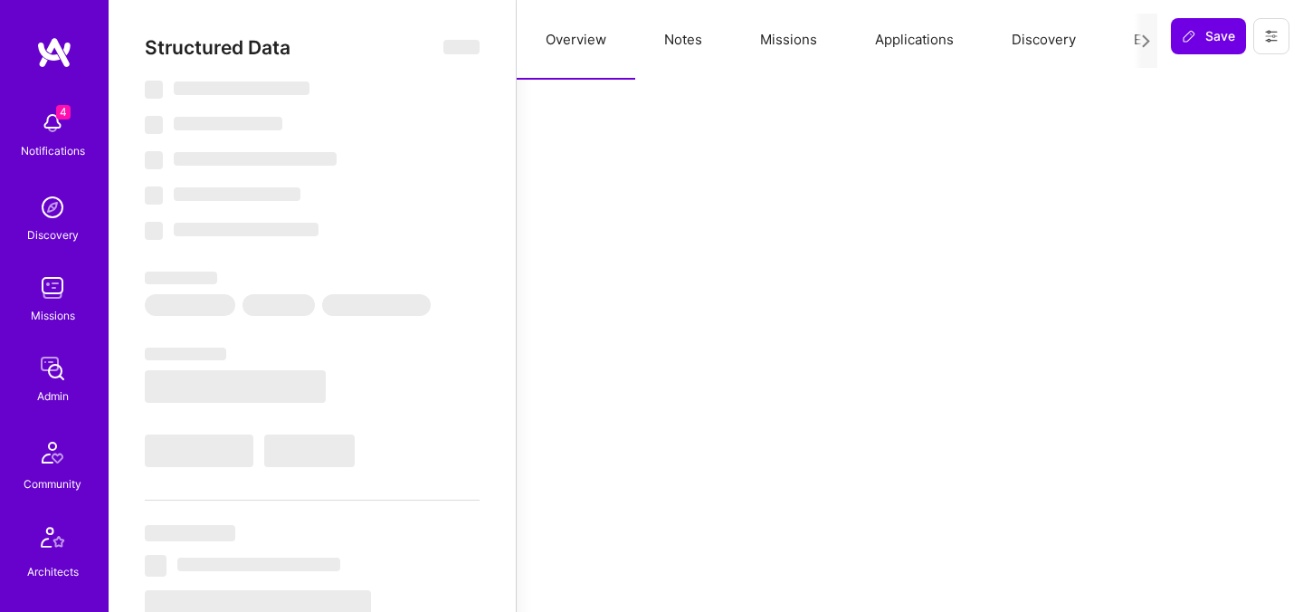
click at [1131, 42] on button "Evaluation" at bounding box center [1167, 40] width 124 height 80
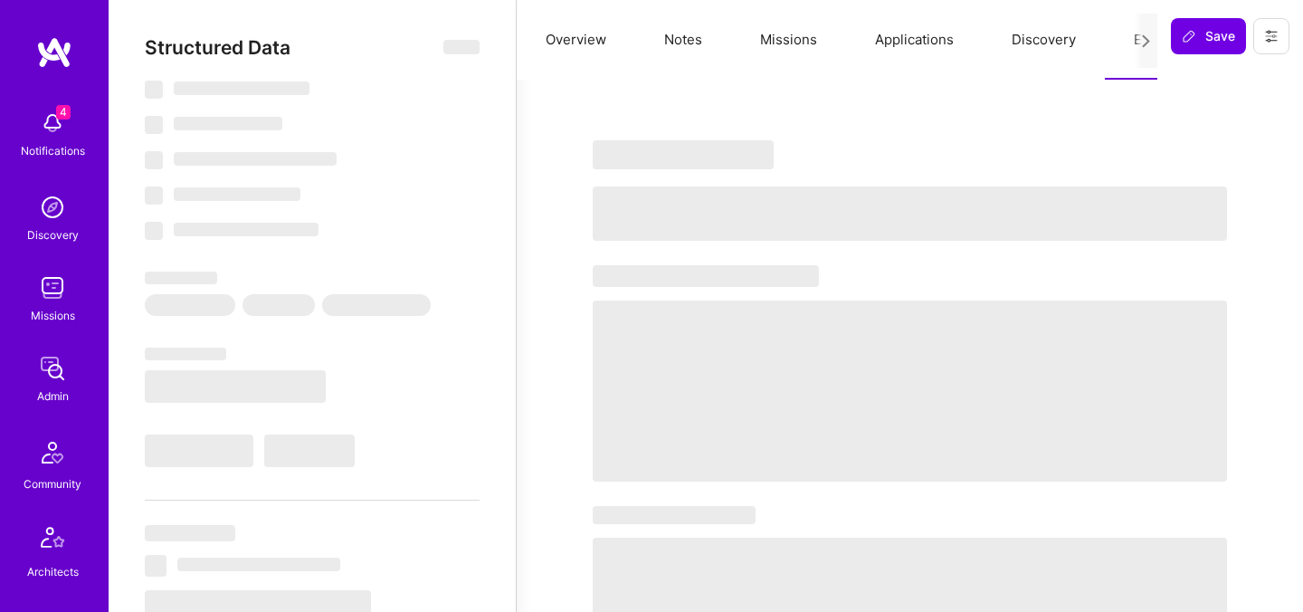
select select "Right Now"
select select "5"
select select "7"
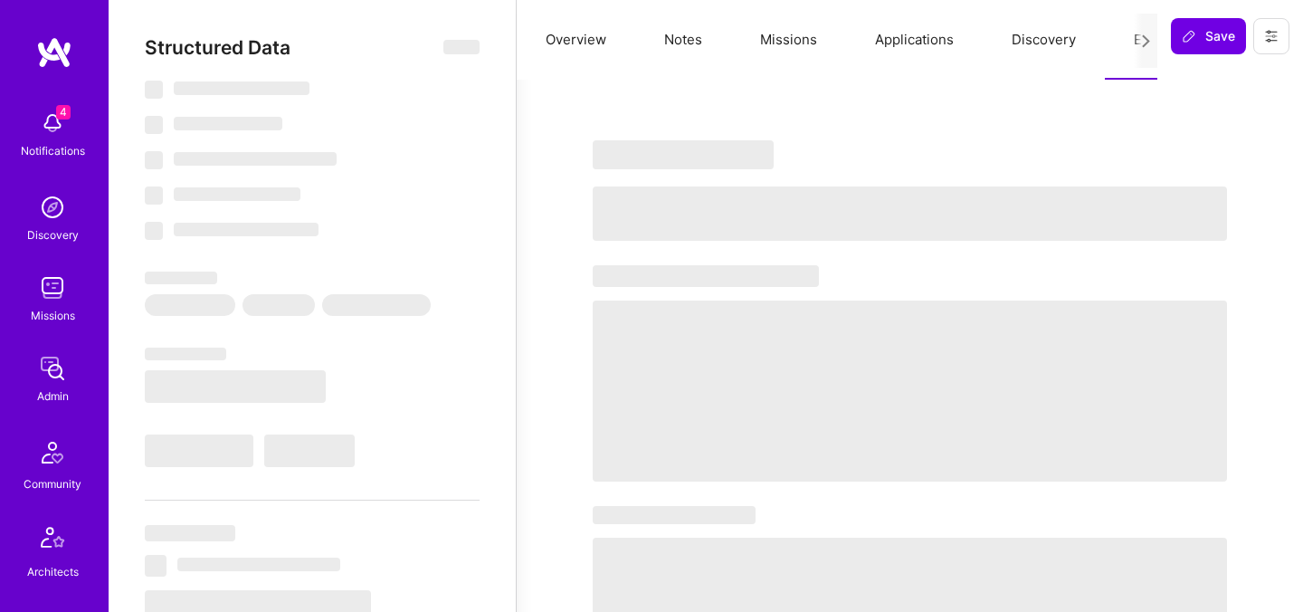
select select "US"
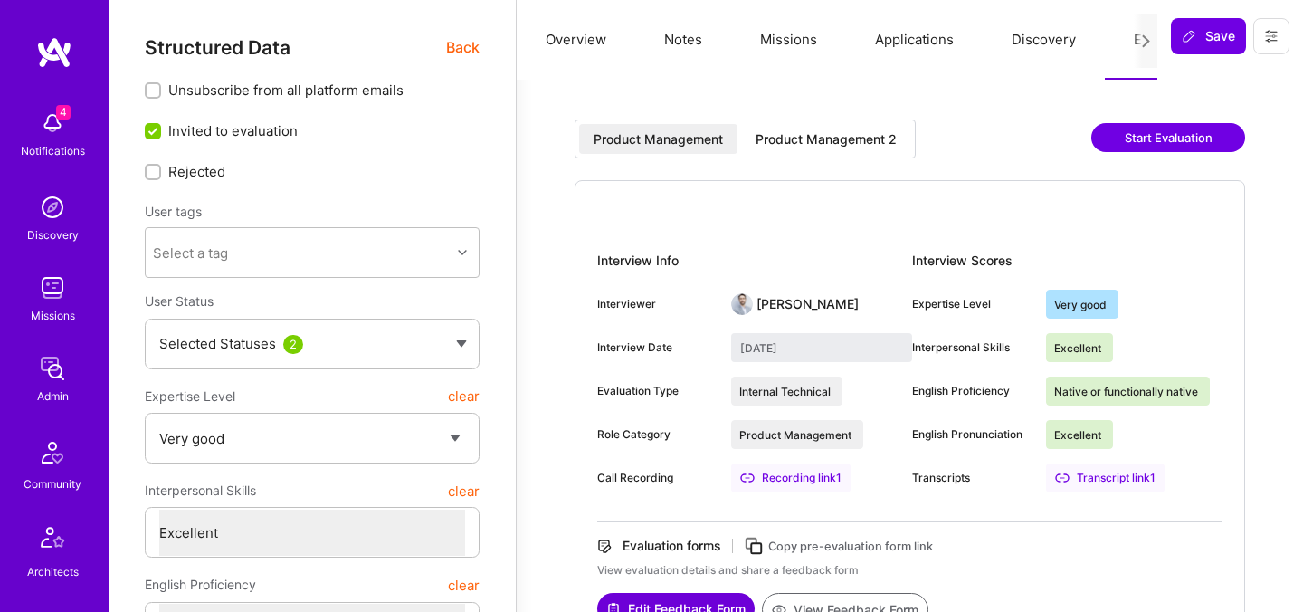
click at [828, 142] on div "Product Management 2" at bounding box center [825, 139] width 141 height 18
type input "September 19, 2025"
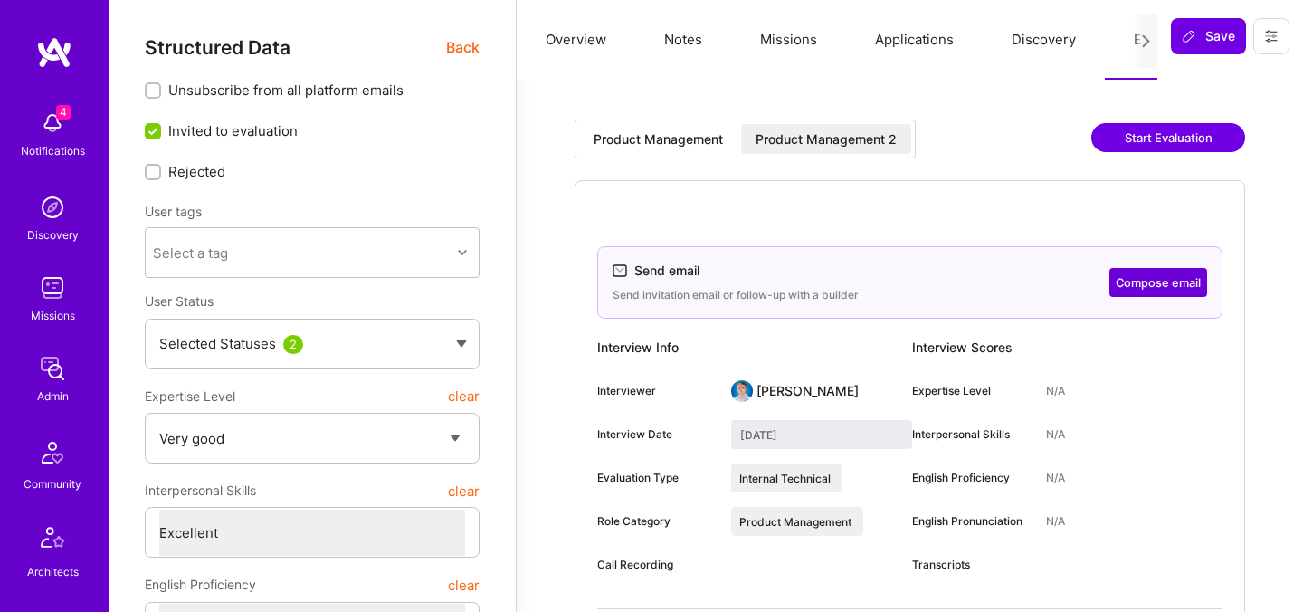
click at [470, 56] on span "Back" at bounding box center [462, 47] width 33 height 23
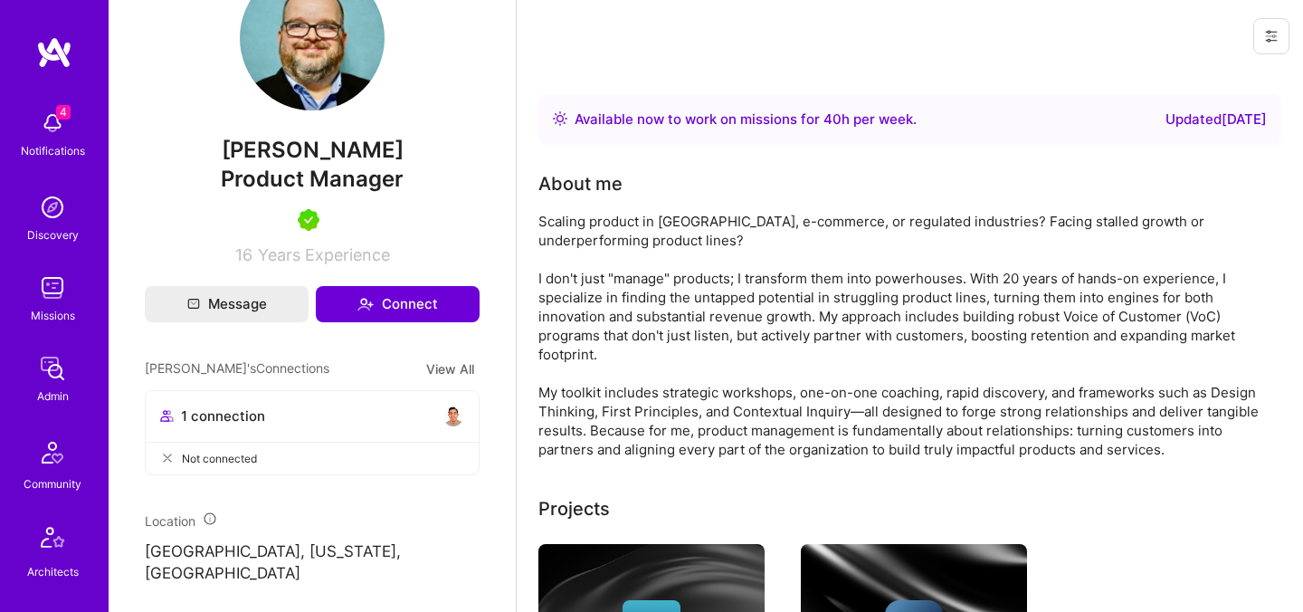
scroll to position [436, 0]
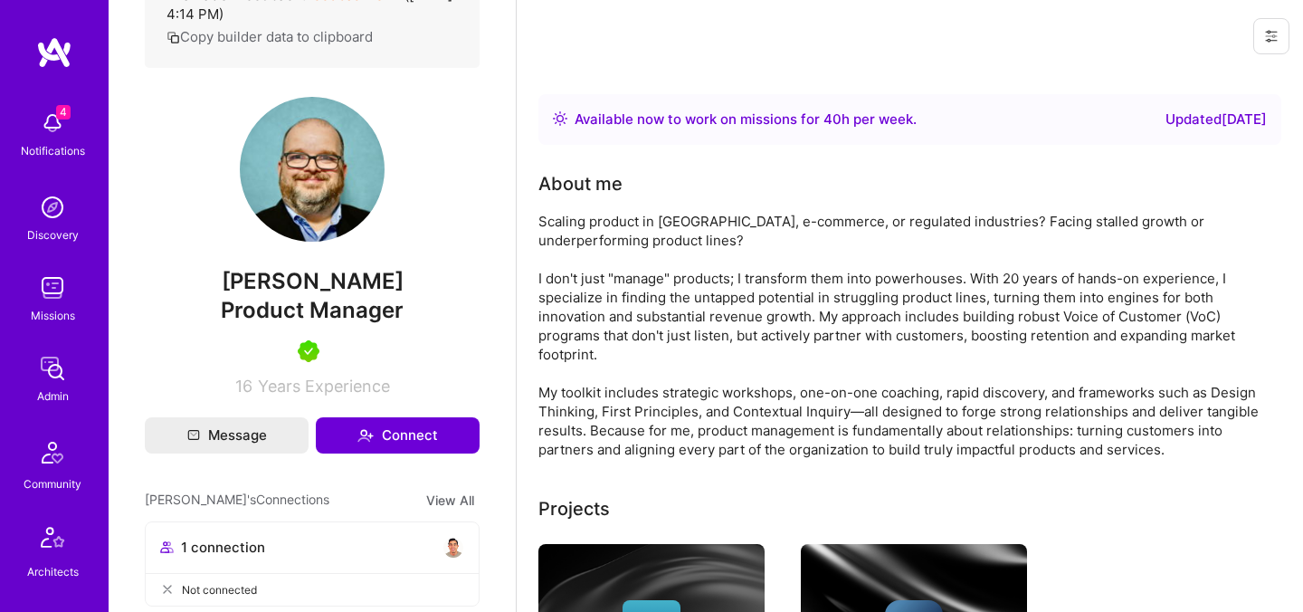
click at [280, 281] on span "Jeff Narucki" at bounding box center [312, 281] width 335 height 27
copy span "Jeff Narucki"
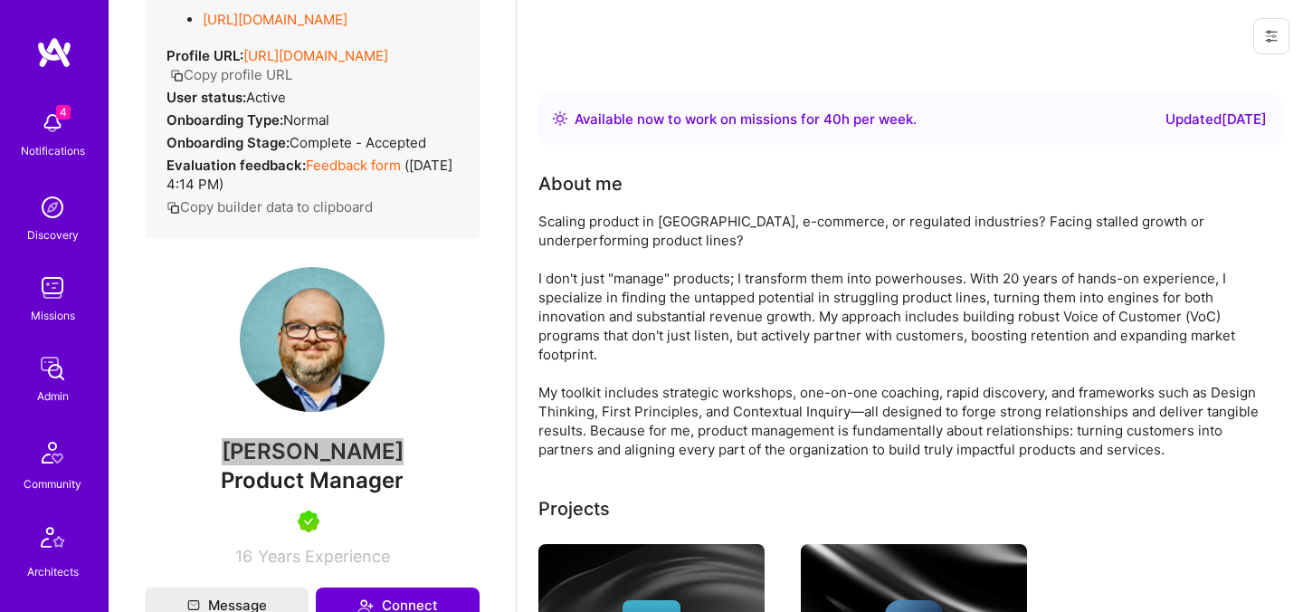
scroll to position [0, 0]
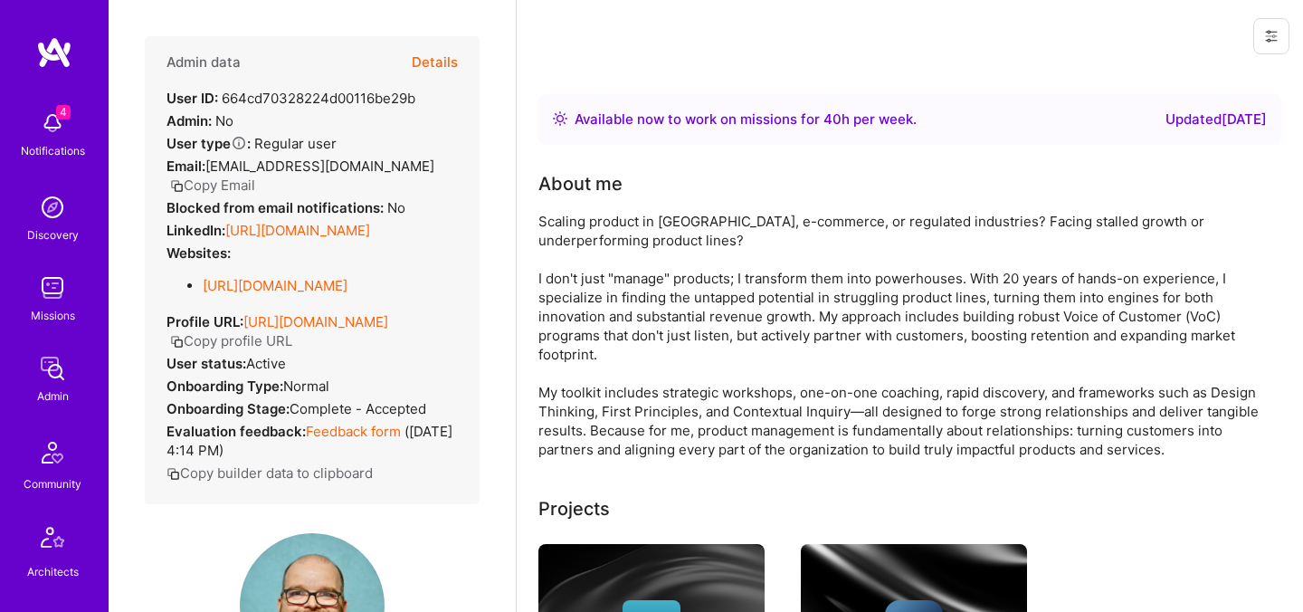
click at [451, 63] on button "Details" at bounding box center [435, 62] width 46 height 52
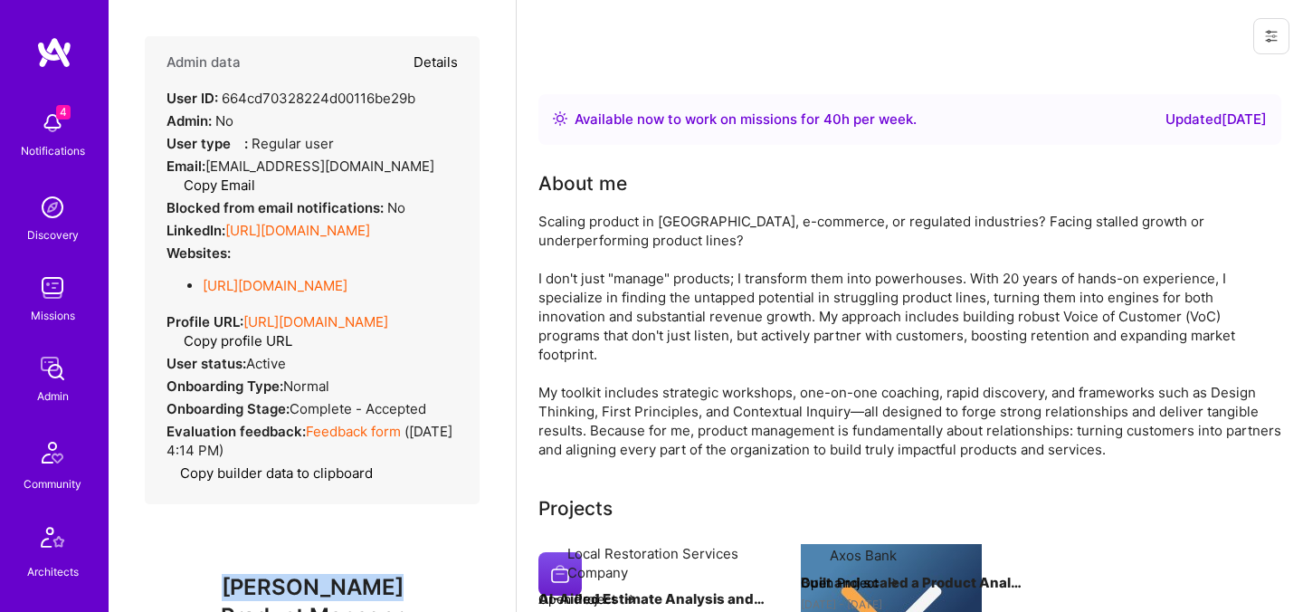
type textarea "x"
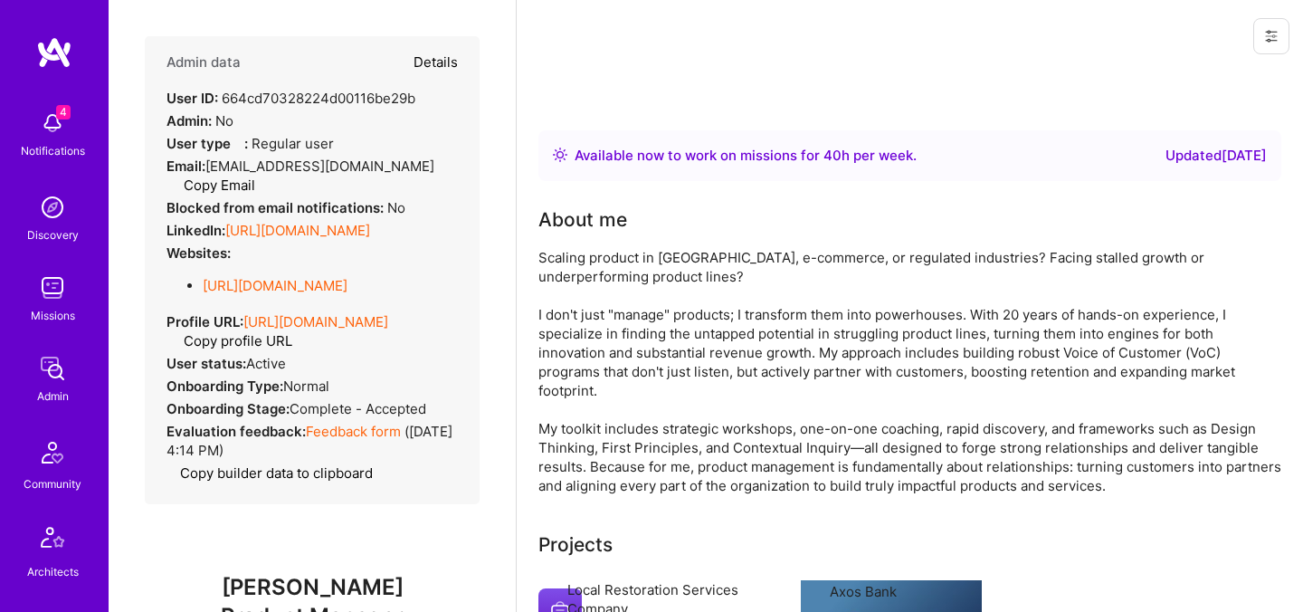
select select "5"
select select "7"
select select "US"
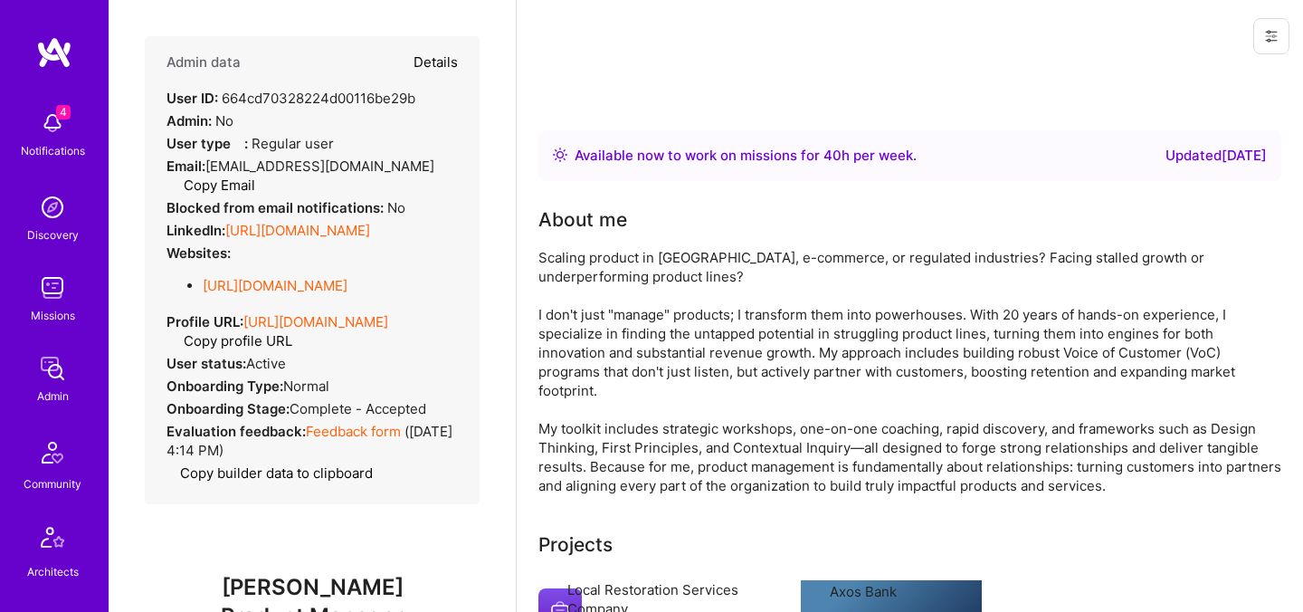
select select "Right Now"
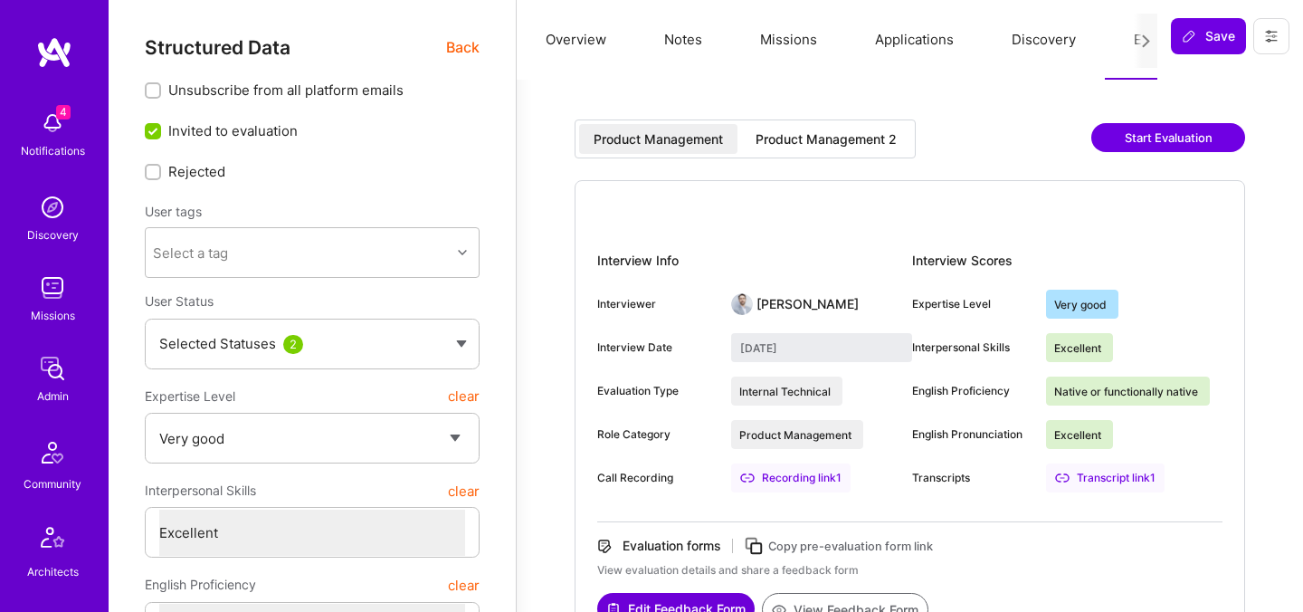
click at [854, 148] on div "Product Management 2" at bounding box center [826, 139] width 170 height 30
type input "September 19, 2025"
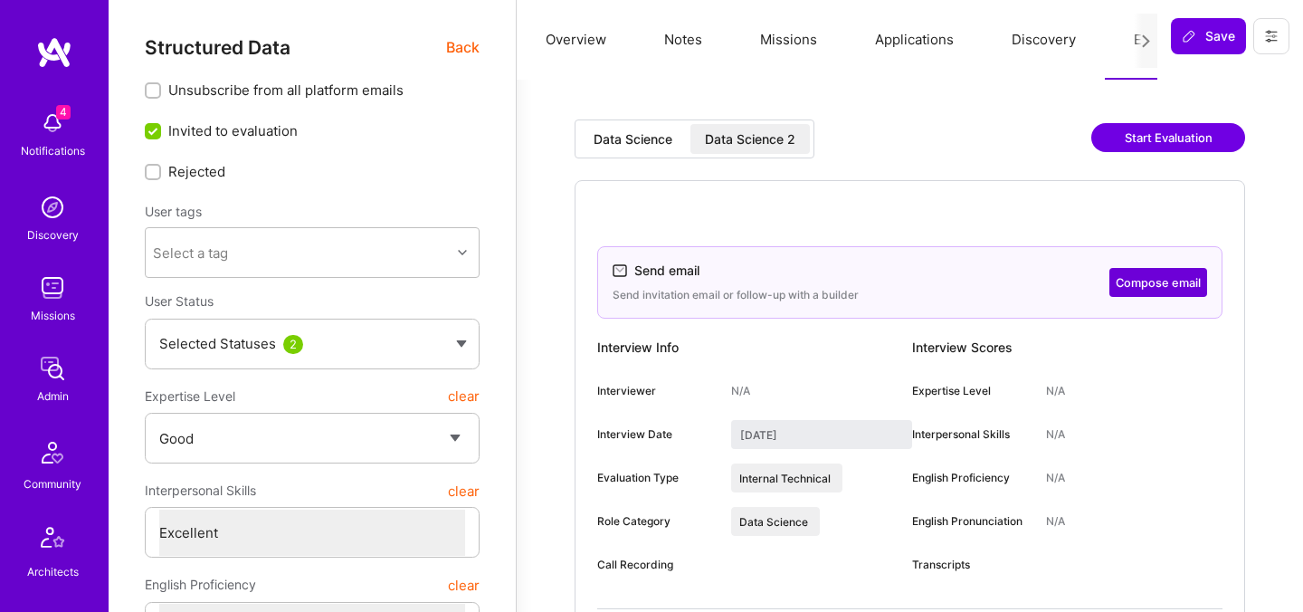
select select "4"
select select "7"
select select "GB"
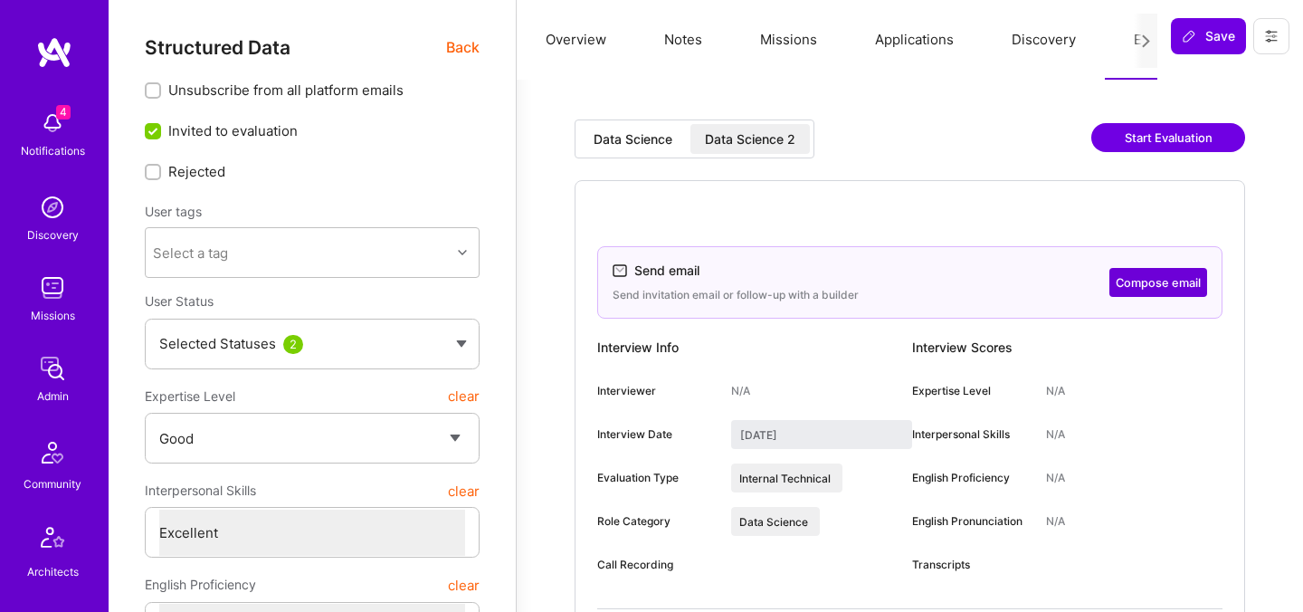
select select "Right Now"
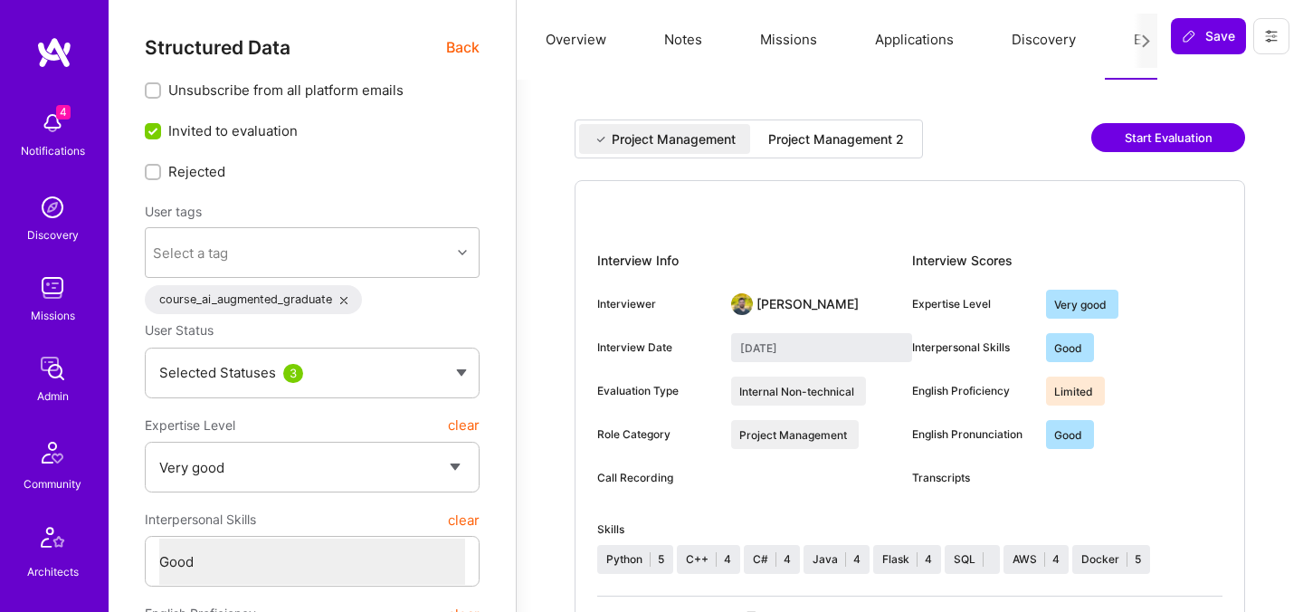
select select "5"
select select "4"
select select "6"
select select "2"
select select "IL"
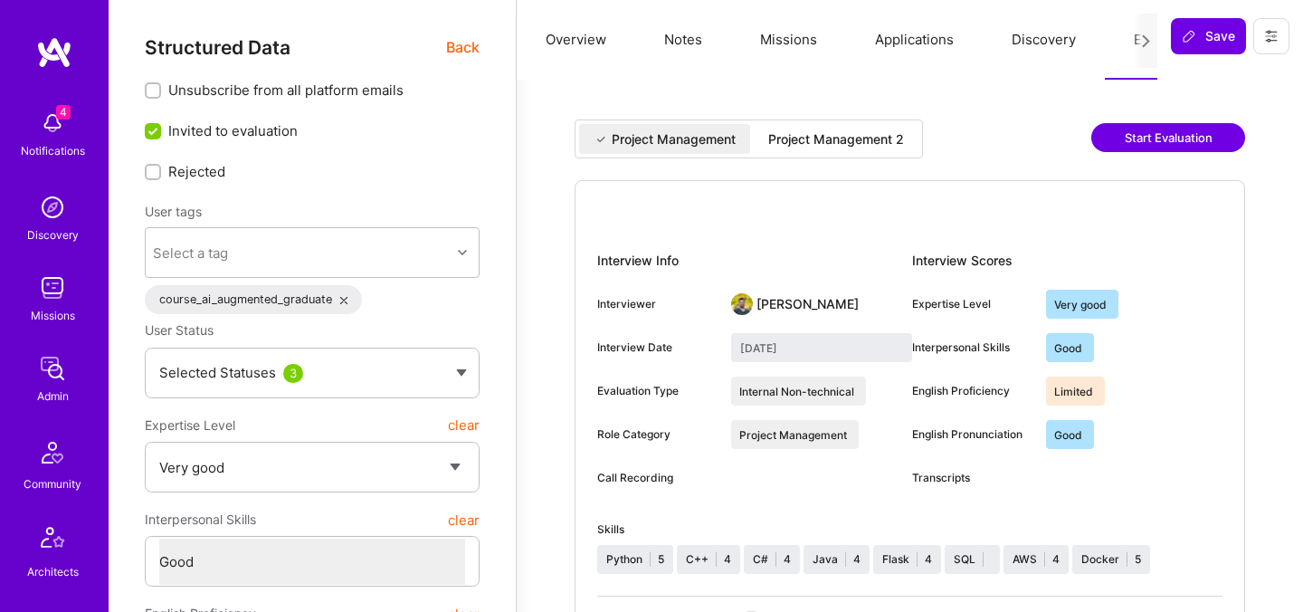
select select "Right Now"
click at [871, 145] on div "Project Management 2" at bounding box center [836, 139] width 136 height 18
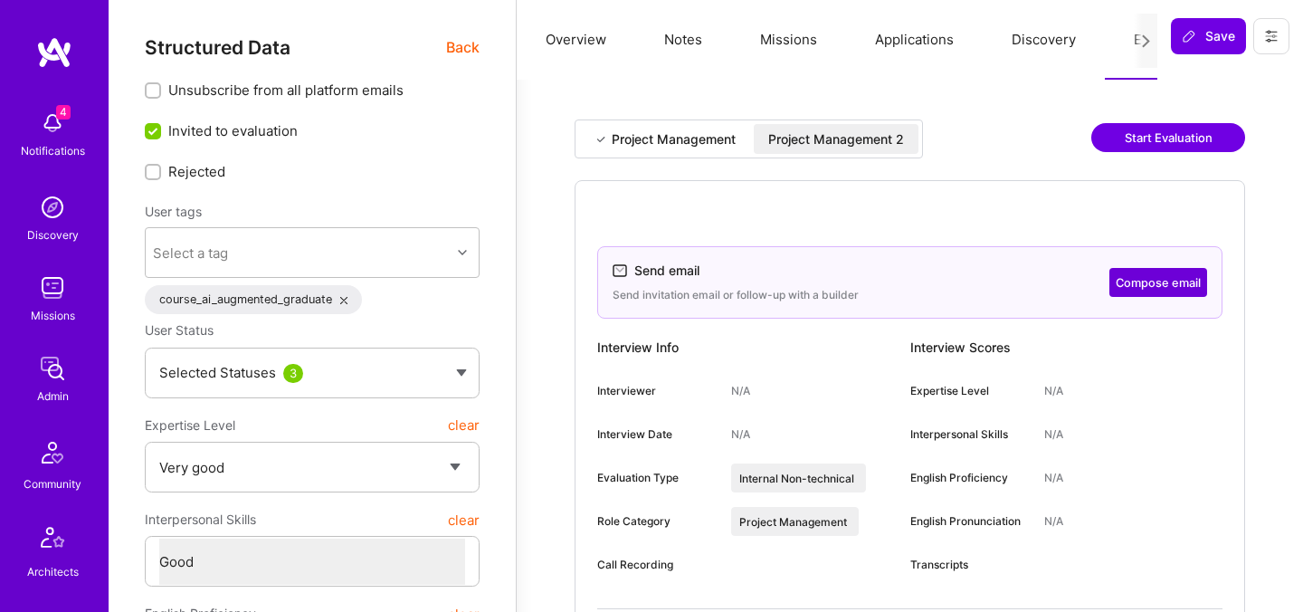
click at [1138, 139] on button "Start Evaluation" at bounding box center [1168, 137] width 154 height 29
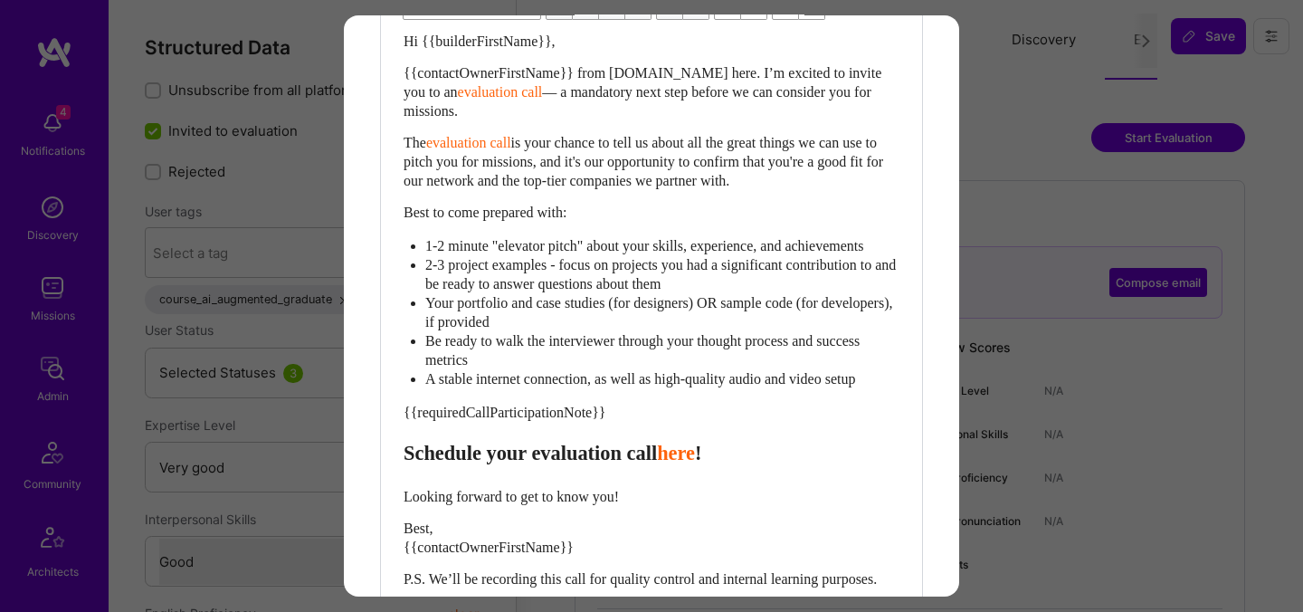
scroll to position [594, 0]
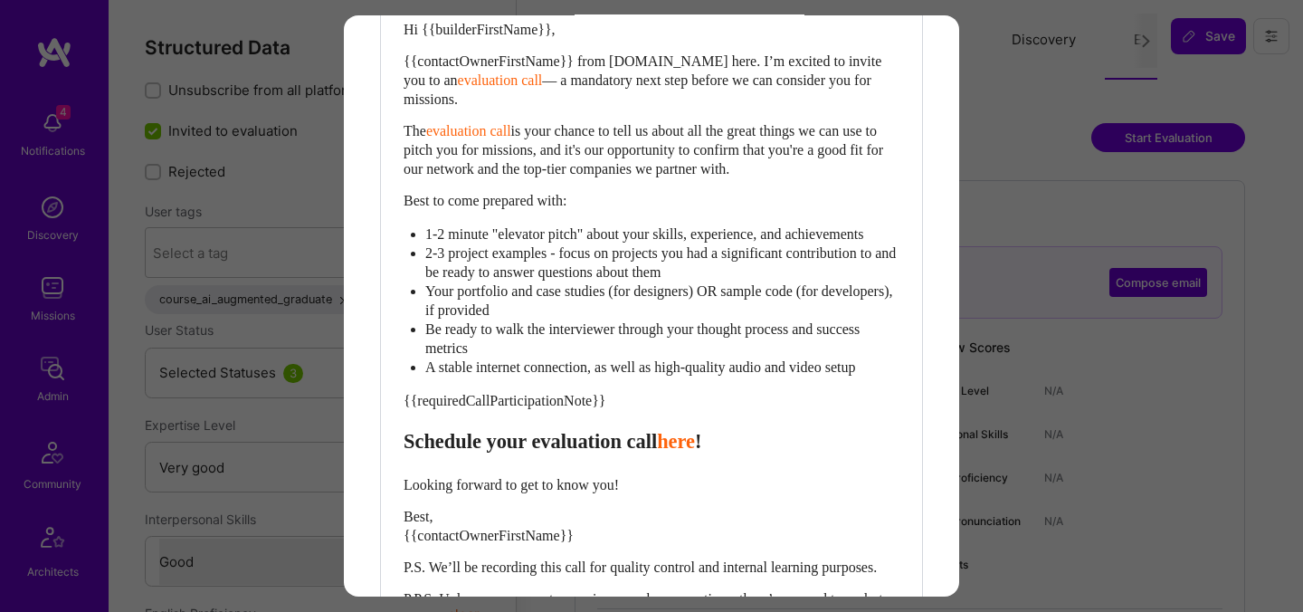
select select "header-three"
